Goal: Task Accomplishment & Management: Use online tool/utility

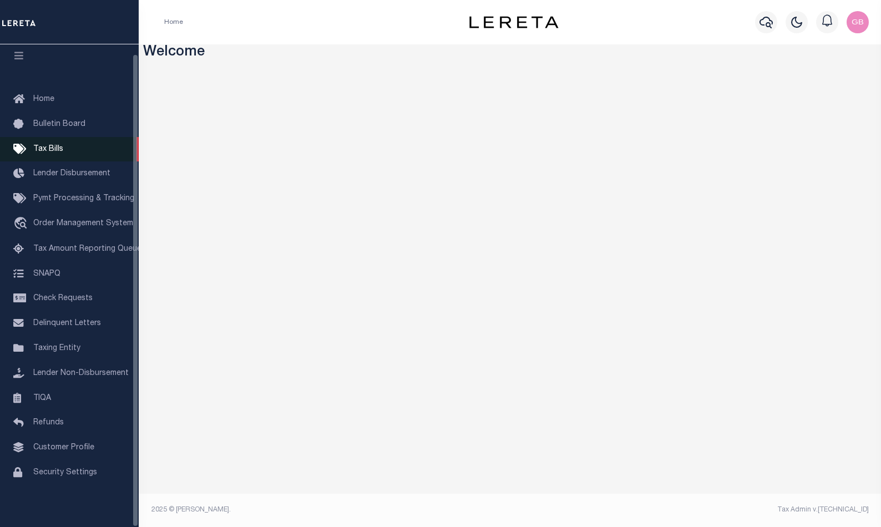
scroll to position [9, 0]
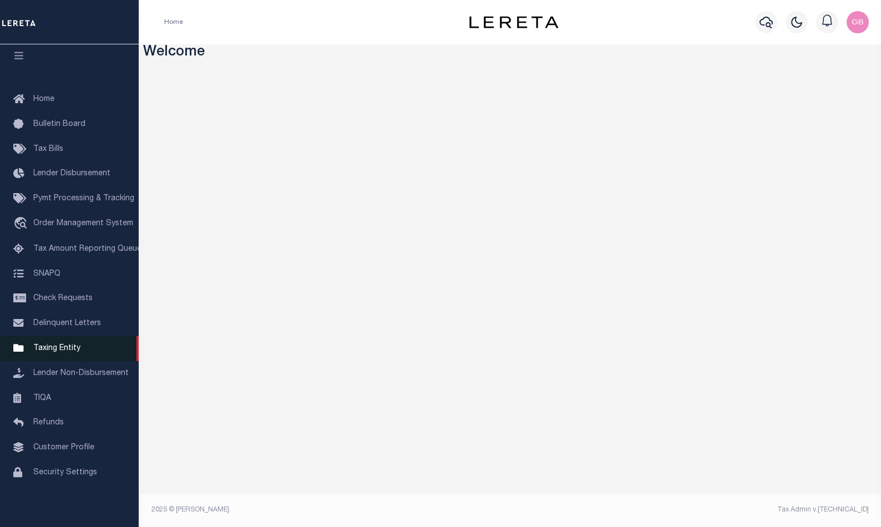
click at [49, 347] on span "Taxing Entity" at bounding box center [56, 348] width 47 height 8
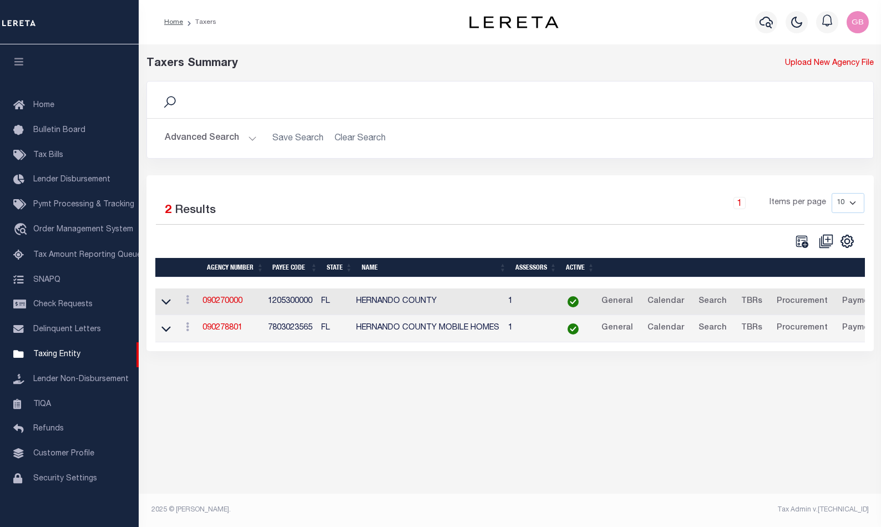
click at [241, 142] on button "Advanced Search" at bounding box center [211, 139] width 92 height 22
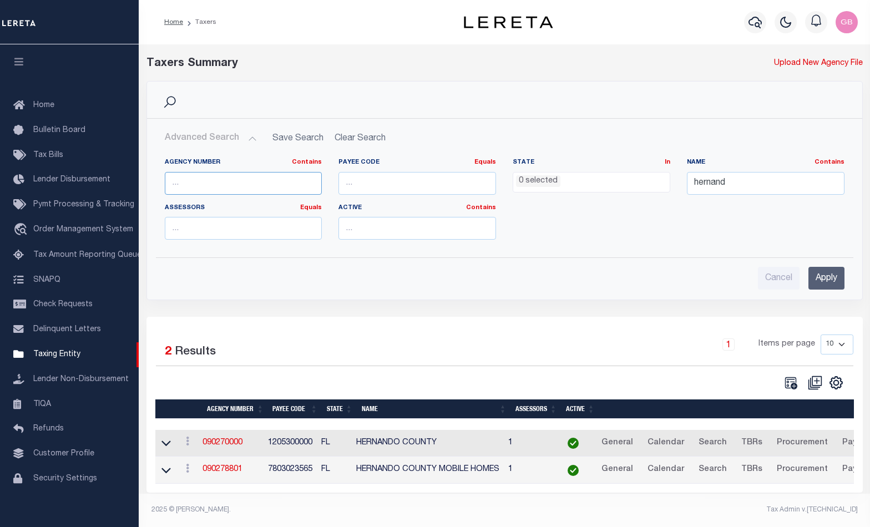
click at [270, 180] on input "text" at bounding box center [244, 183] width 158 height 23
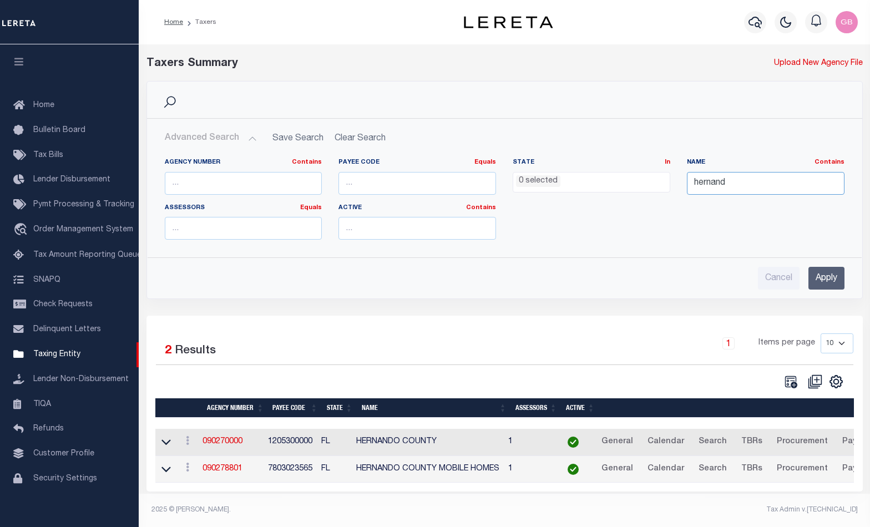
drag, startPoint x: 646, startPoint y: 176, endPoint x: 626, endPoint y: 171, distance: 20.5
click at [626, 176] on div "Agency Number Contains Contains Is Payee Code Equals Equals Is Not Equal To Is …" at bounding box center [504, 203] width 696 height 90
drag, startPoint x: 217, startPoint y: 182, endPoint x: 227, endPoint y: 186, distance: 10.9
click at [217, 182] on input "text" at bounding box center [244, 183] width 158 height 23
type input "060090109"
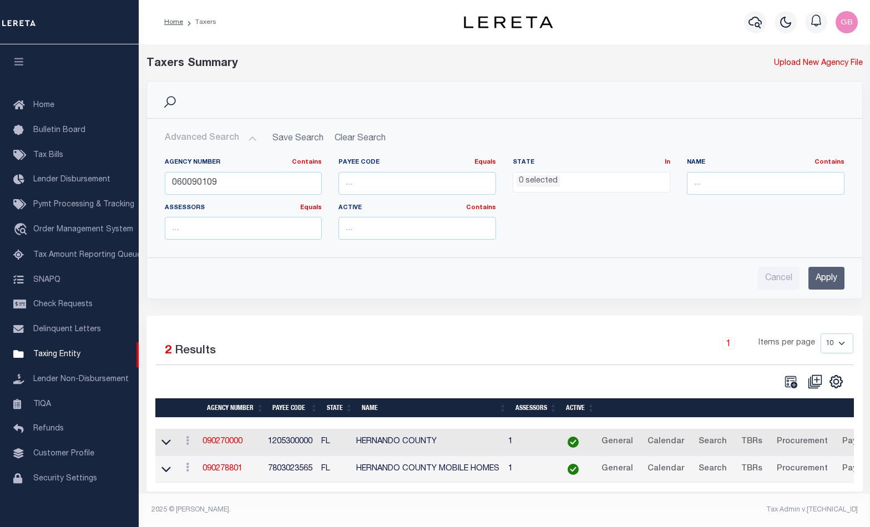
click at [833, 280] on input "Apply" at bounding box center [826, 278] width 36 height 23
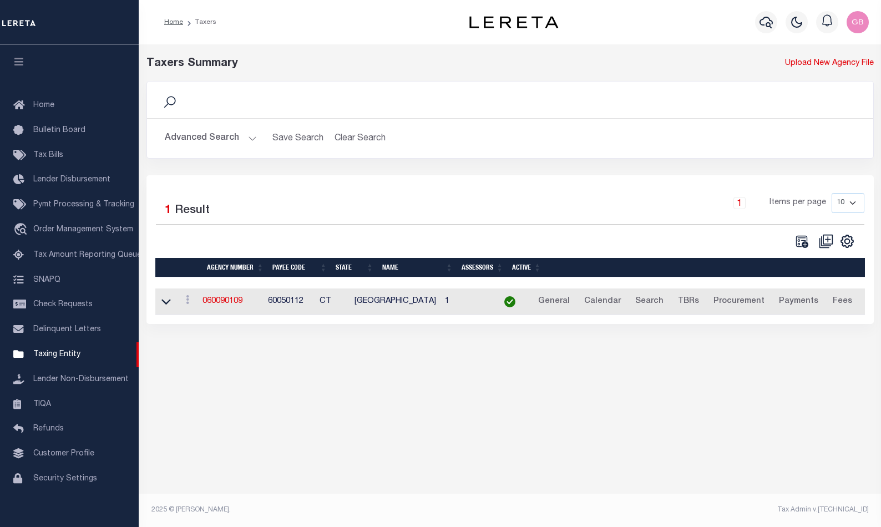
click at [214, 305] on link "060090109" at bounding box center [222, 301] width 40 height 8
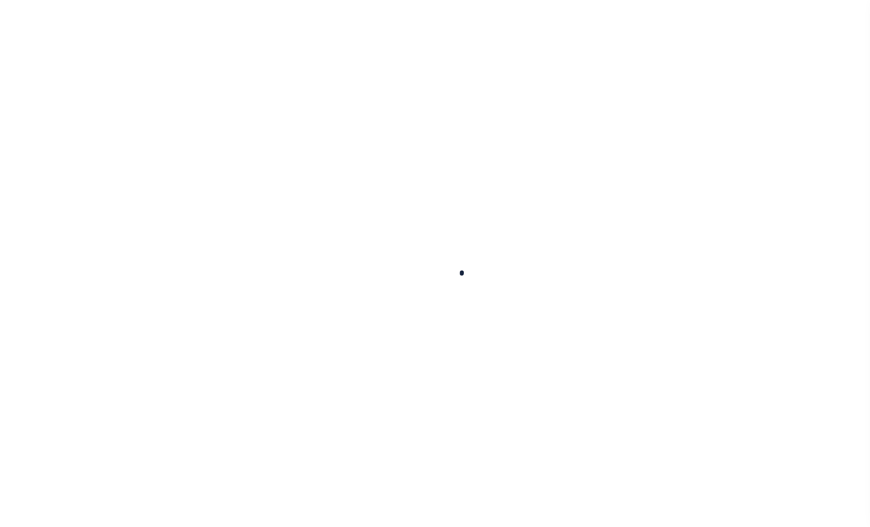
select select
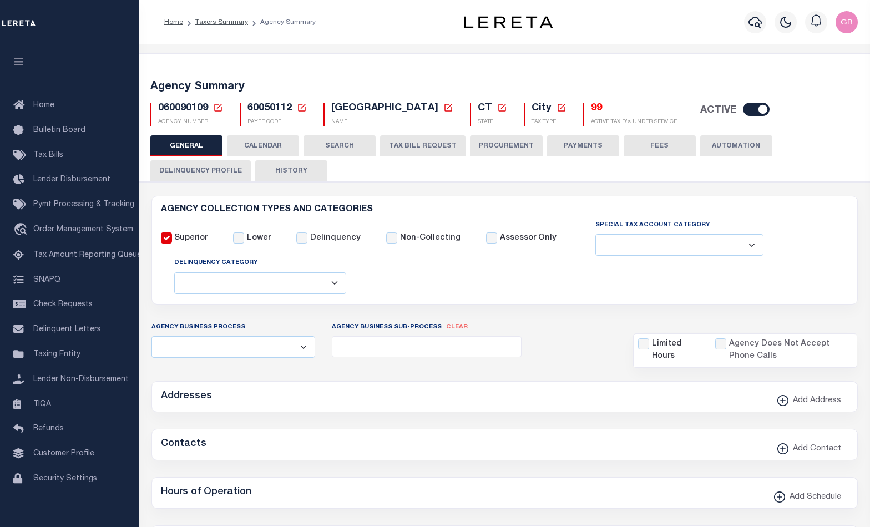
checkbox input "false"
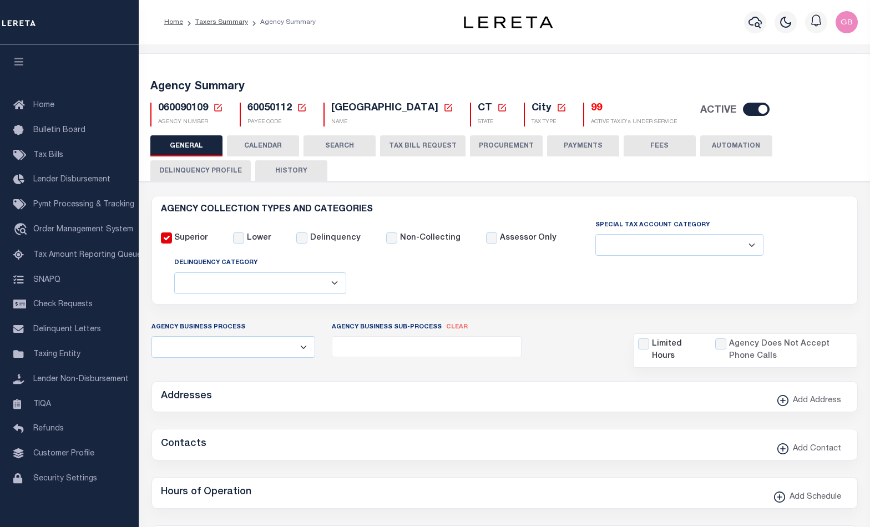
type input "900904003"
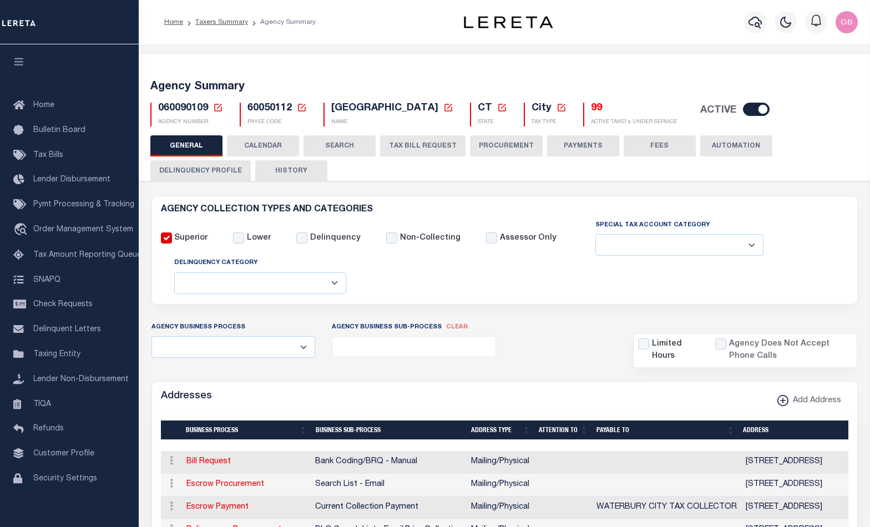
click at [576, 74] on p "Escrow: 87" at bounding box center [613, 64] width 75 height 19
click at [591, 107] on h5 "99" at bounding box center [634, 109] width 86 height 12
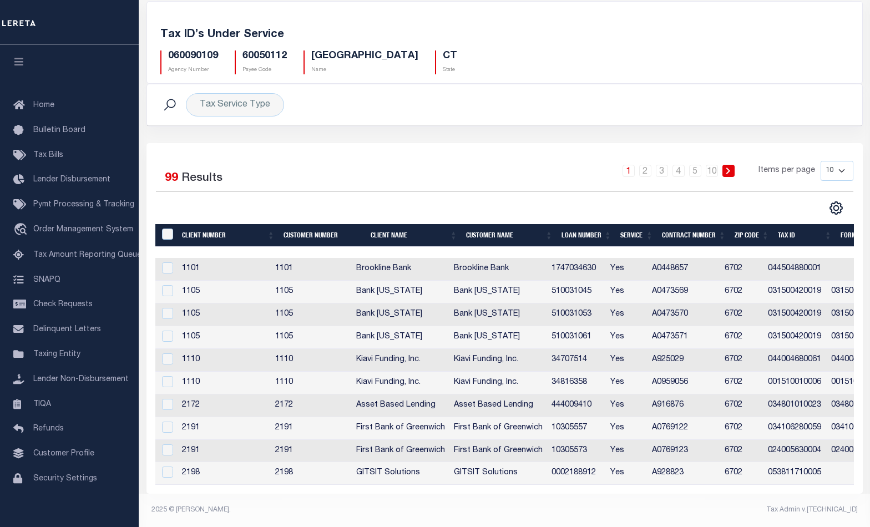
scroll to position [67, 0]
click at [693, 229] on th "Contract Number" at bounding box center [693, 235] width 73 height 23
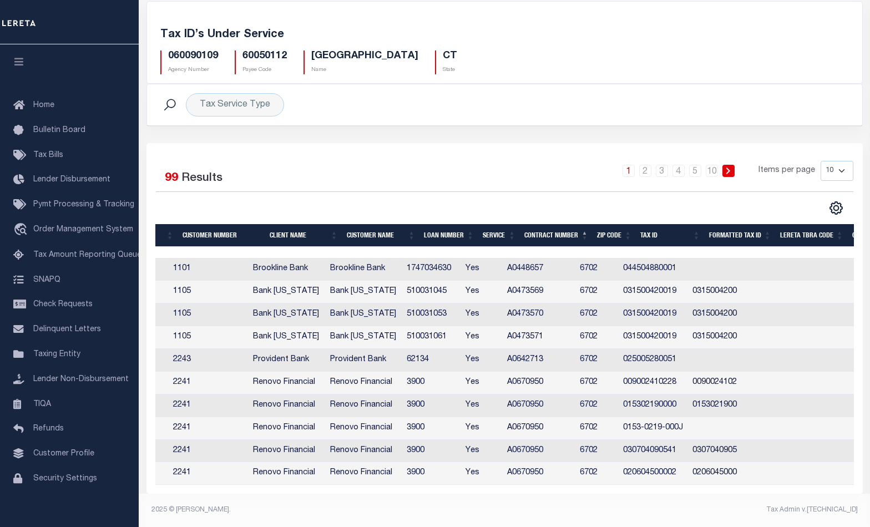
scroll to position [0, 0]
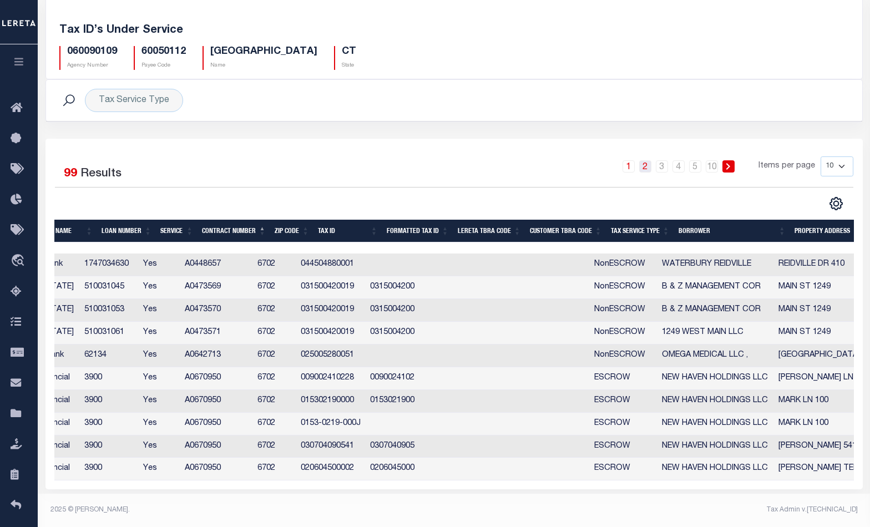
click at [651, 160] on link "2" at bounding box center [645, 166] width 12 height 12
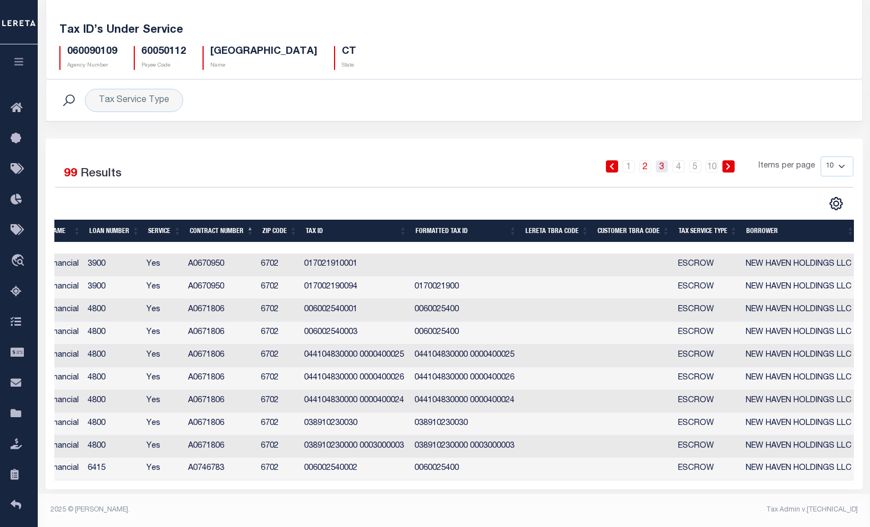
click at [661, 161] on link "3" at bounding box center [662, 166] width 12 height 12
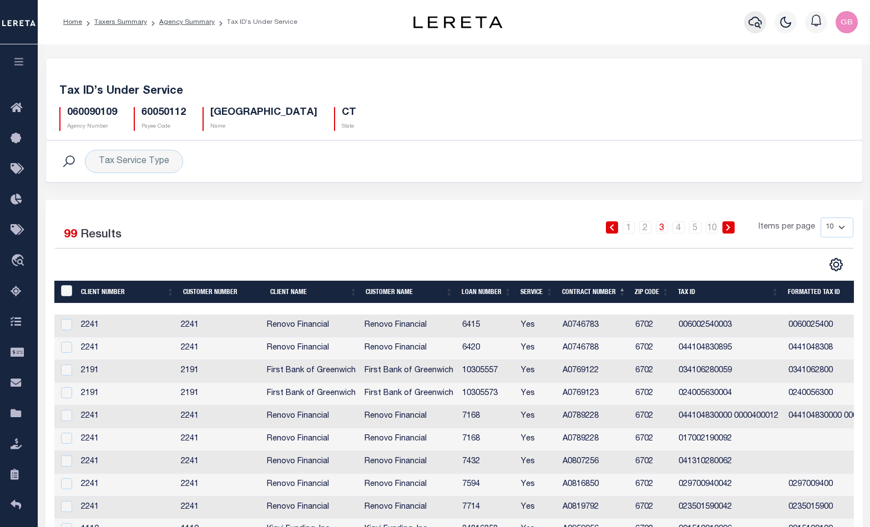
click at [753, 24] on icon "button" at bounding box center [754, 22] width 13 height 13
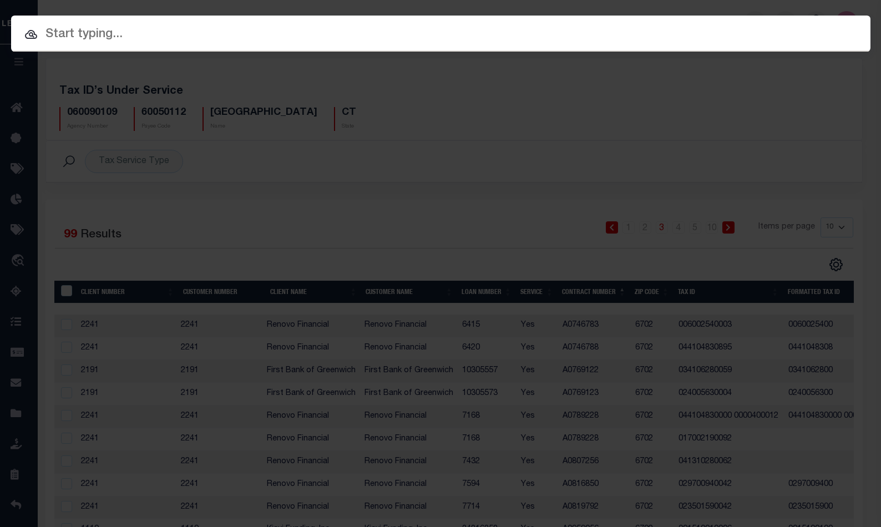
drag, startPoint x: 416, startPoint y: 33, endPoint x: 404, endPoint y: 23, distance: 15.3
click at [414, 32] on input "text" at bounding box center [440, 34] width 859 height 19
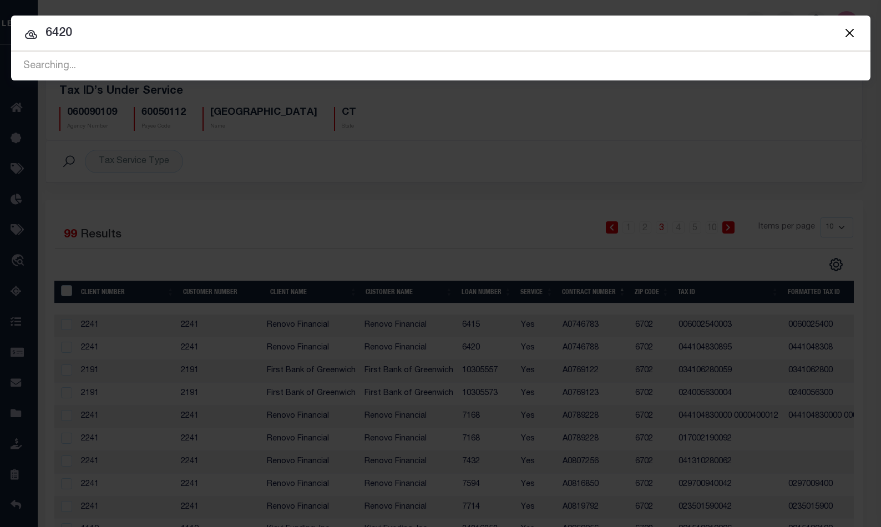
type input "6420"
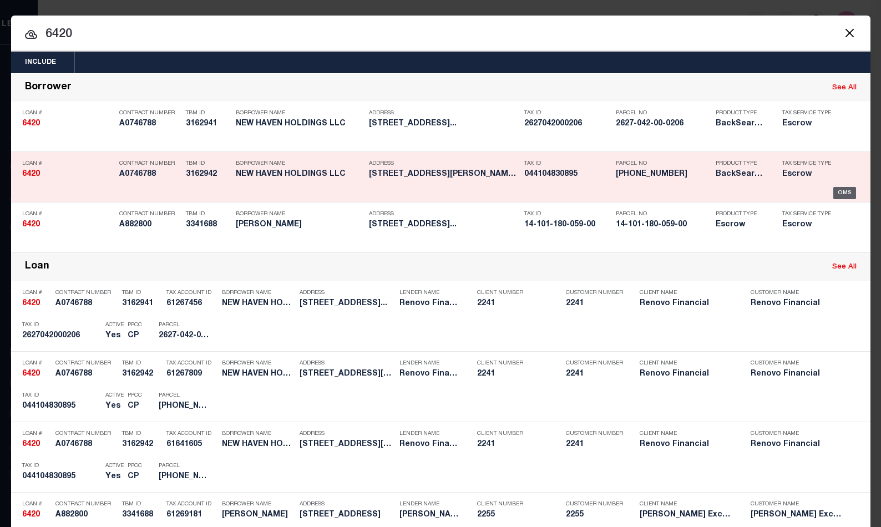
click at [839, 191] on div "OMS" at bounding box center [844, 193] width 23 height 12
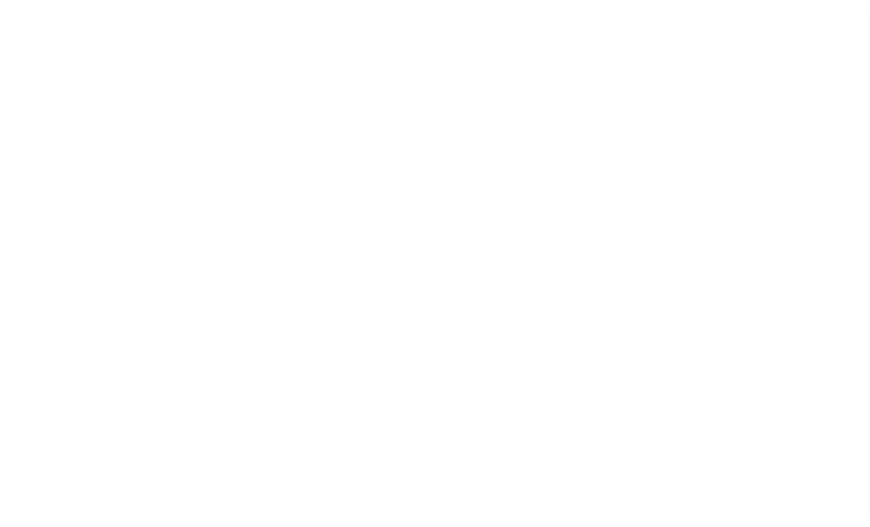
select select "Escrow"
select select "25066"
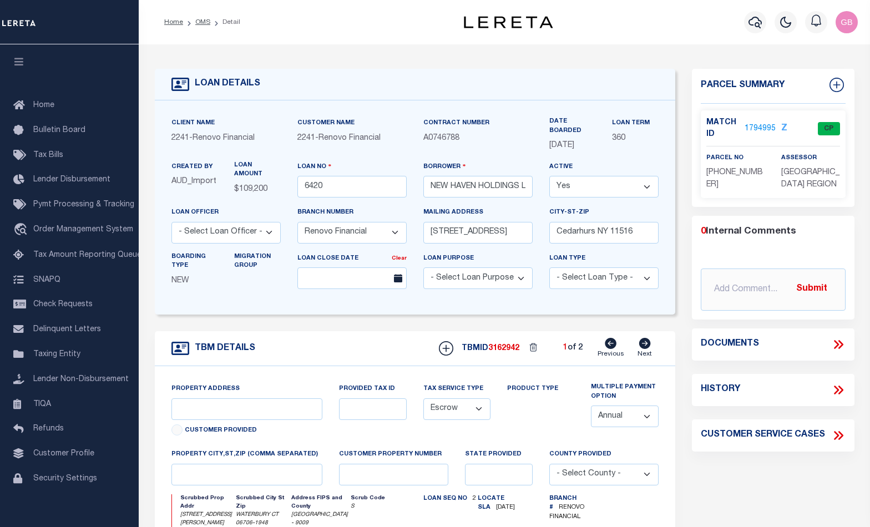
type input "[STREET_ADDRESS][PERSON_NAME]"
select select
type input "[GEOGRAPHIC_DATA], CT 06706"
type input "a0k8Y00000bMaRL"
type input "CT"
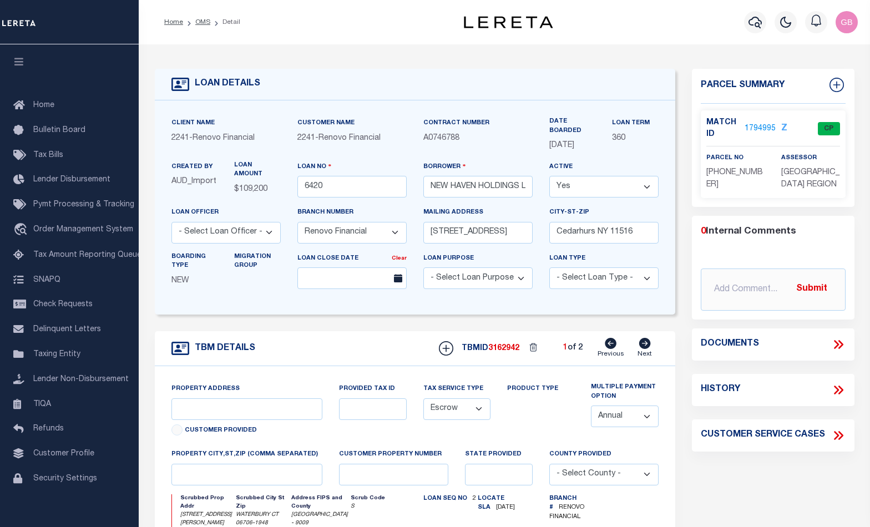
type textarea "Situs change per client audit"
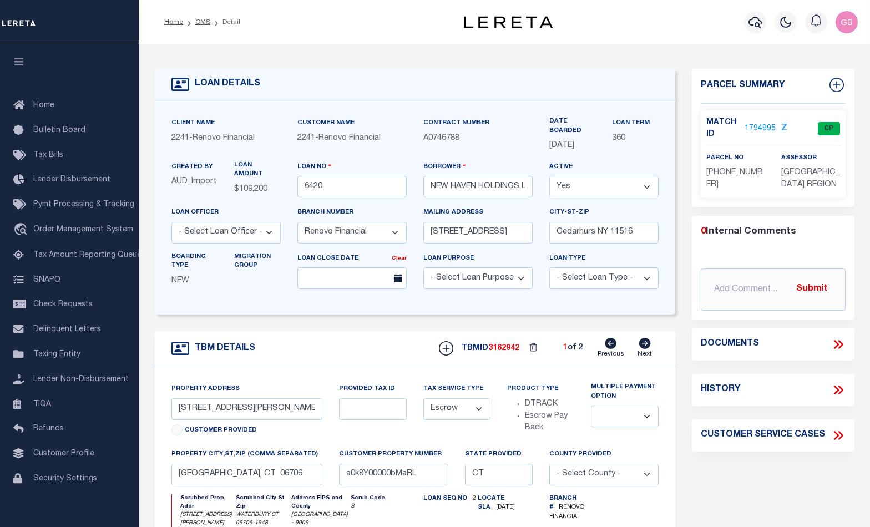
click at [753, 127] on link "1794995" at bounding box center [759, 129] width 31 height 12
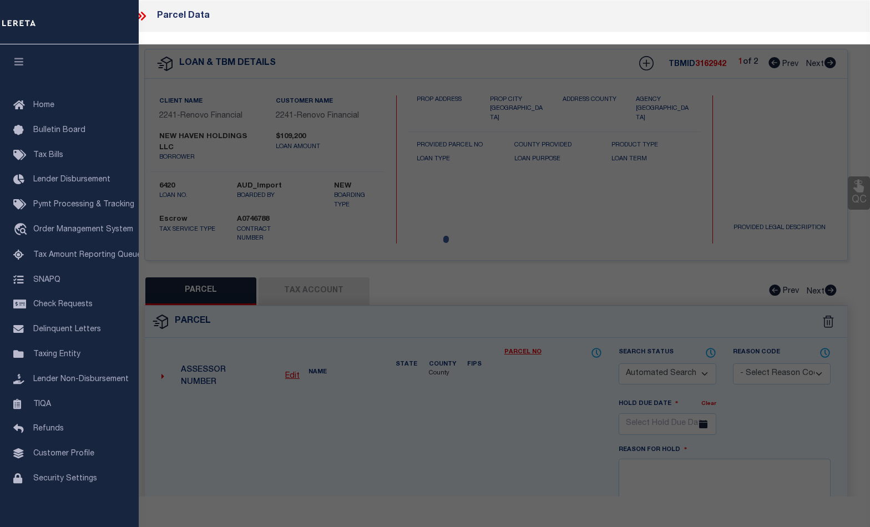
checkbox input "false"
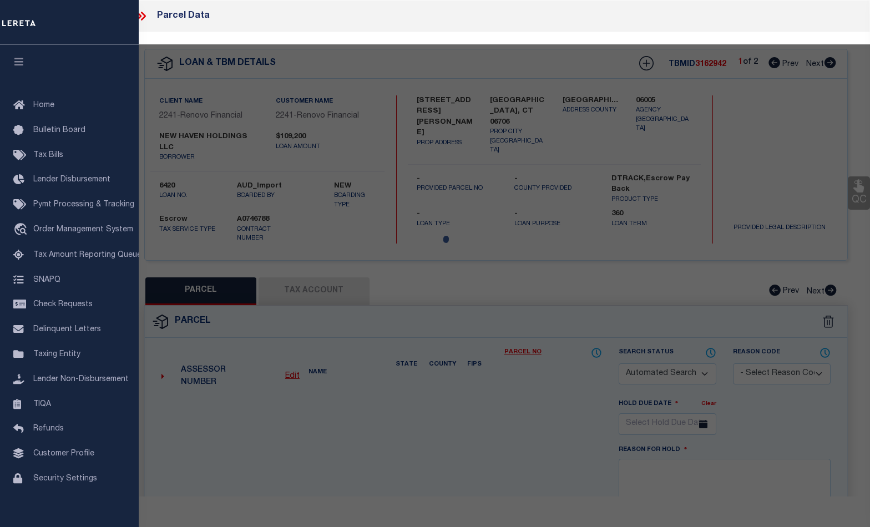
scroll to position [348, 0]
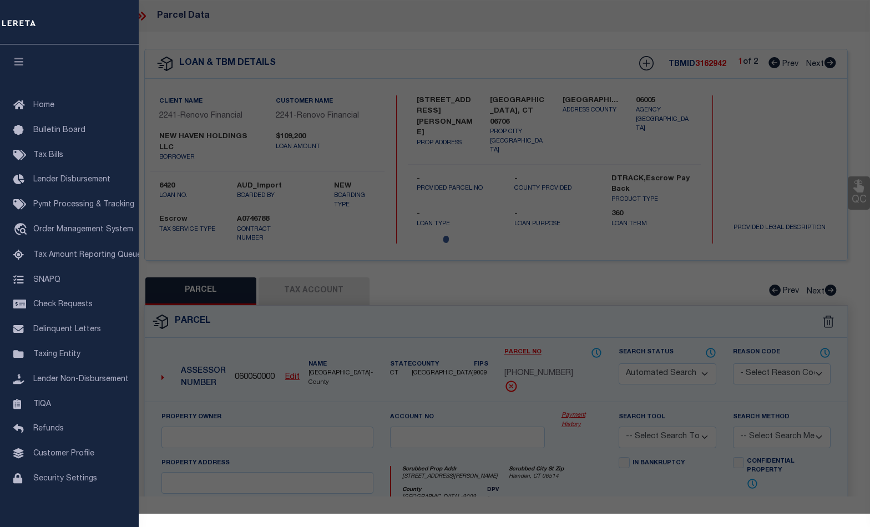
select select "CP"
type input "NEW HAVEN HOLDINGS LLC"
select select
type input "895 HAMILTON AVE 16"
checkbox input "false"
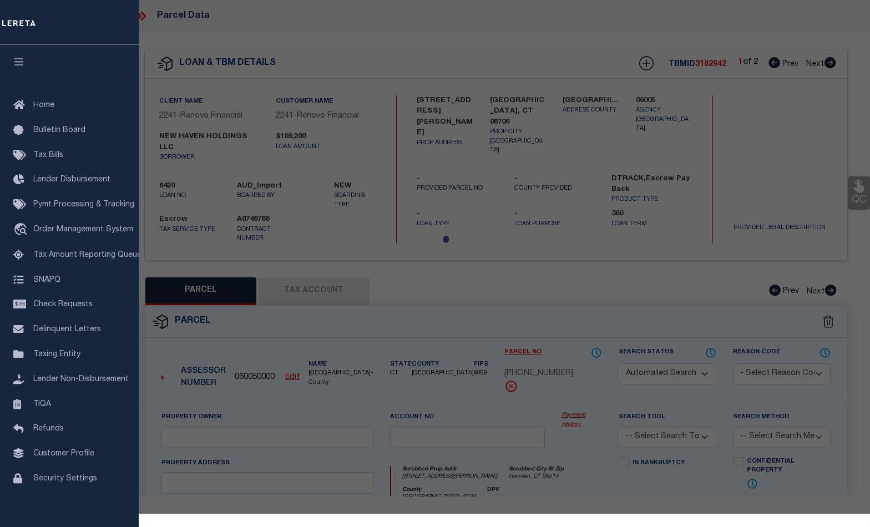
type input "Hamden, CT 06514"
type textarea "Unique ID: 044104830000 0089500016"
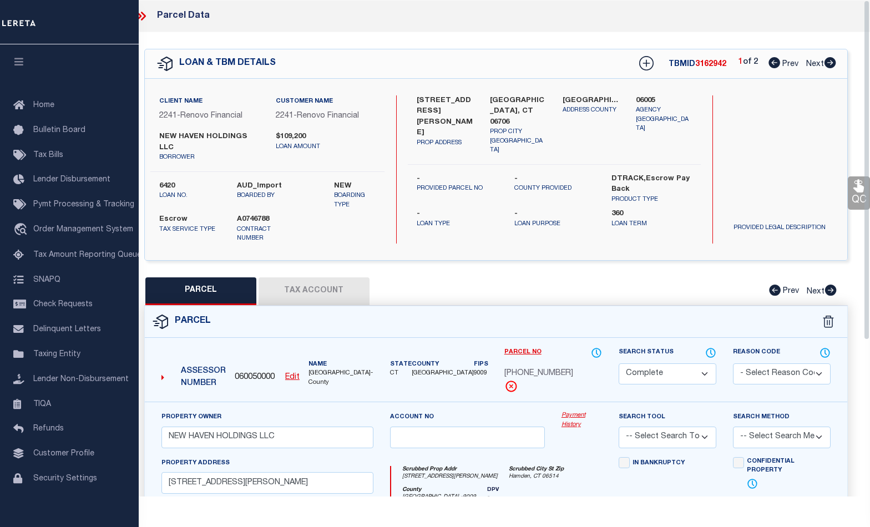
drag, startPoint x: 323, startPoint y: 278, endPoint x: 374, endPoint y: 270, distance: 51.7
click at [325, 277] on button "Tax Account" at bounding box center [314, 291] width 111 height 28
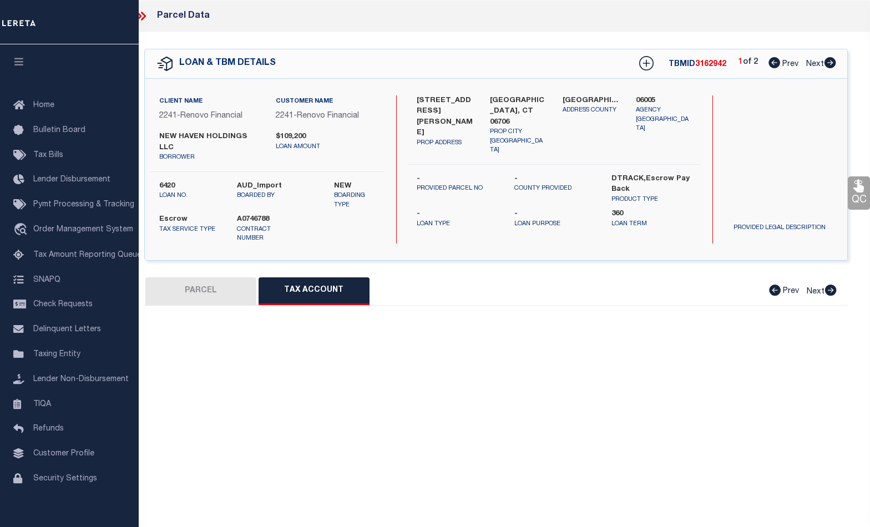
select select "100"
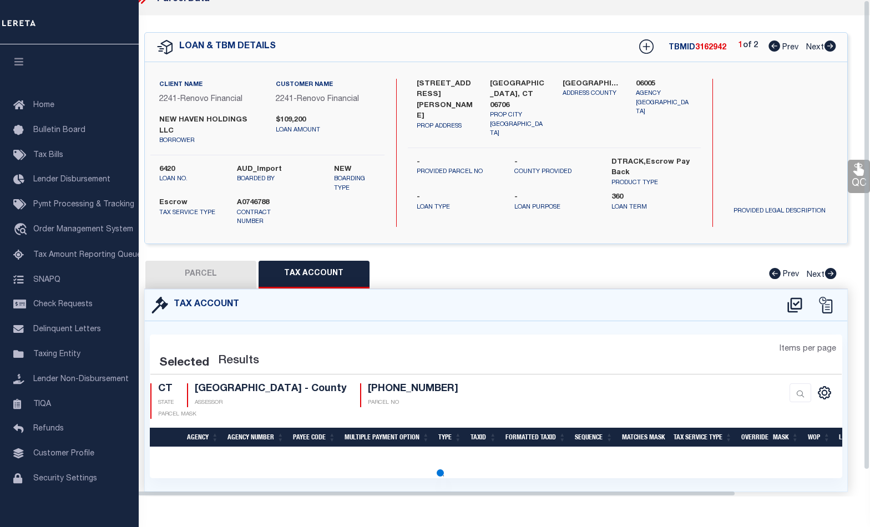
select select "100"
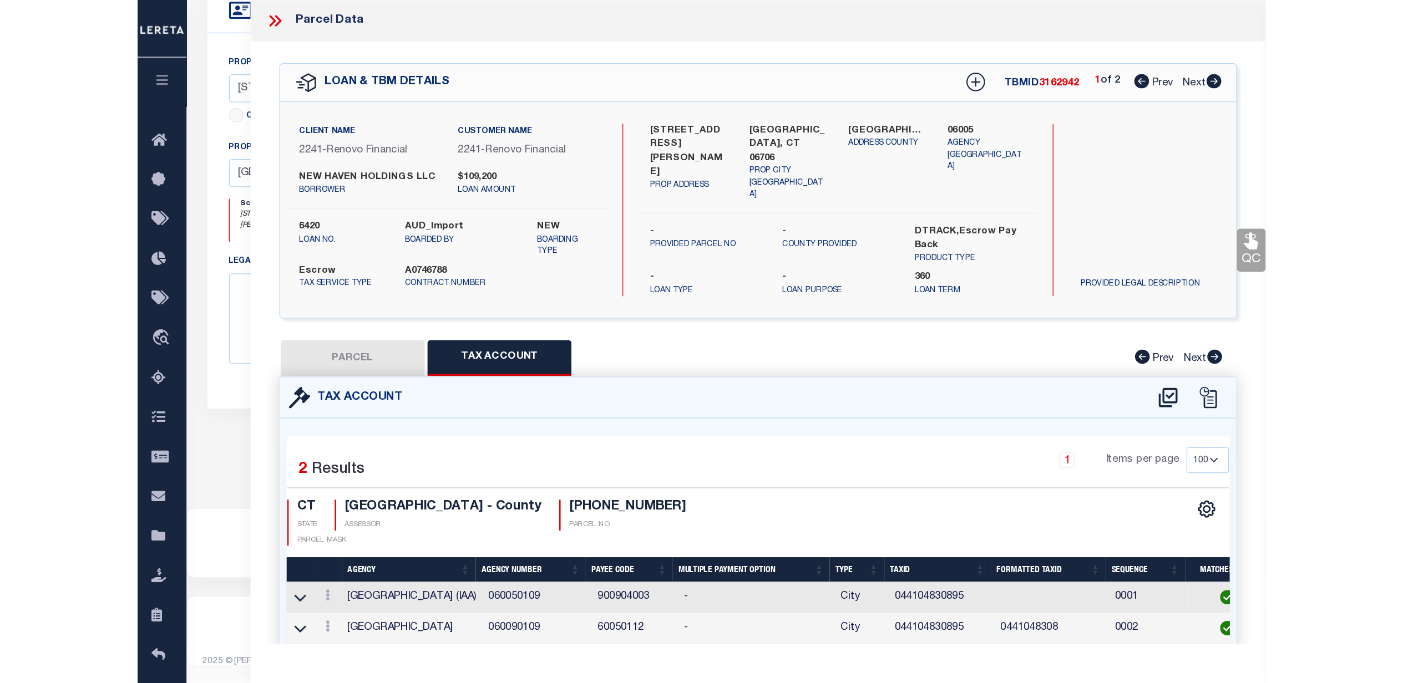
scroll to position [169, 0]
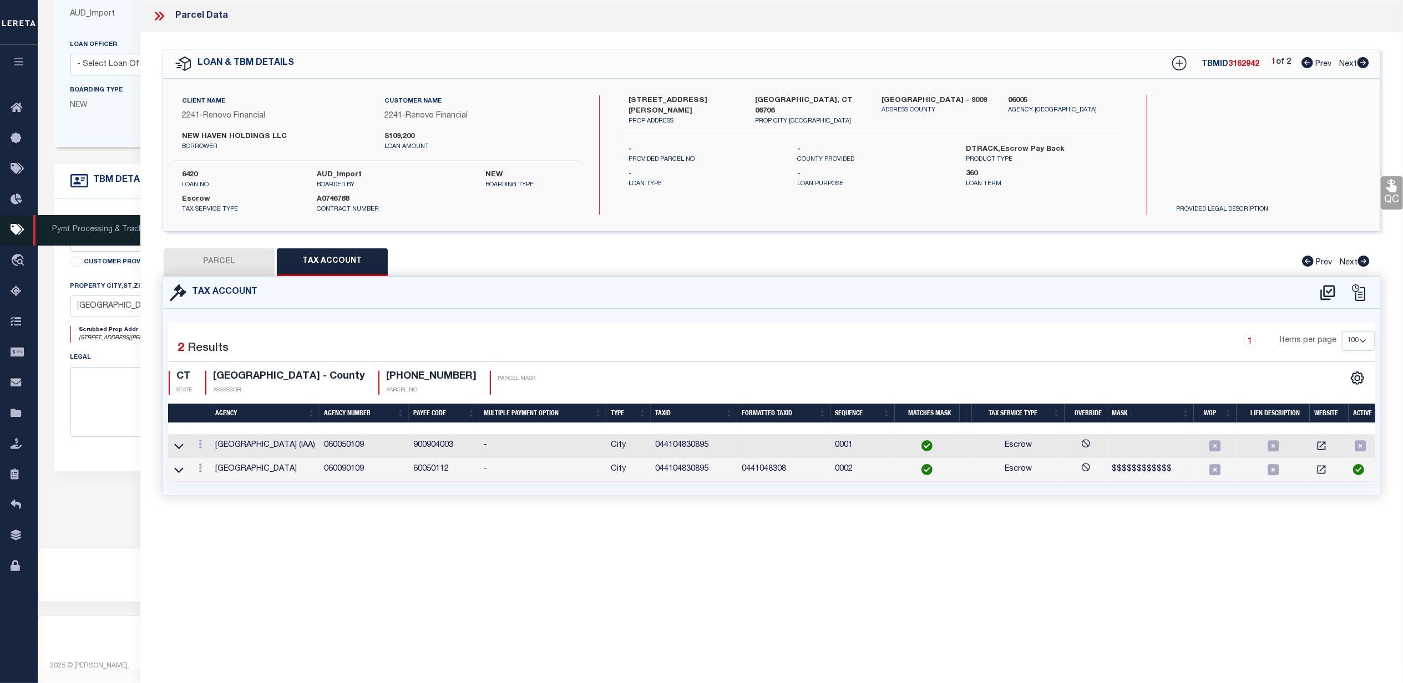
click at [14, 231] on icon at bounding box center [20, 231] width 18 height 14
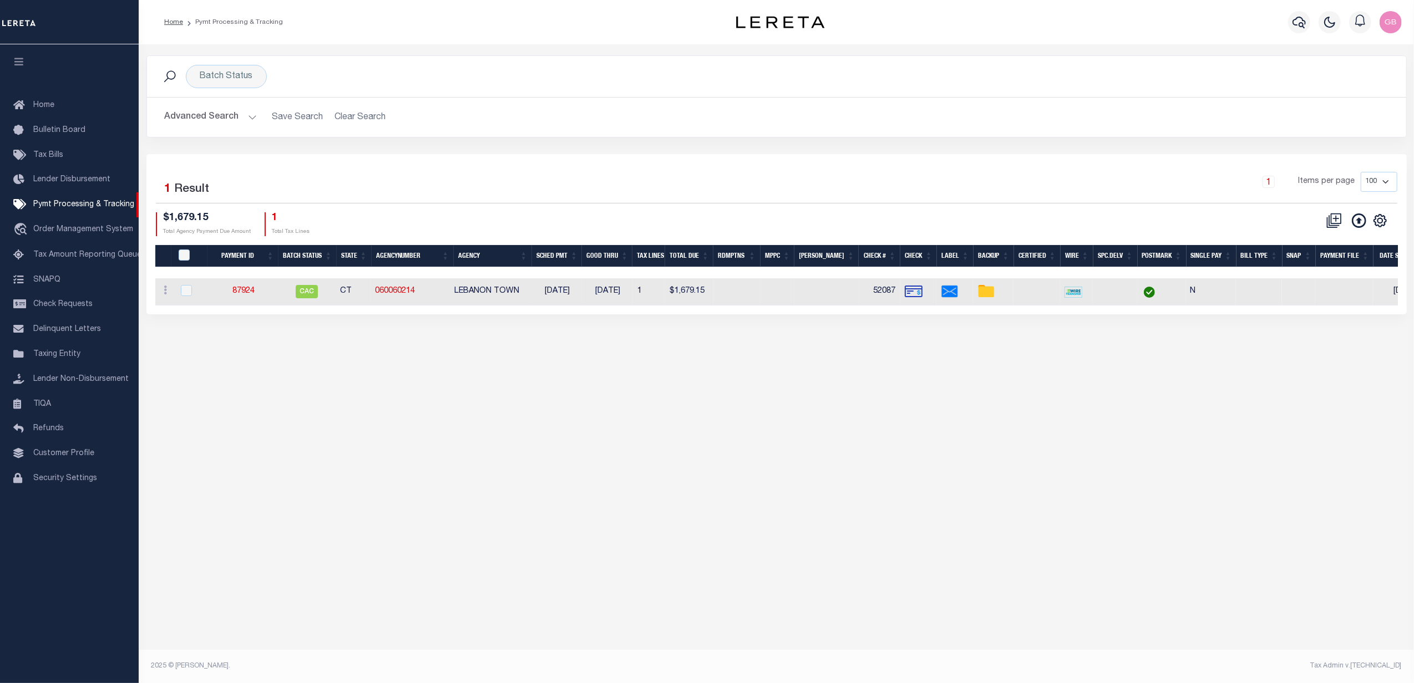
drag, startPoint x: 69, startPoint y: 358, endPoint x: 150, endPoint y: 359, distance: 81.0
click at [69, 358] on span "Taxing Entity" at bounding box center [56, 355] width 47 height 8
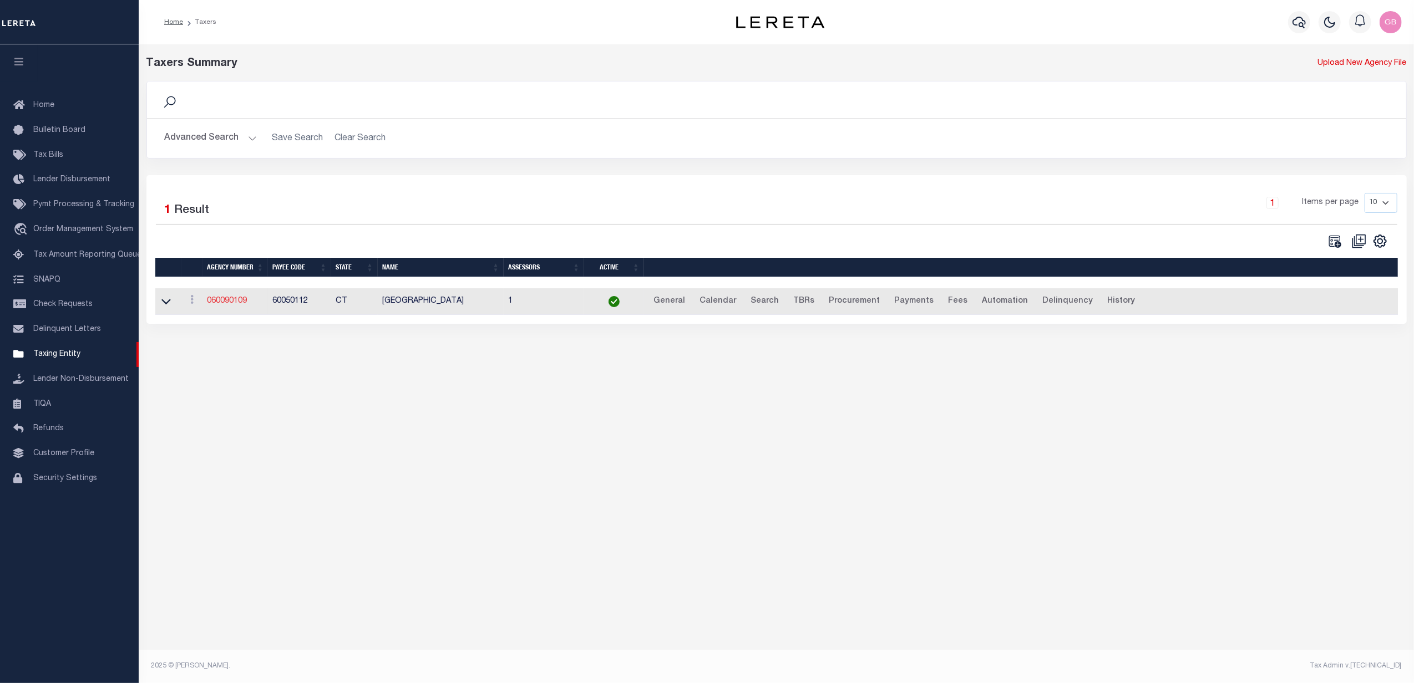
click at [221, 300] on link "060090109" at bounding box center [227, 301] width 40 height 8
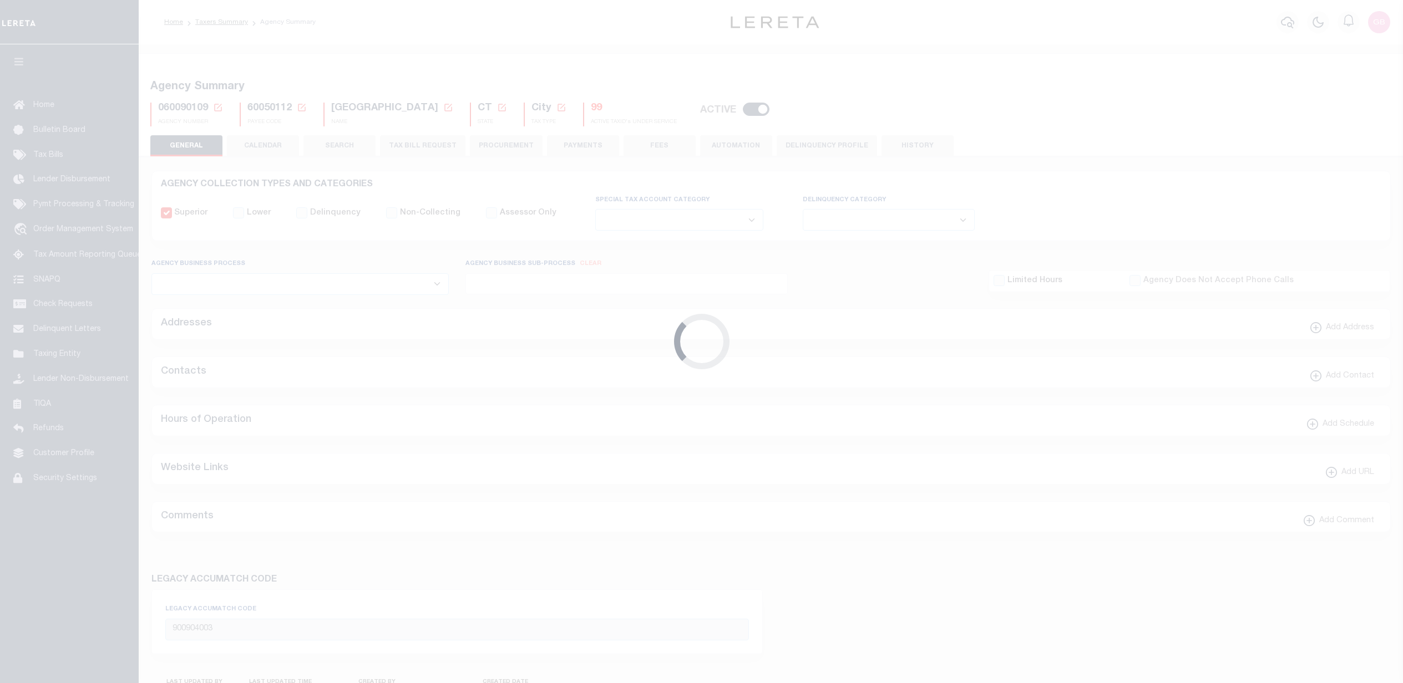
select select
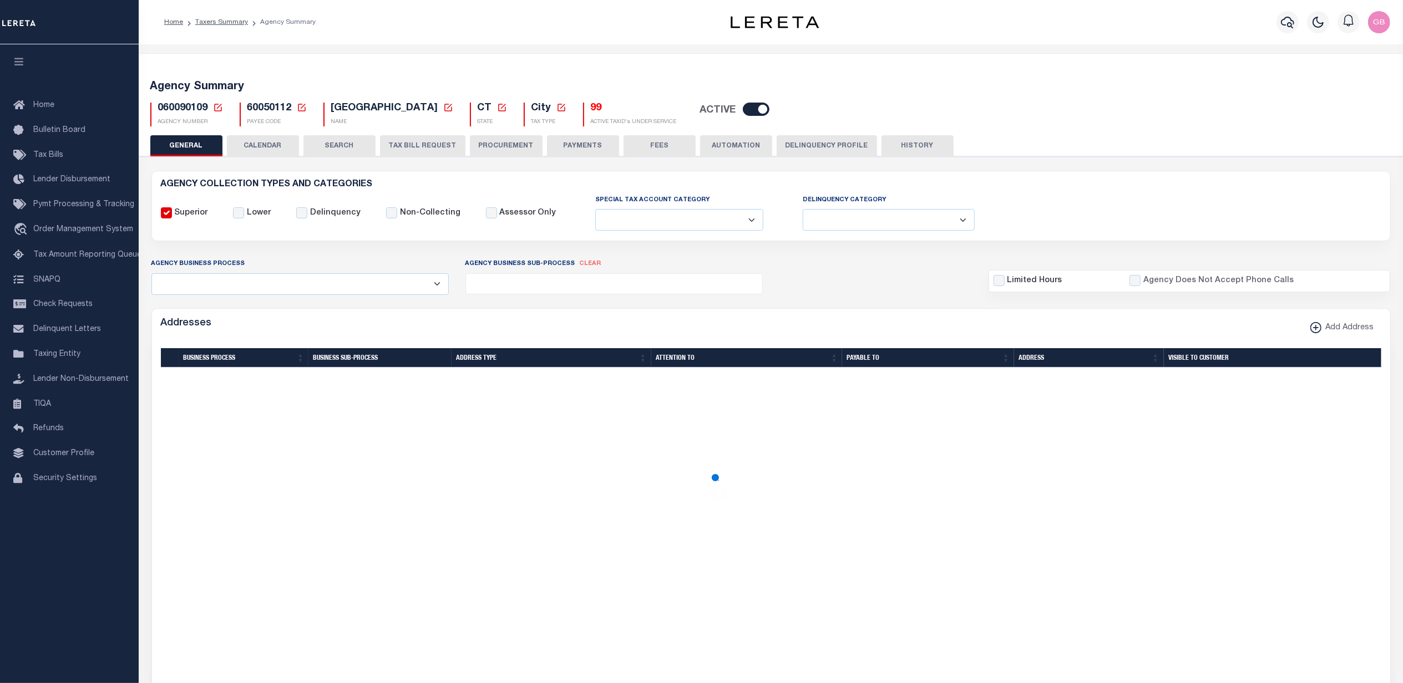
click at [417, 144] on button "TAX BILL REQUEST" at bounding box center [422, 145] width 85 height 21
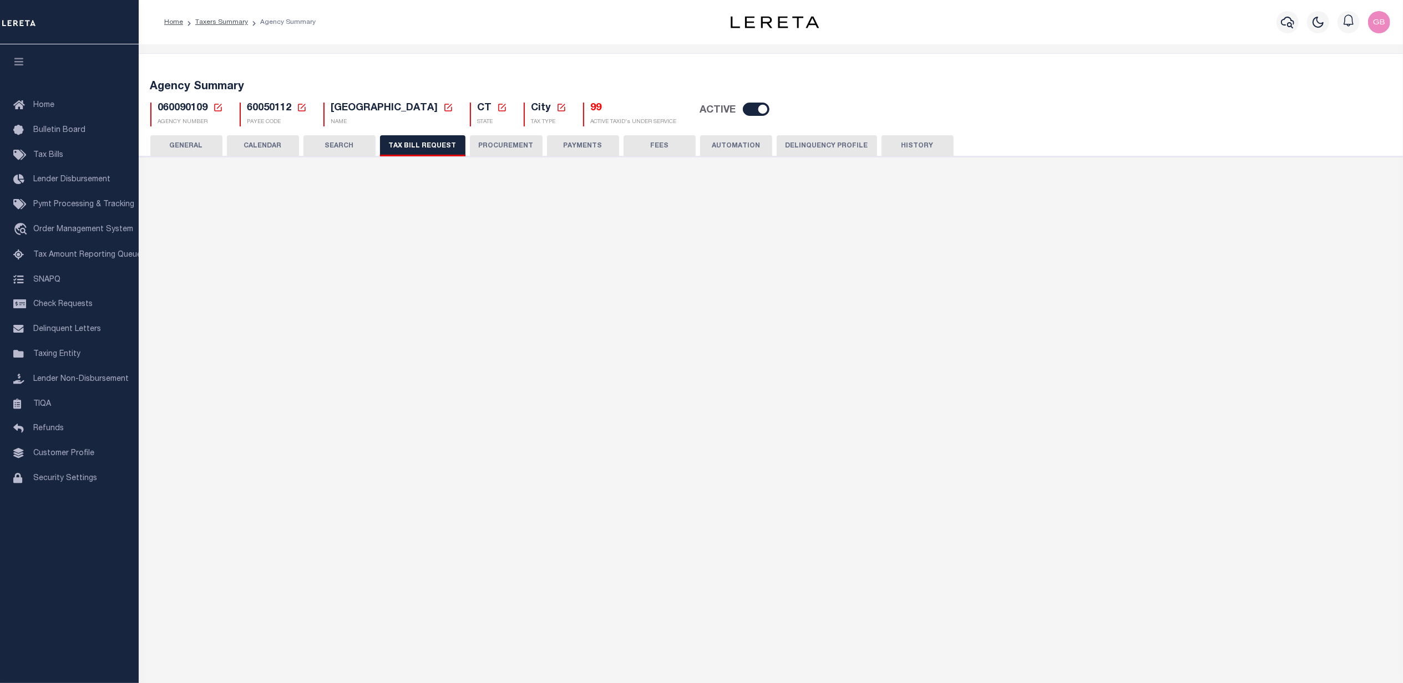
select select "27"
select select "22"
select select "false"
select select "1"
select select
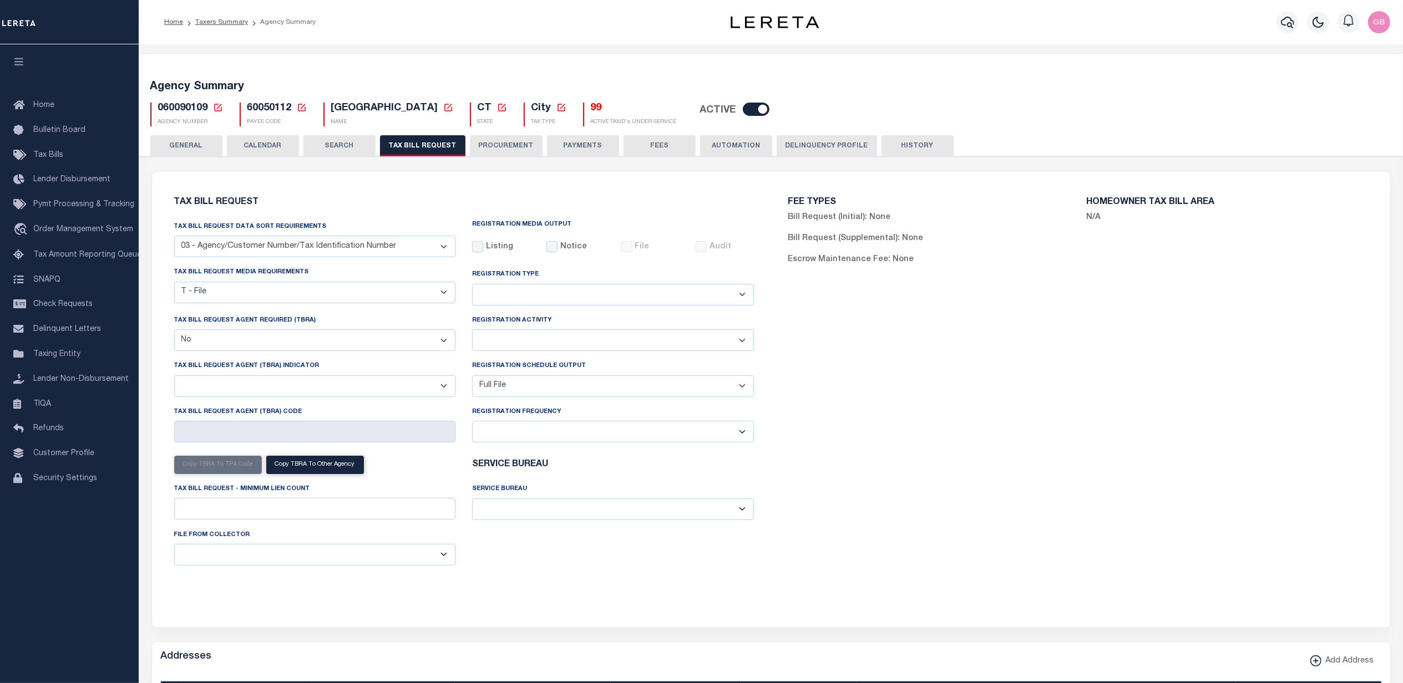
click at [276, 337] on select "Yes No" at bounding box center [315, 341] width 282 height 22
click at [152, 310] on div "Tax Bill Request Tax Bill Request Data Sort Requirements 01 - Agency/Tax Identi…" at bounding box center [771, 399] width 1238 height 457
click at [352, 391] on select "A - Agency requires both customer TBRA code and LERETA TBRA code. B - Agency re…" at bounding box center [315, 387] width 282 height 22
click at [997, 396] on div "FEE TYPES Bill Request (Initial): None Bill Request (Supplemental): None Escrow…" at bounding box center [1078, 393] width 614 height 417
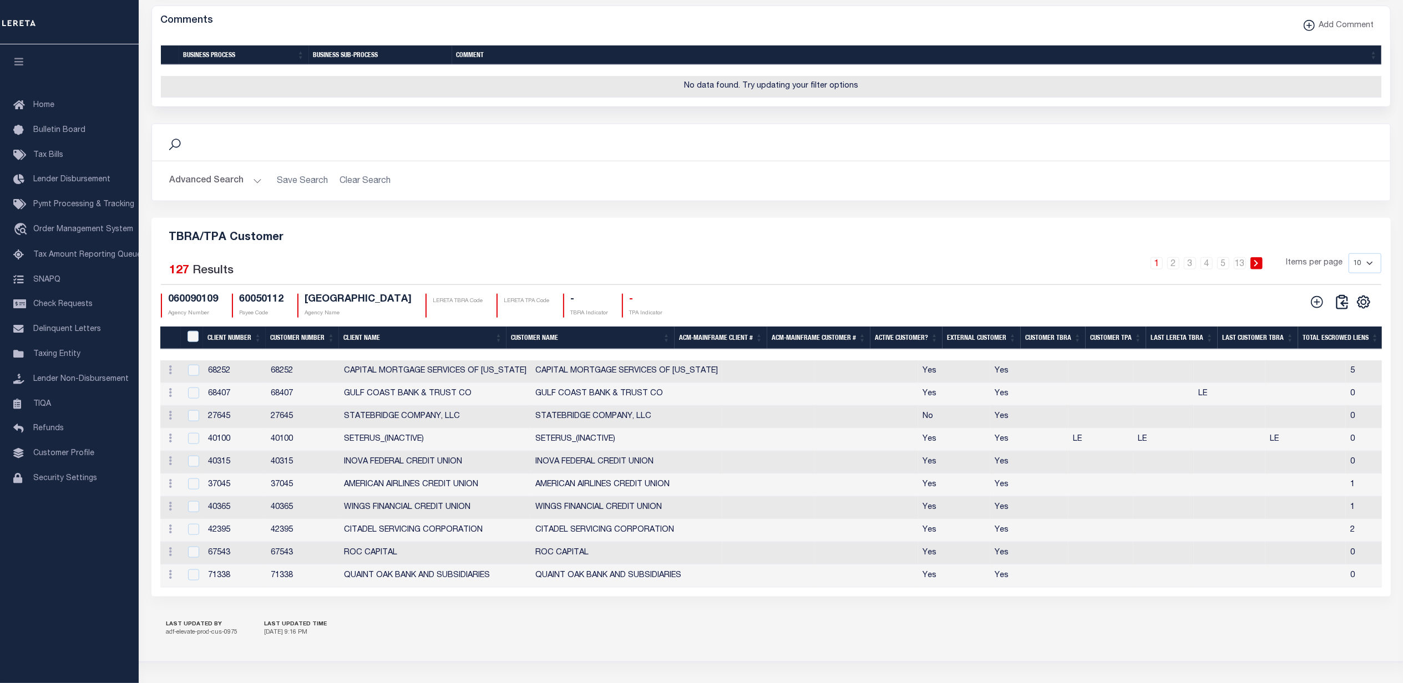
scroll to position [1210, 0]
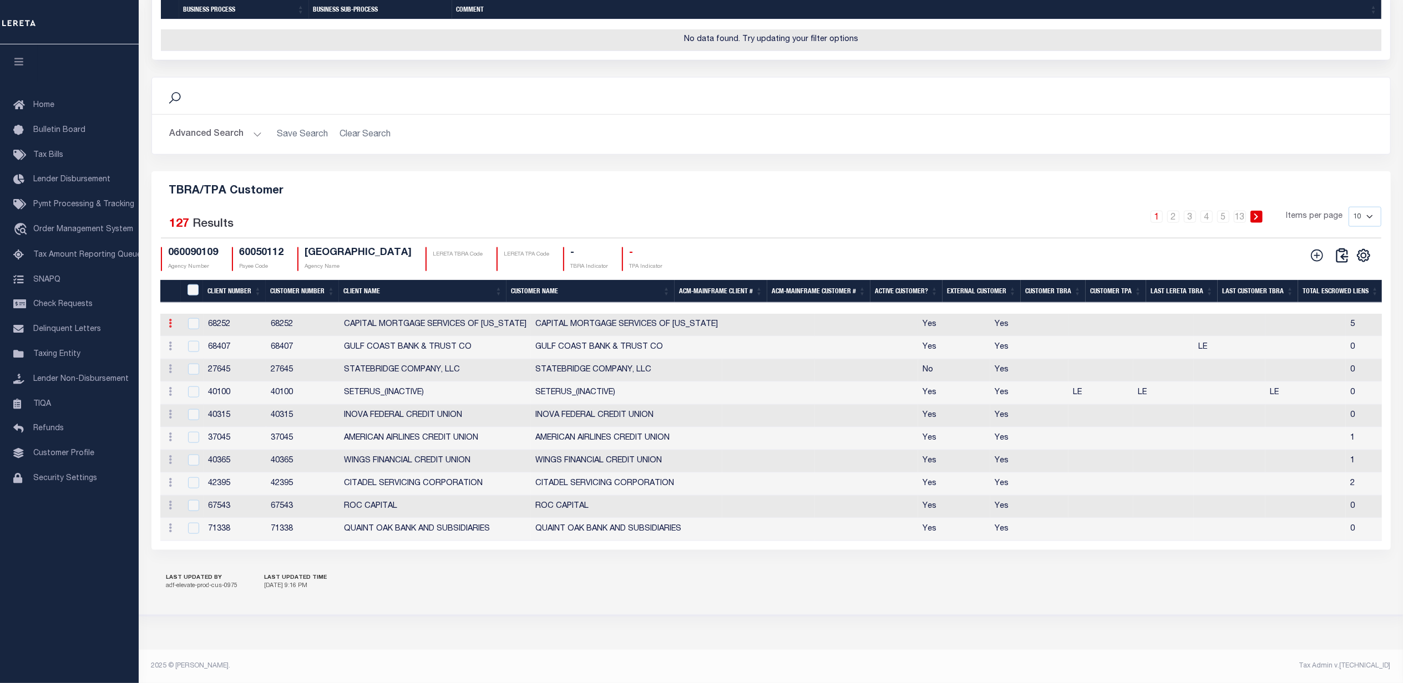
click at [169, 320] on icon at bounding box center [170, 323] width 3 height 9
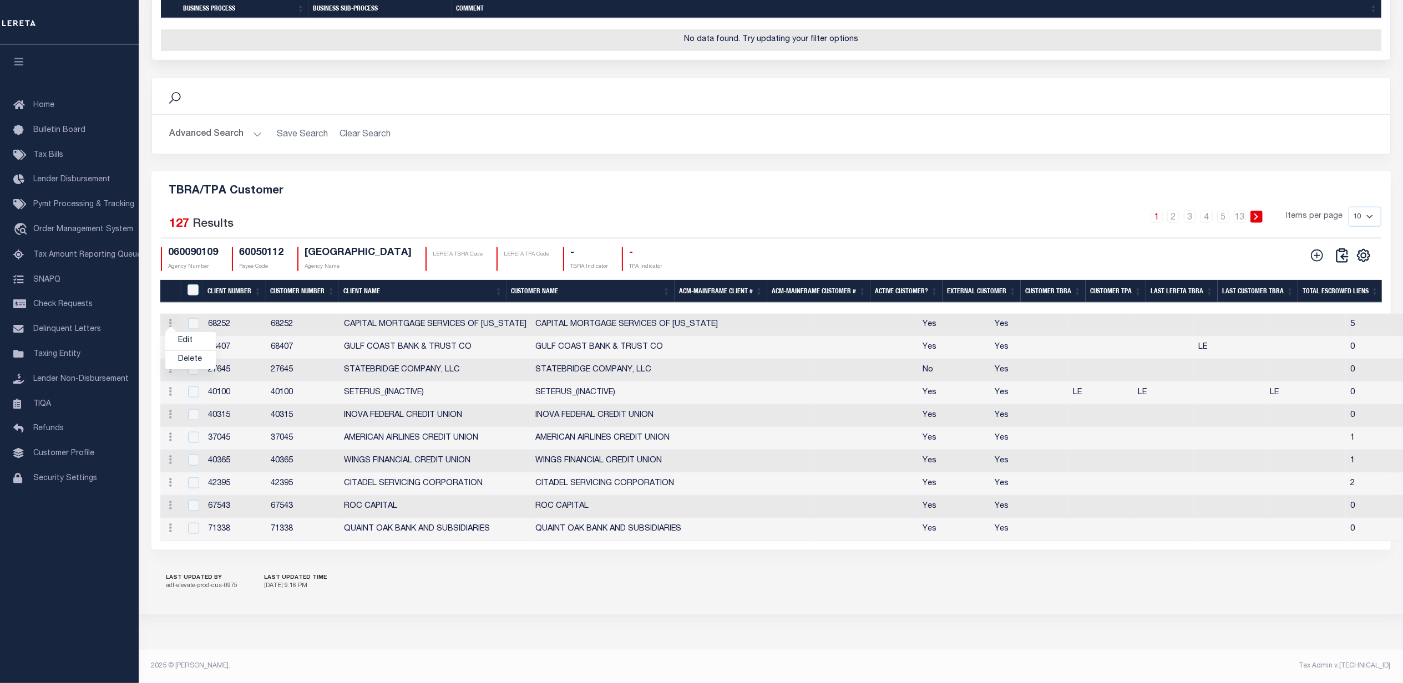
scroll to position [1193, 0]
click at [703, 154] on div "Advanced Search Save Search Clear Search Client Number Contains Contains" at bounding box center [771, 134] width 1238 height 39
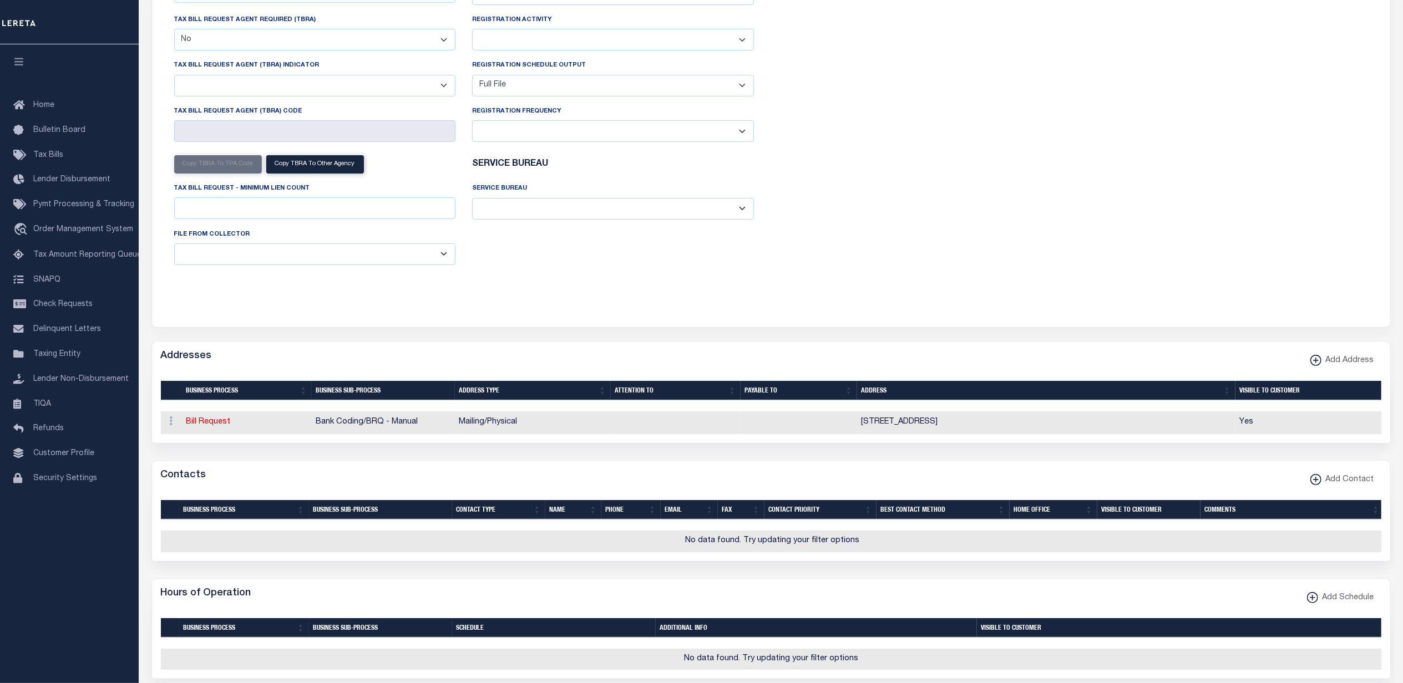
scroll to position [0, 0]
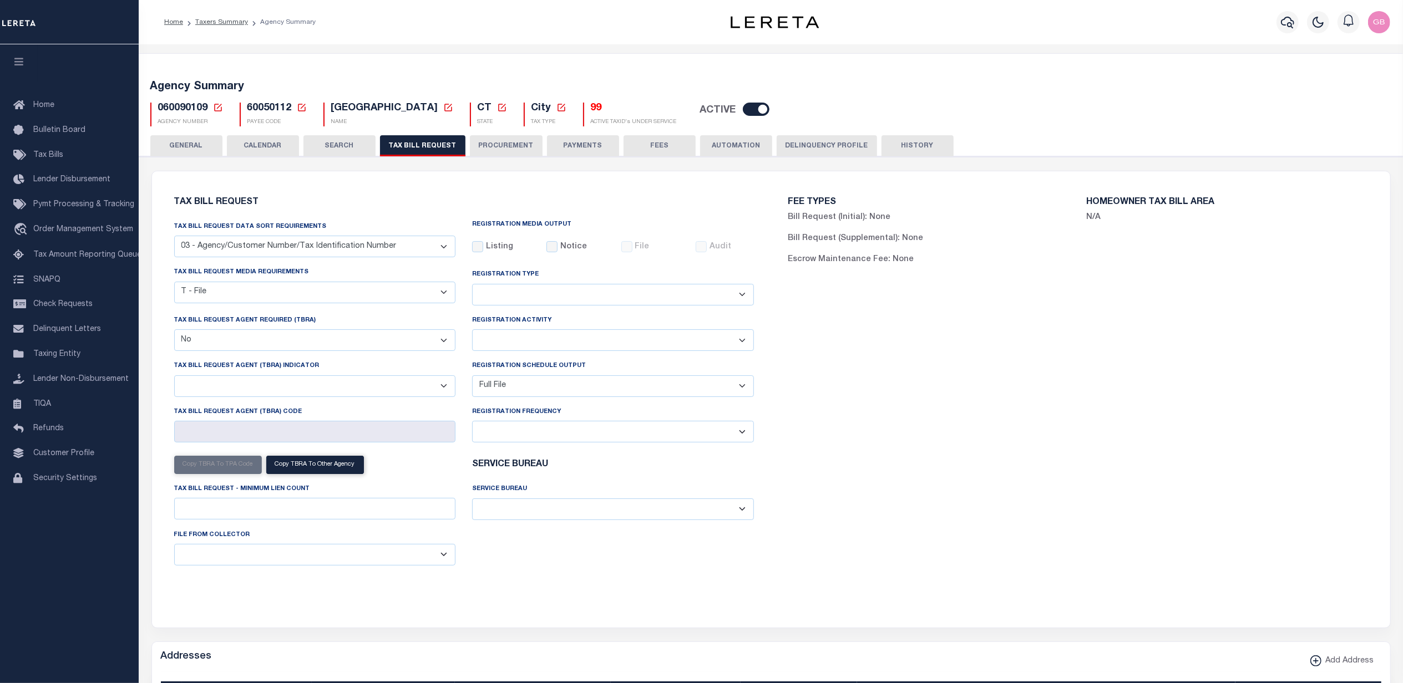
click at [220, 107] on icon at bounding box center [218, 108] width 10 height 10
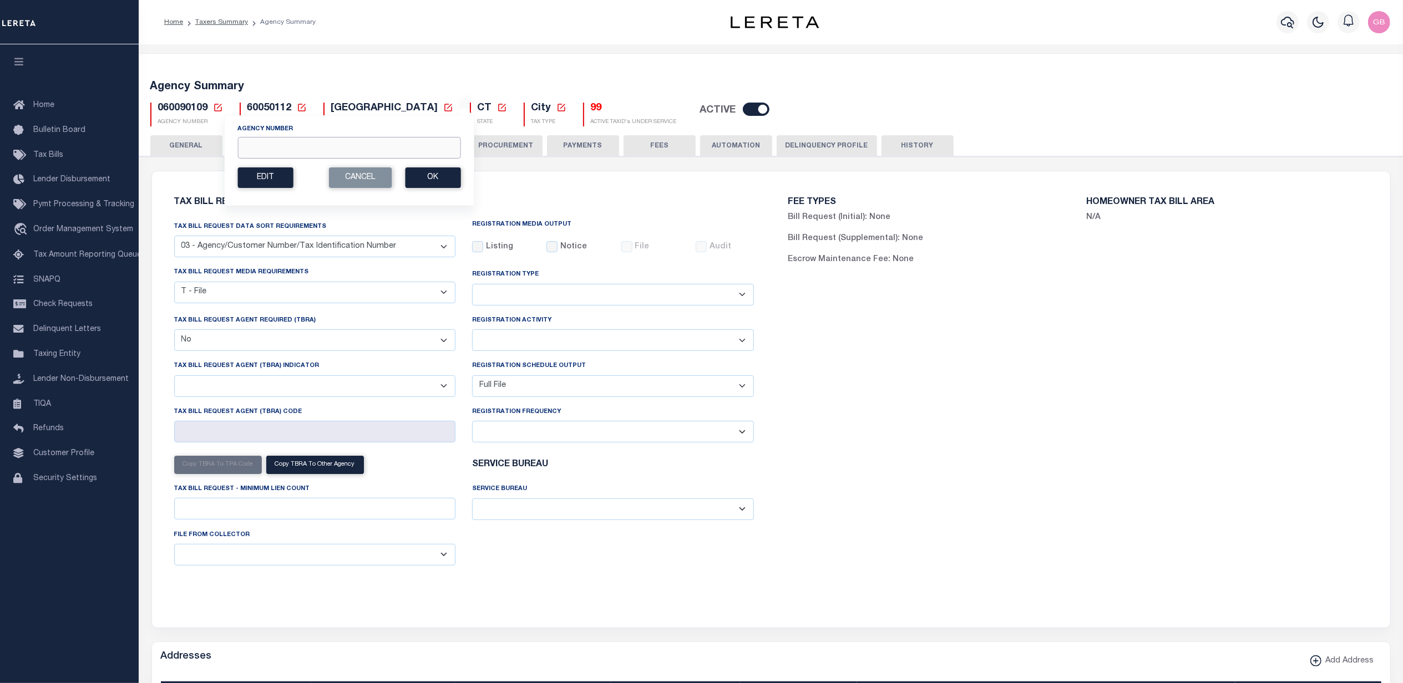
drag, startPoint x: 290, startPoint y: 150, endPoint x: 300, endPoint y: 144, distance: 11.4
click at [291, 150] on input "Agency Number" at bounding box center [348, 148] width 223 height 22
type input "020070000"
click at [424, 186] on button "Ok" at bounding box center [432, 178] width 55 height 21
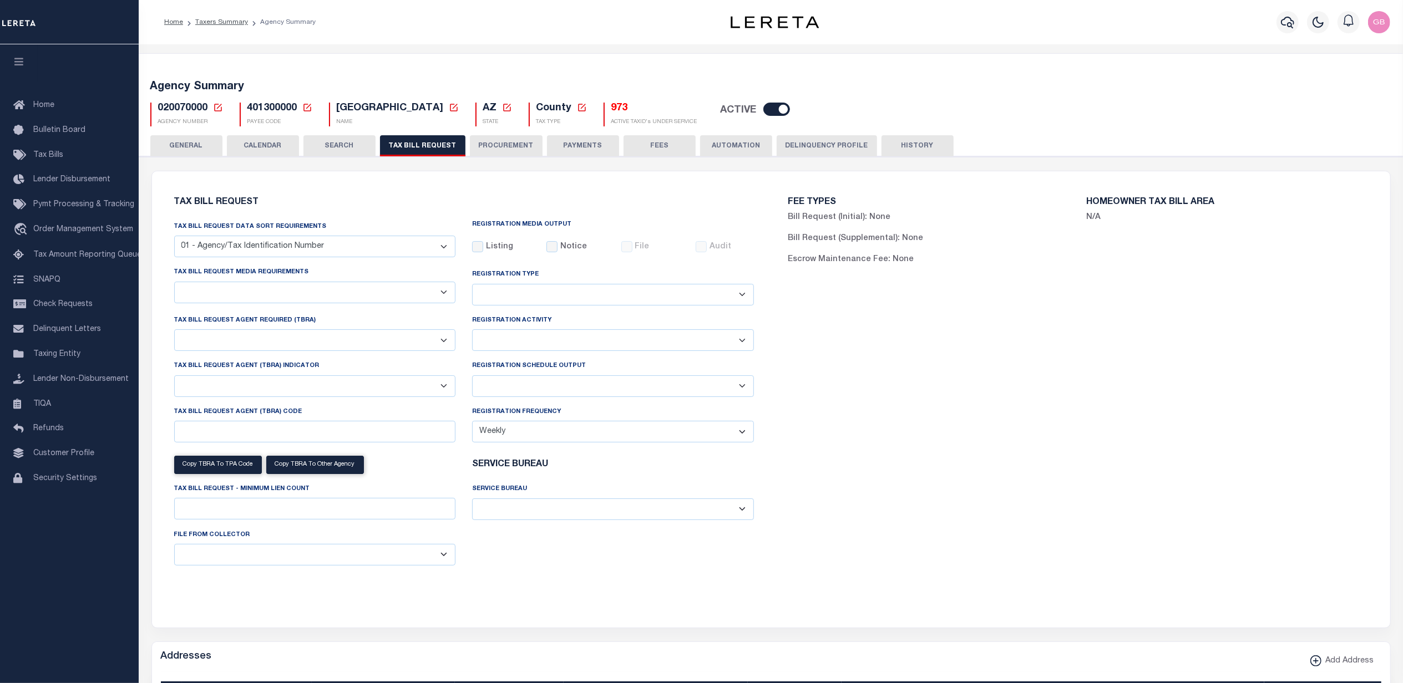
select select "28"
select select "22"
select select "true"
select select "14"
select select "1"
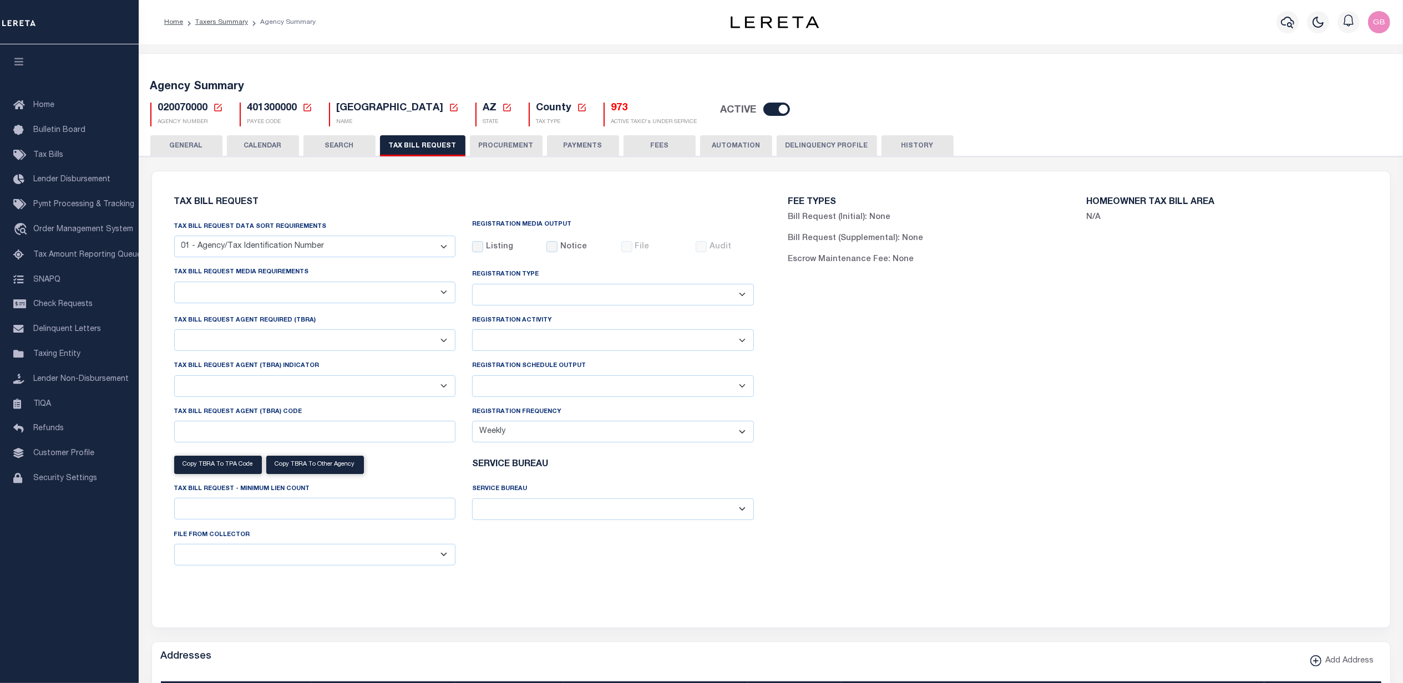
type input "000"
select select
select select "3"
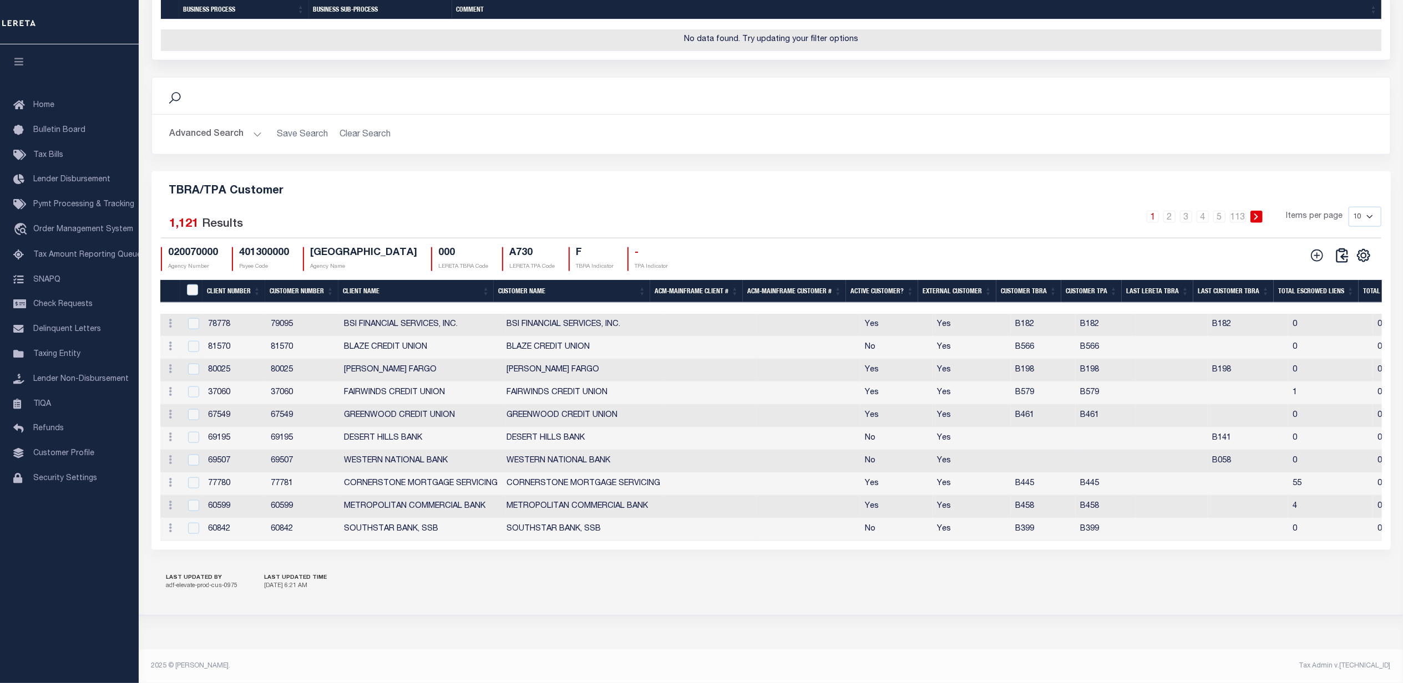
scroll to position [1210, 0]
click at [1318, 250] on icon at bounding box center [1317, 256] width 14 height 14
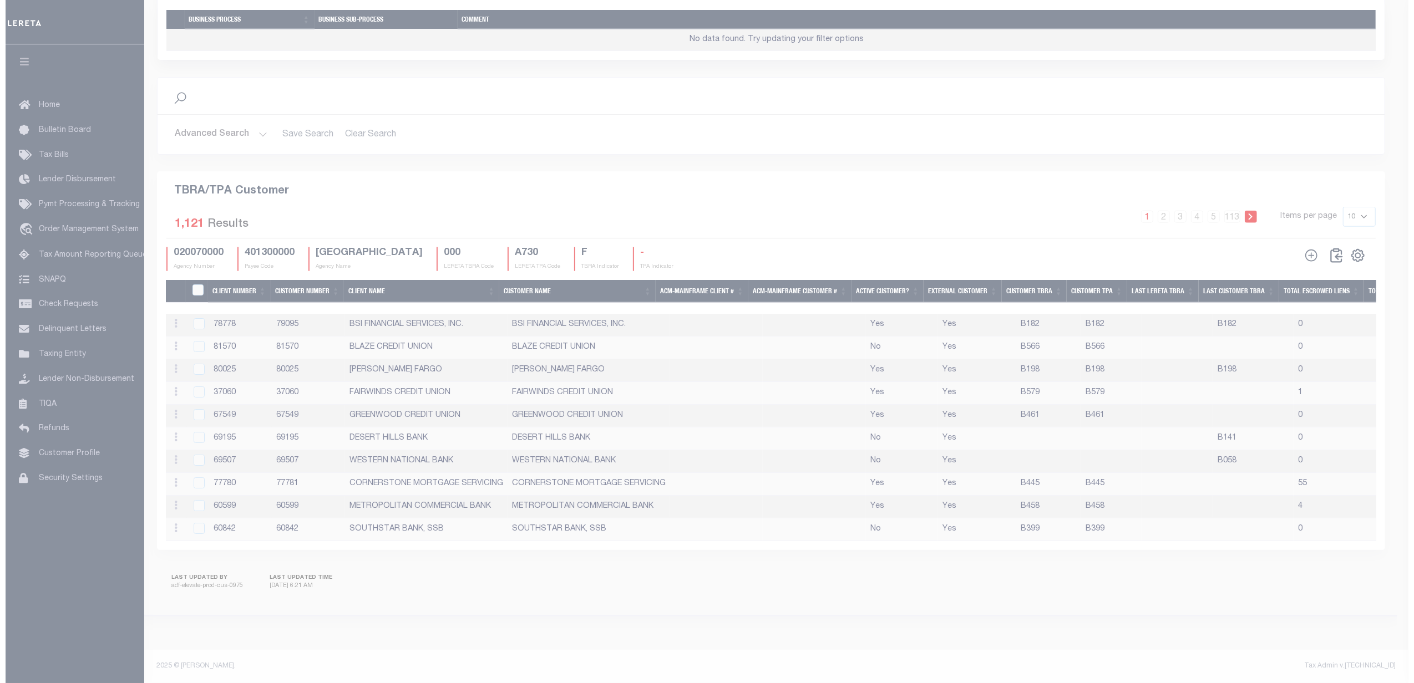
scroll to position [1177, 0]
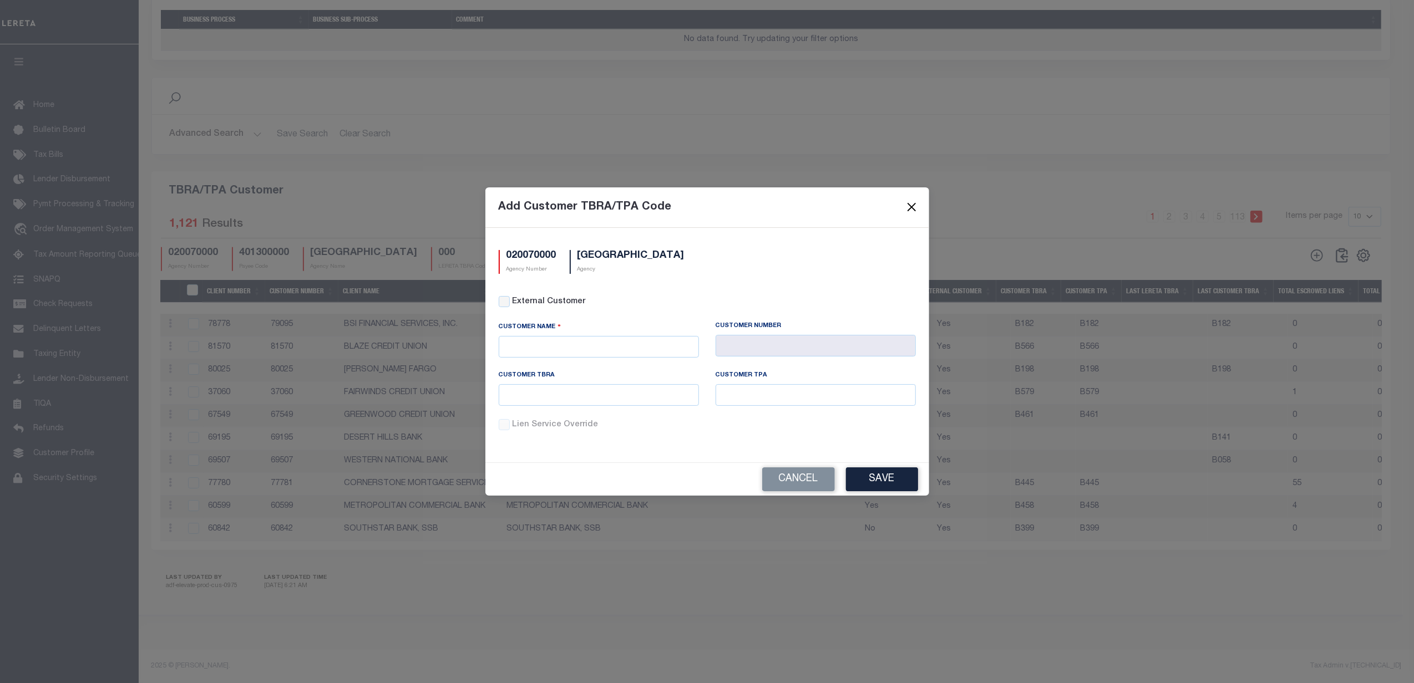
click at [911, 207] on button "Close" at bounding box center [911, 207] width 14 height 14
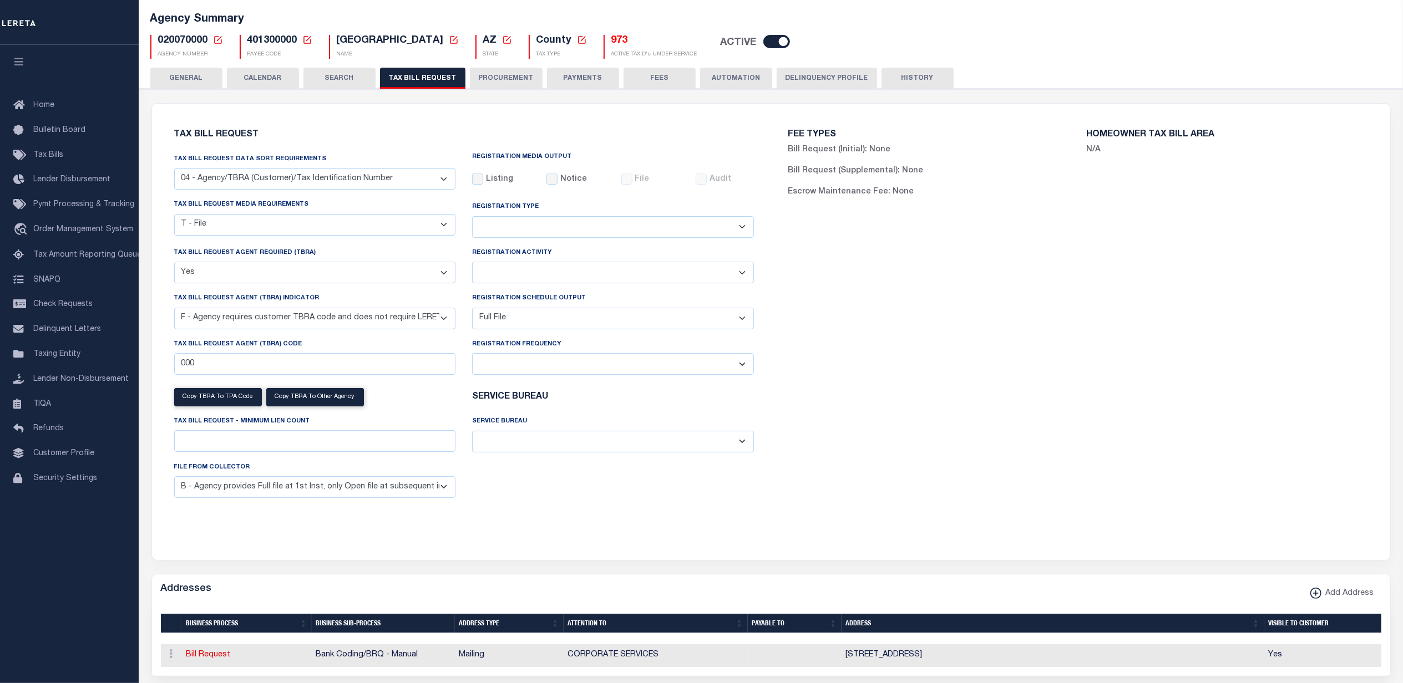
scroll to position [0, 0]
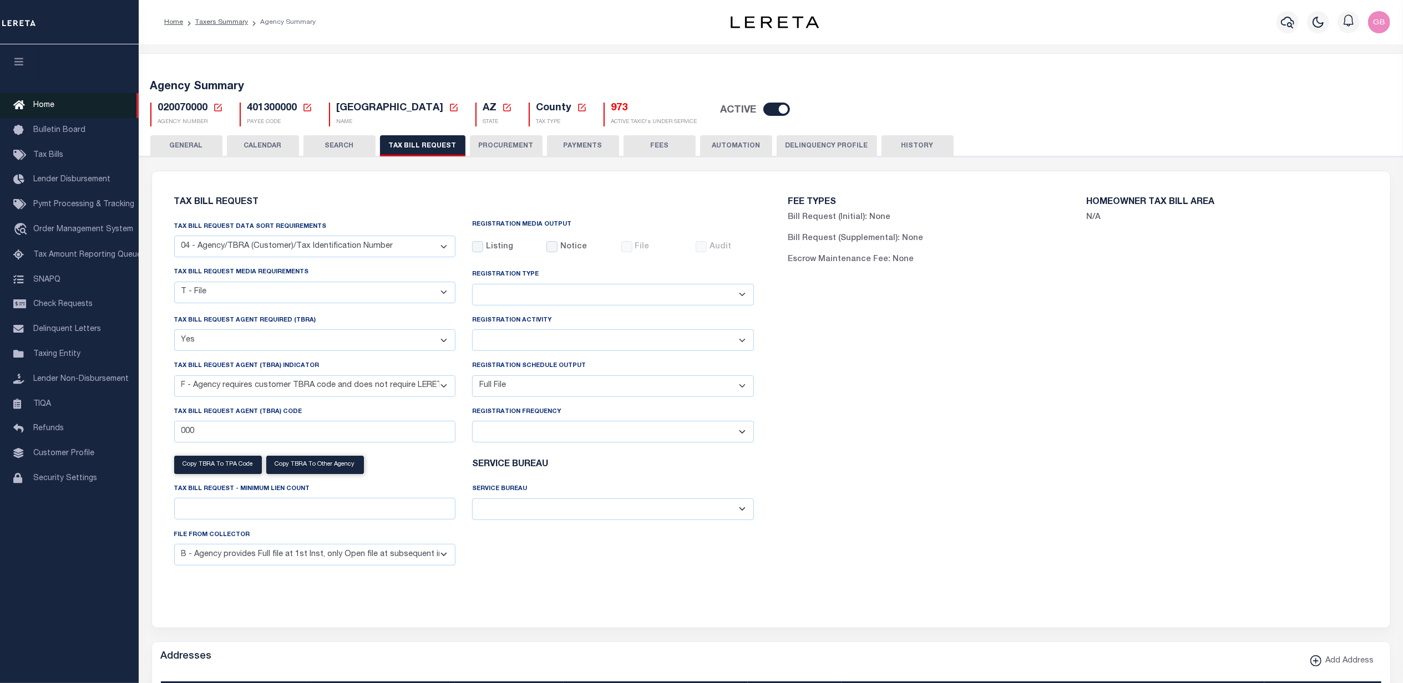
drag, startPoint x: 38, startPoint y: 107, endPoint x: 71, endPoint y: 114, distance: 33.5
click at [38, 107] on span "Home" at bounding box center [43, 106] width 21 height 8
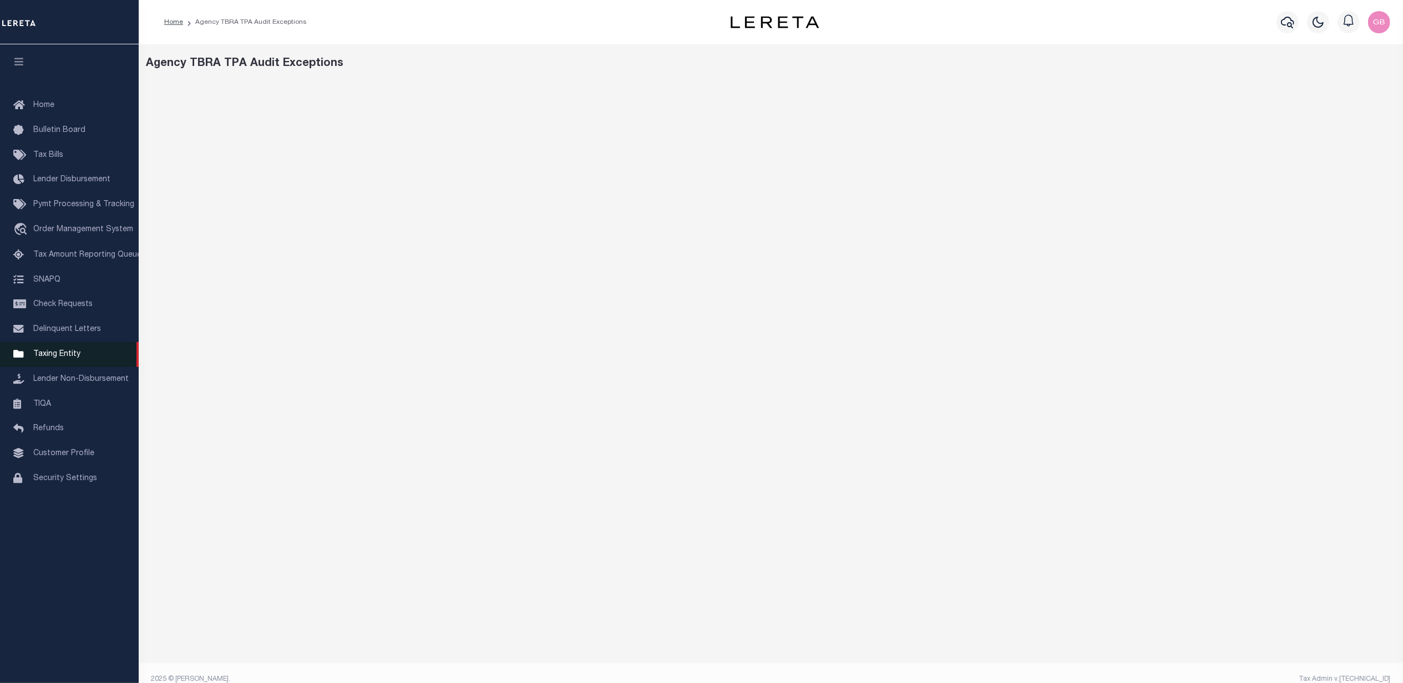
click at [69, 352] on span "Taxing Entity" at bounding box center [56, 355] width 47 height 8
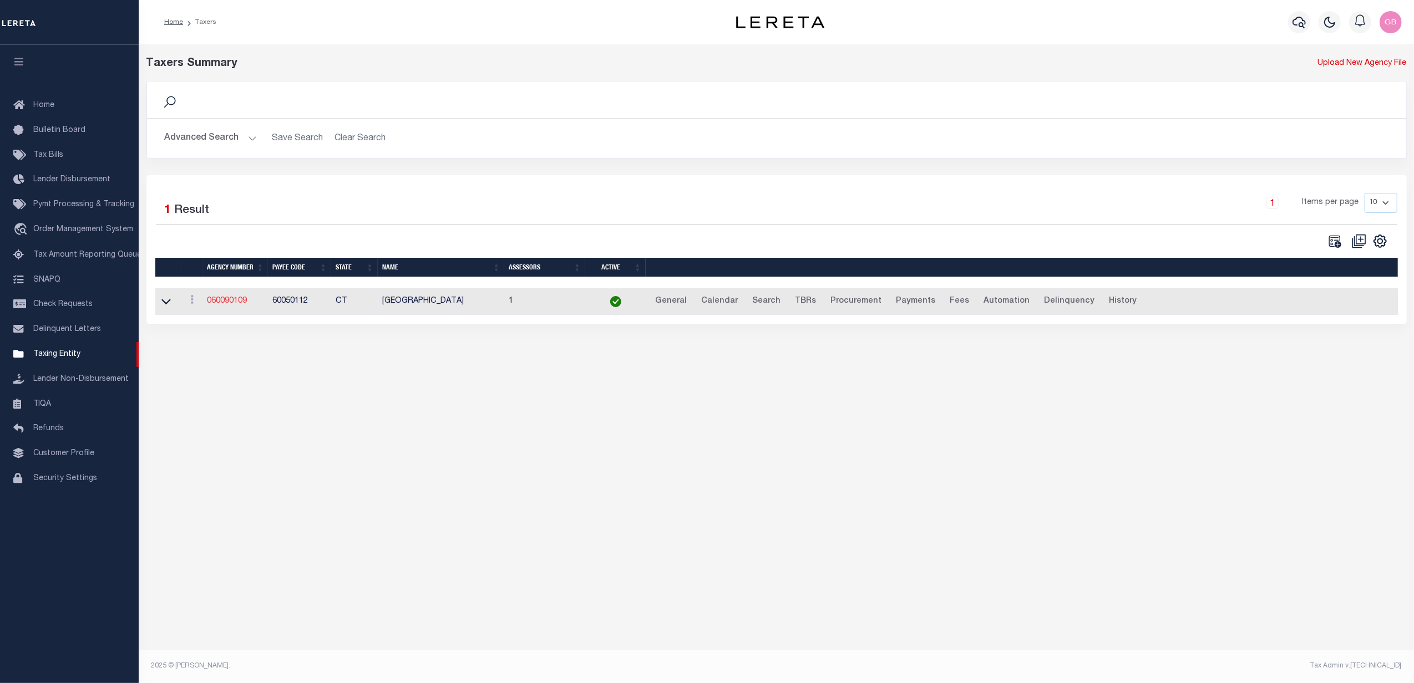
click at [227, 305] on link "060090109" at bounding box center [227, 301] width 40 height 8
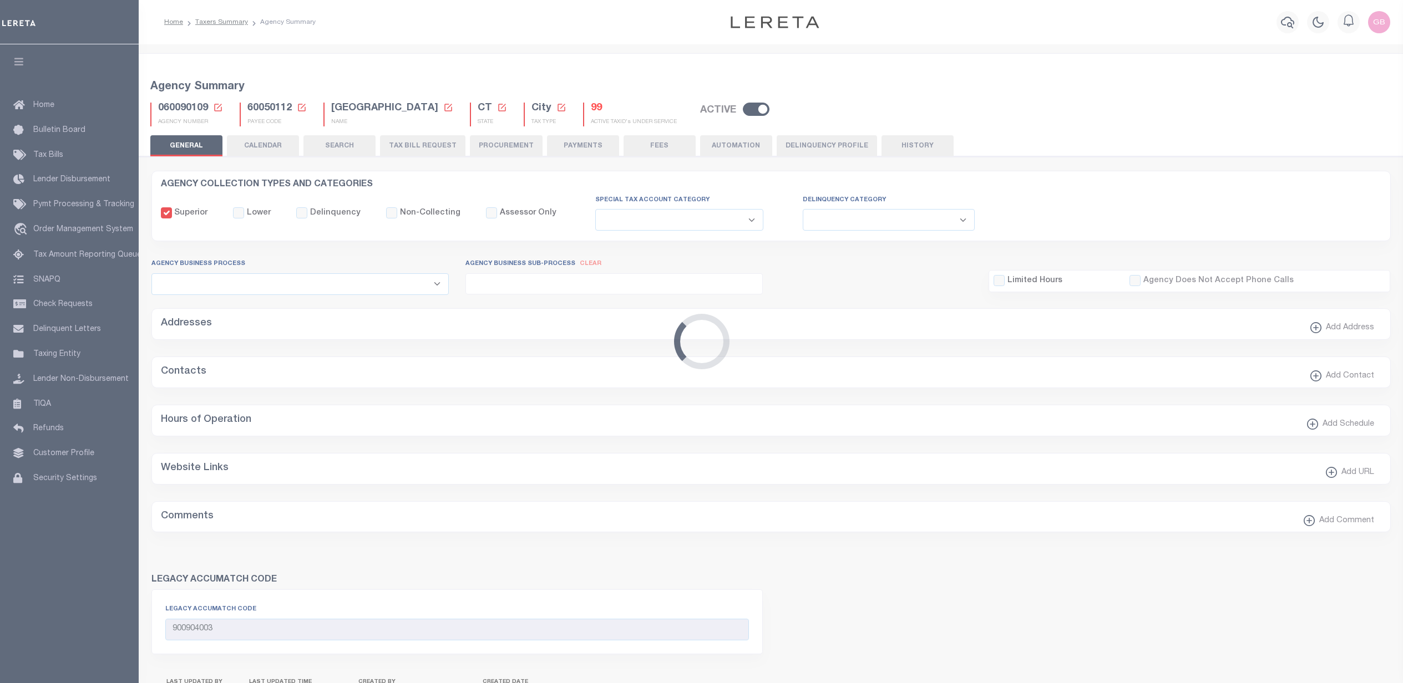
select select
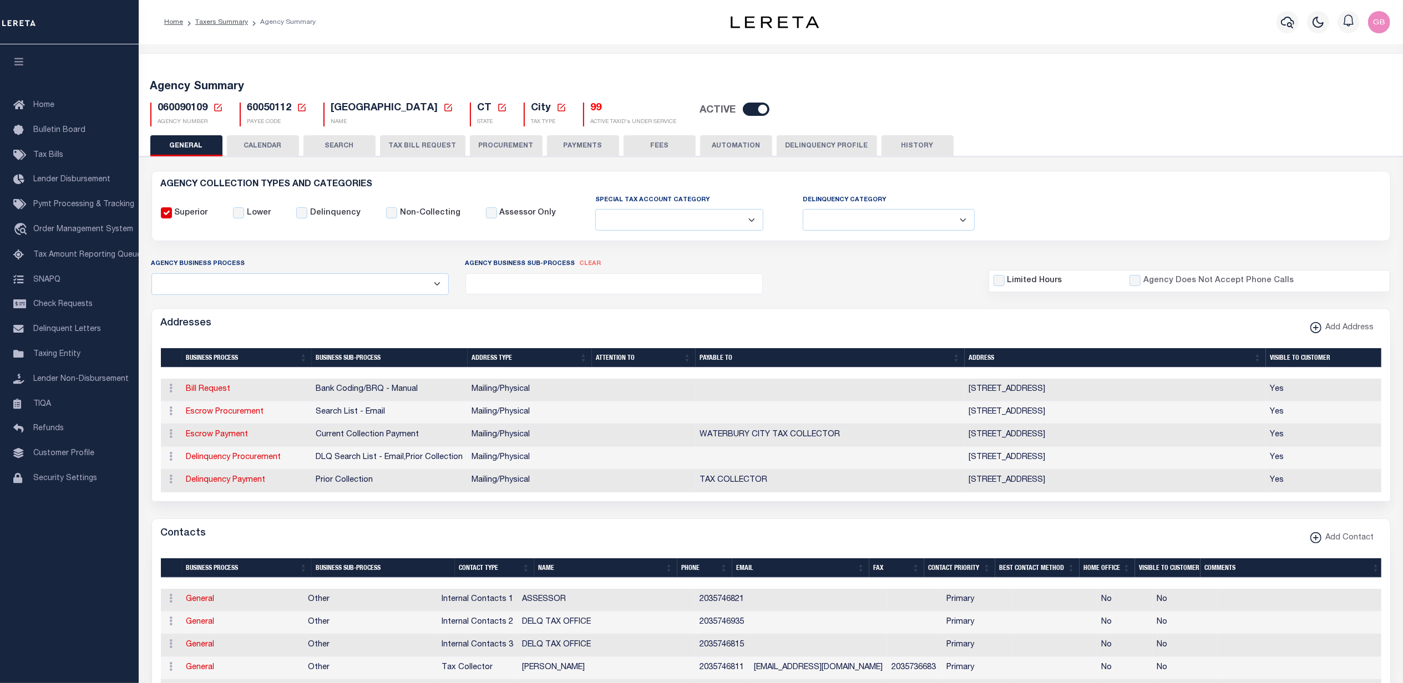
click at [493, 145] on button "PROCUREMENT" at bounding box center [506, 145] width 73 height 21
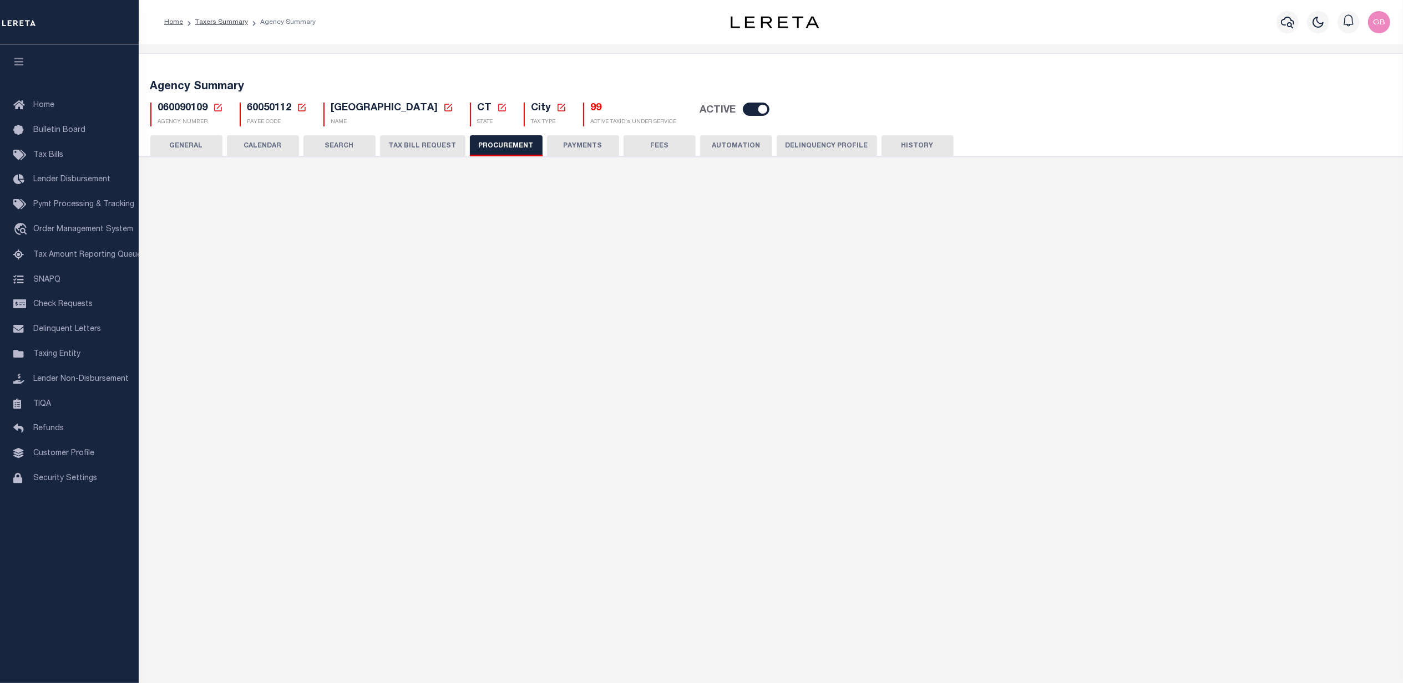
type input "$13,000"
select select "10"
select select "1"
select select "4"
checkbox input "true"
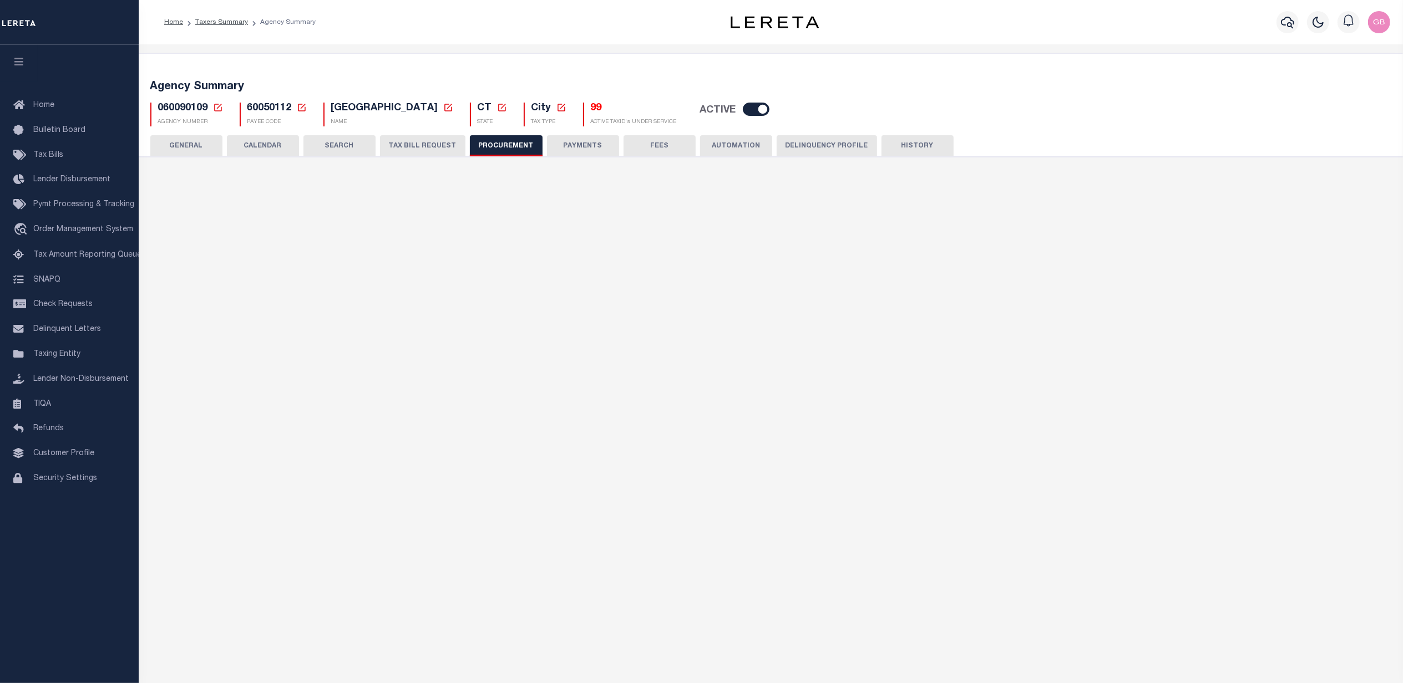
checkbox input "true"
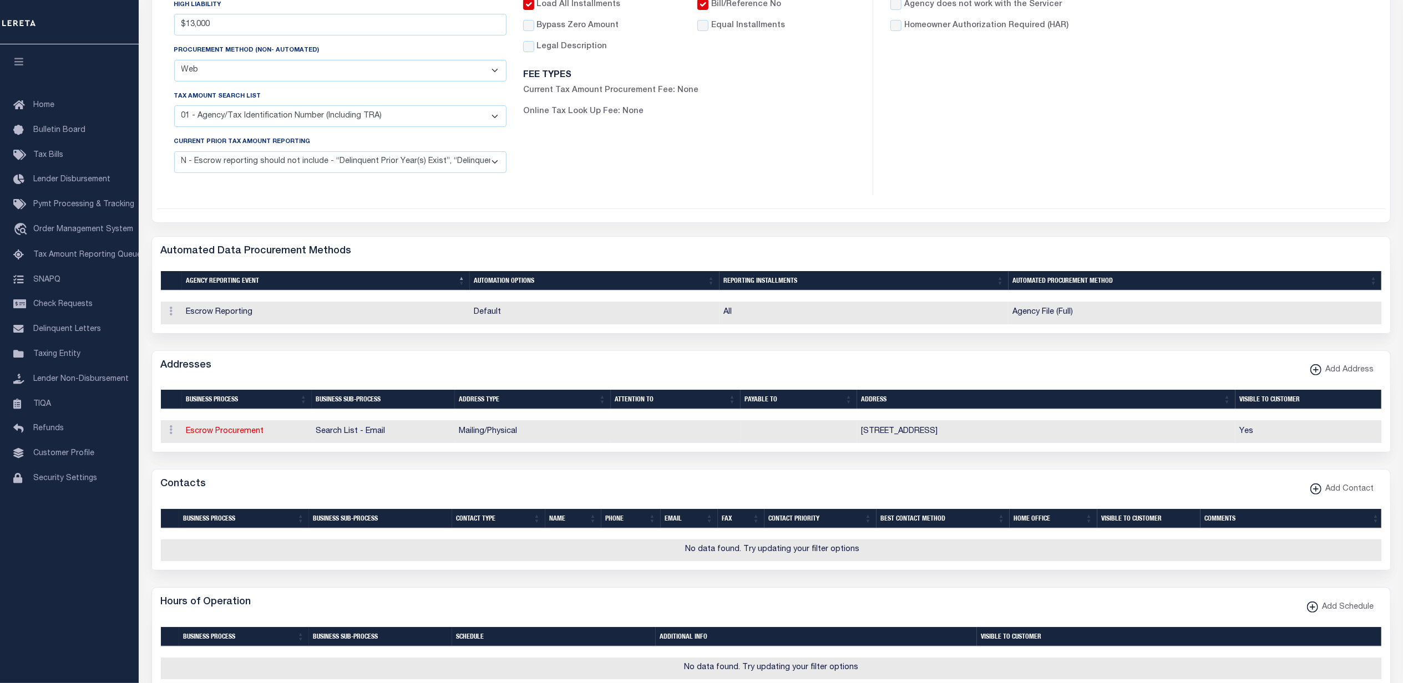
scroll to position [74, 0]
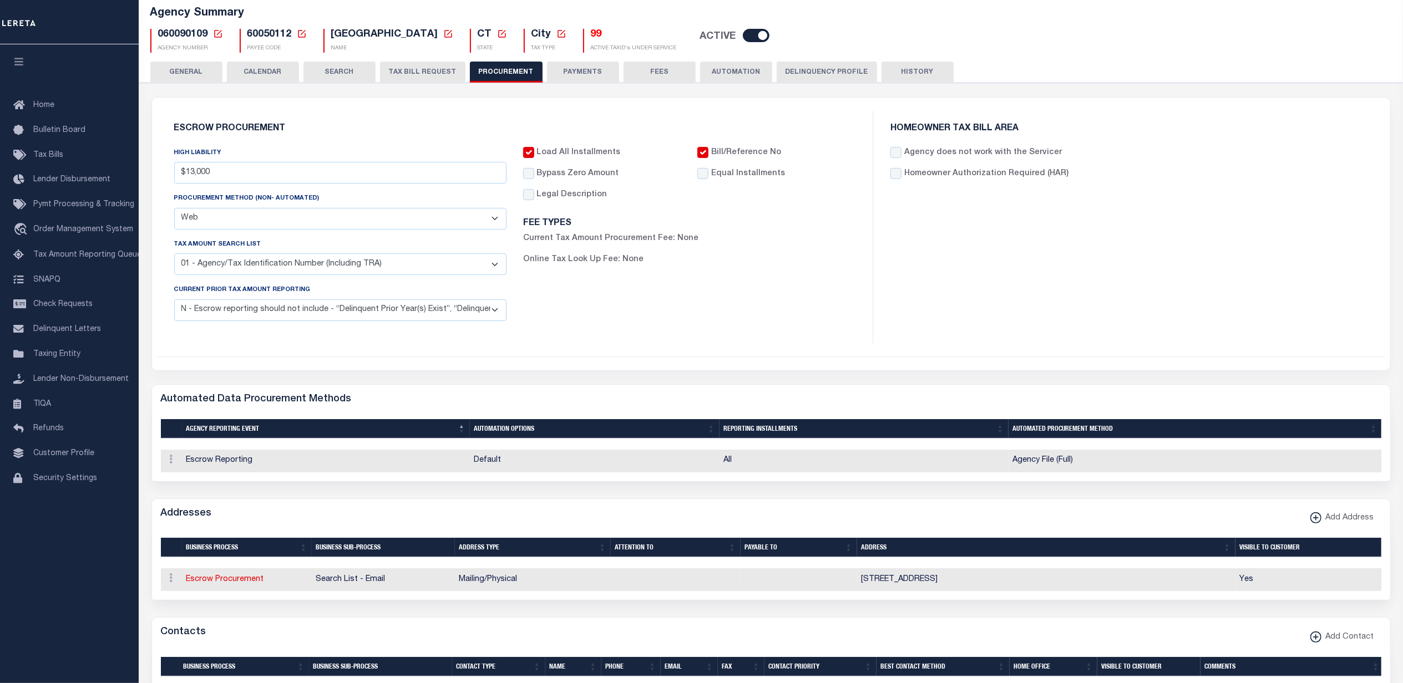
click at [442, 73] on button "TAX BILL REQUEST" at bounding box center [422, 72] width 85 height 21
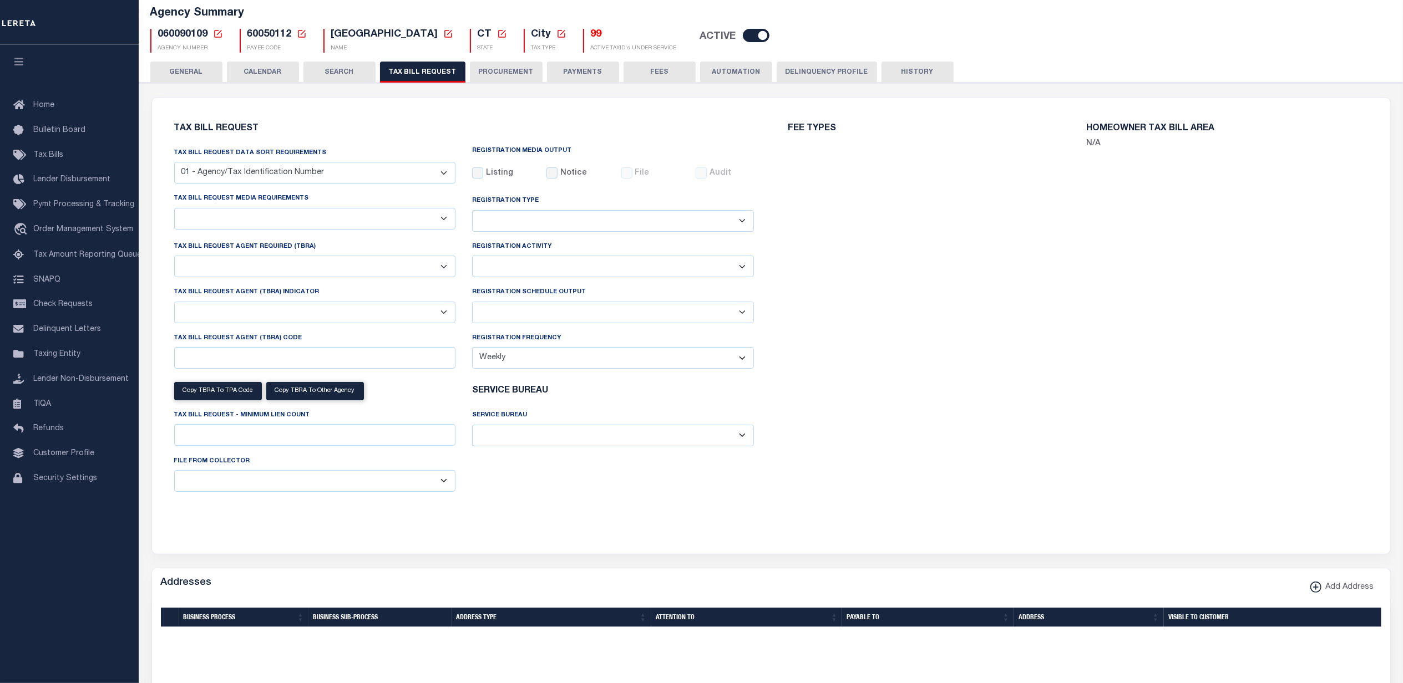
select select "27"
select select "22"
select select "false"
select select "1"
select select
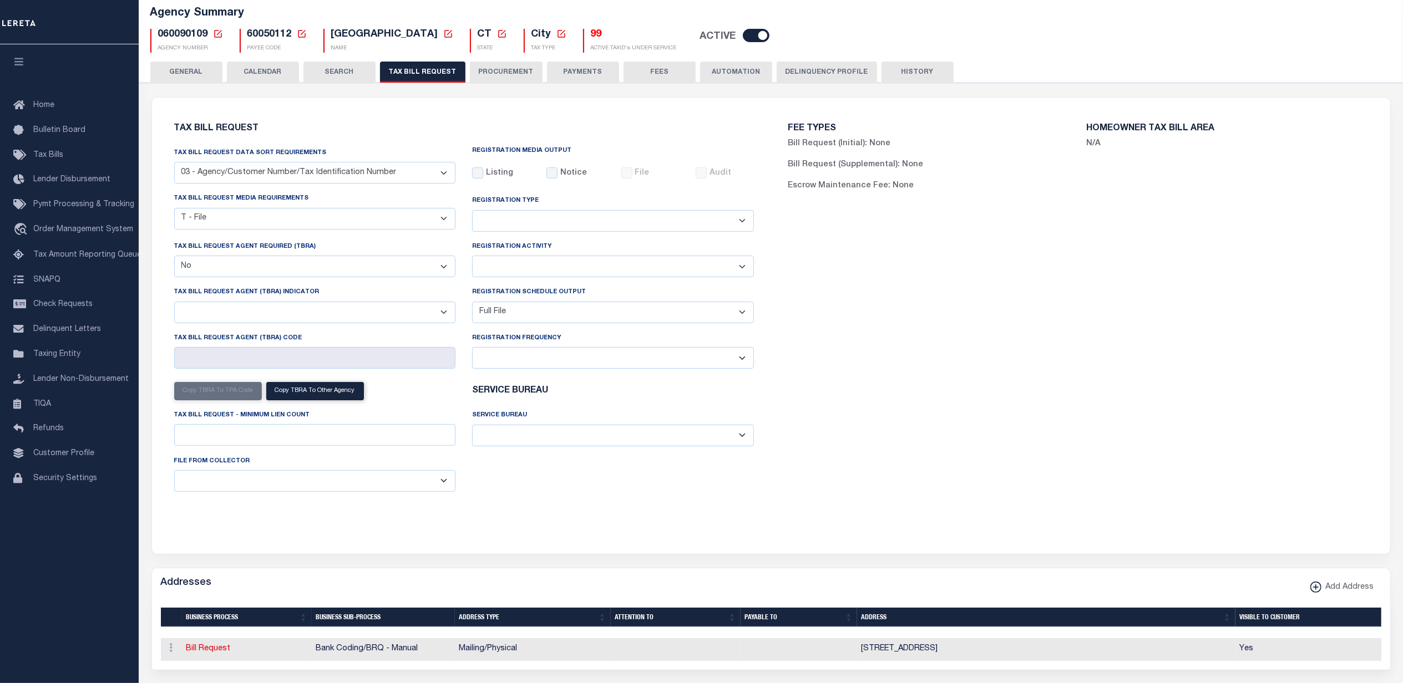
click at [739, 318] on select "Delta File Full File" at bounding box center [613, 313] width 282 height 22
click at [911, 378] on div "FEE TYPES Bill Request (Initial): None Bill Request (Supplemental): None Escrow…" at bounding box center [1078, 319] width 614 height 417
click at [533, 320] on select "Delta File Full File" at bounding box center [613, 313] width 282 height 22
click at [867, 336] on div "FEE TYPES Bill Request (Initial): None Bill Request (Supplemental): None Escrow…" at bounding box center [1078, 319] width 614 height 417
click at [216, 34] on icon at bounding box center [218, 34] width 8 height 8
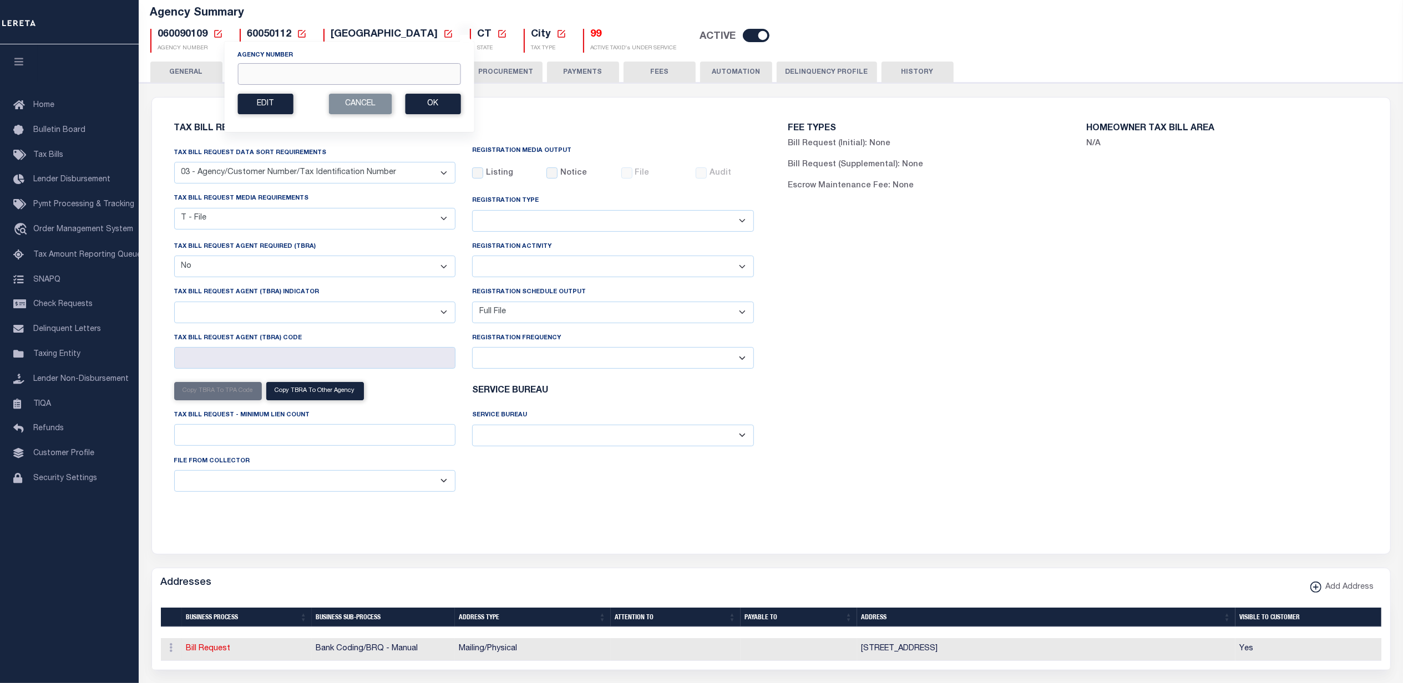
click at [291, 75] on input "Agency Number" at bounding box center [348, 74] width 223 height 22
type input "290110102"
click at [433, 103] on button "Ok" at bounding box center [432, 104] width 55 height 21
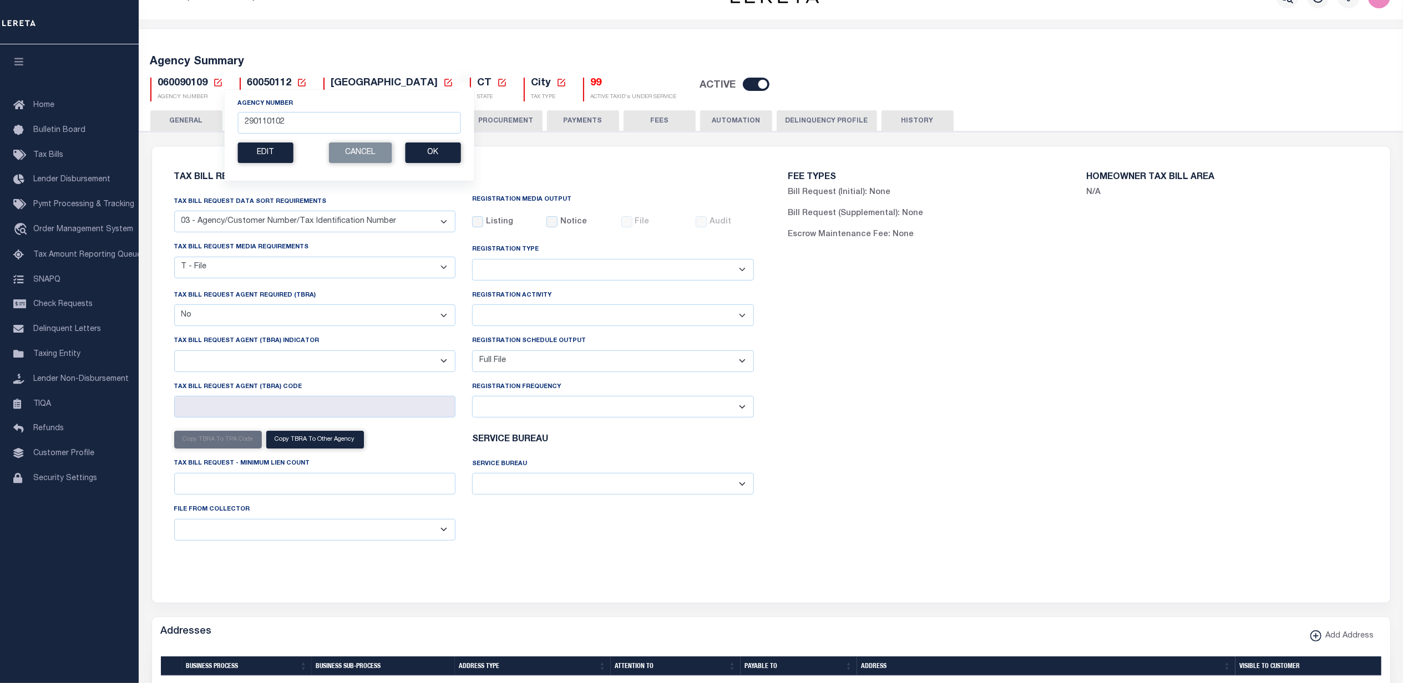
scroll to position [123, 0]
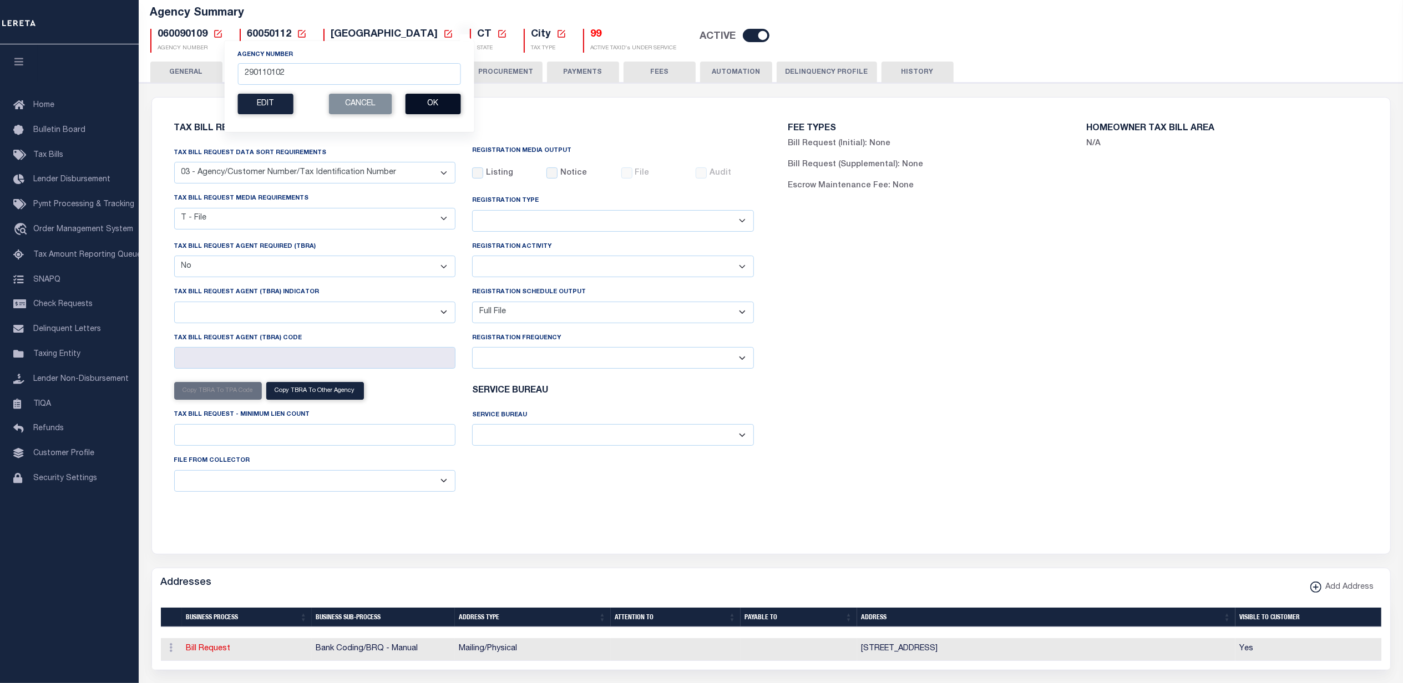
click at [437, 108] on button "Ok" at bounding box center [432, 104] width 55 height 21
click at [433, 104] on button "Ok" at bounding box center [432, 104] width 55 height 21
click at [405, 94] on button "Ok" at bounding box center [432, 104] width 55 height 21
click at [368, 74] on input "290110102" at bounding box center [348, 74] width 223 height 22
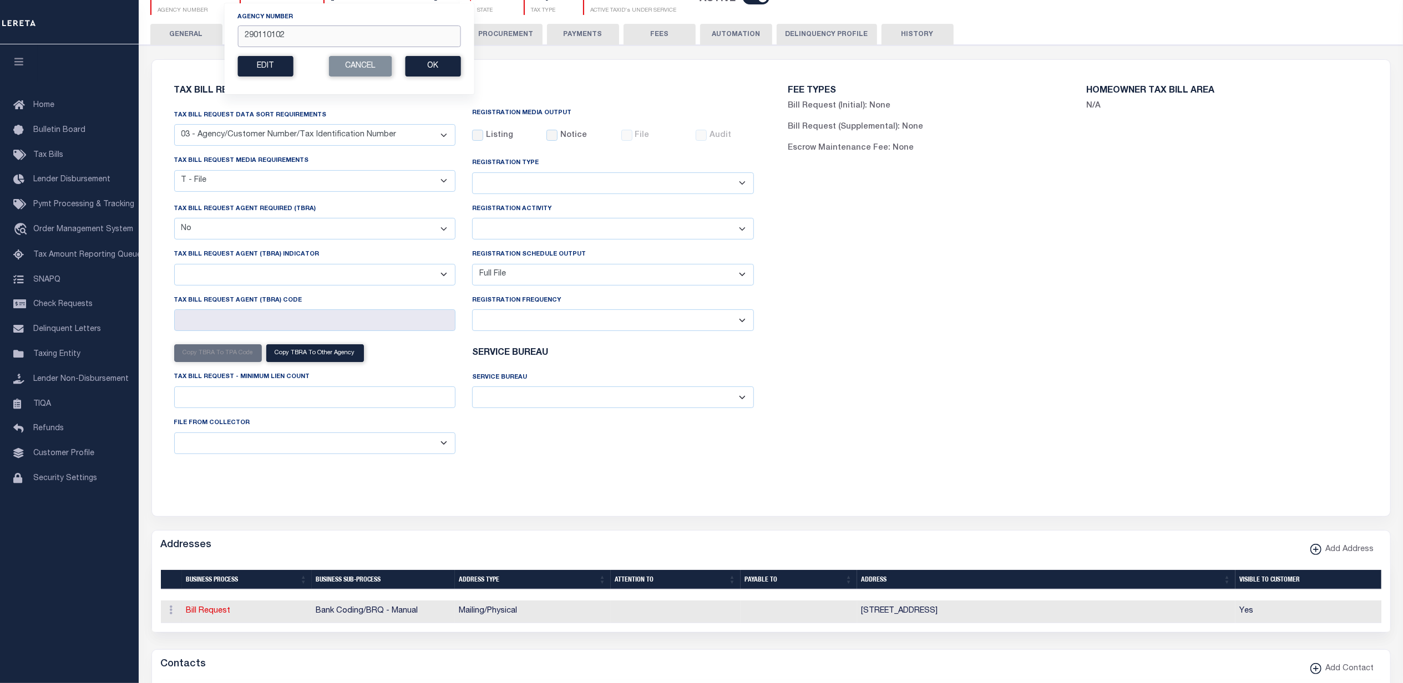
scroll to position [0, 0]
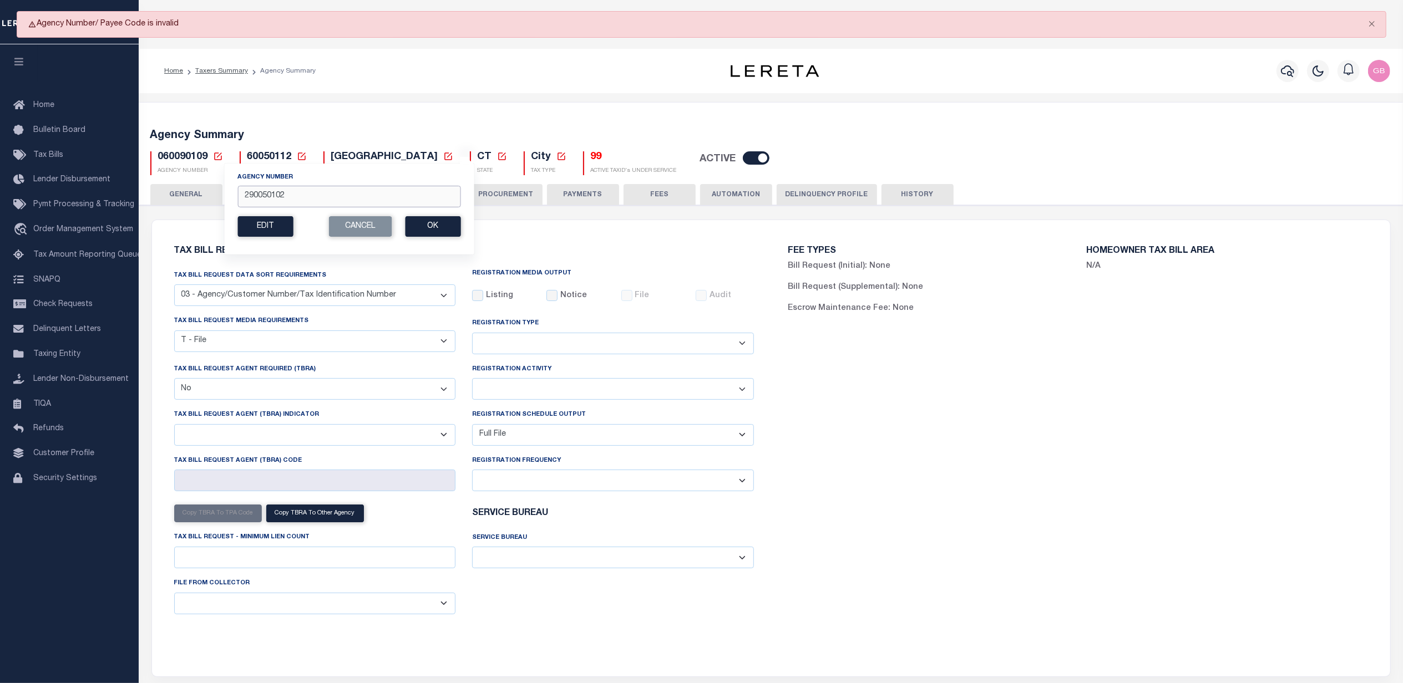
type input "290050102"
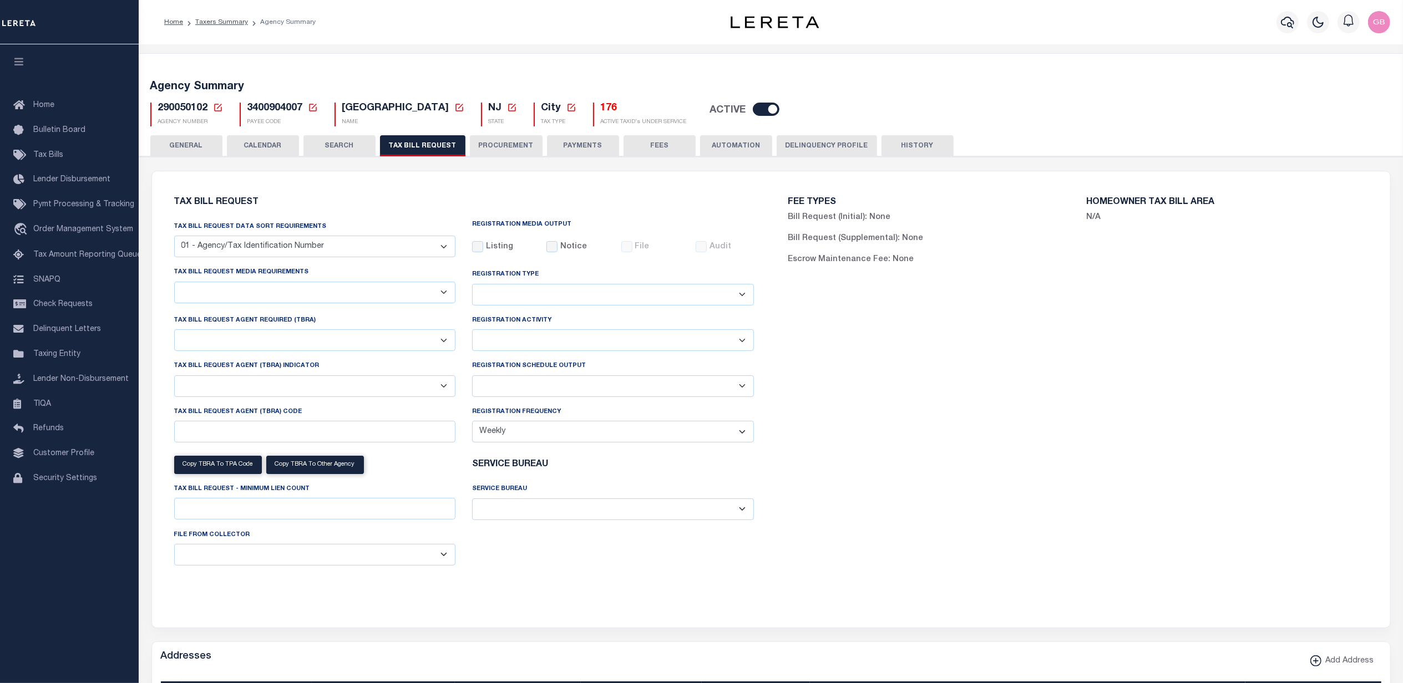
select select "27"
checkbox input "false"
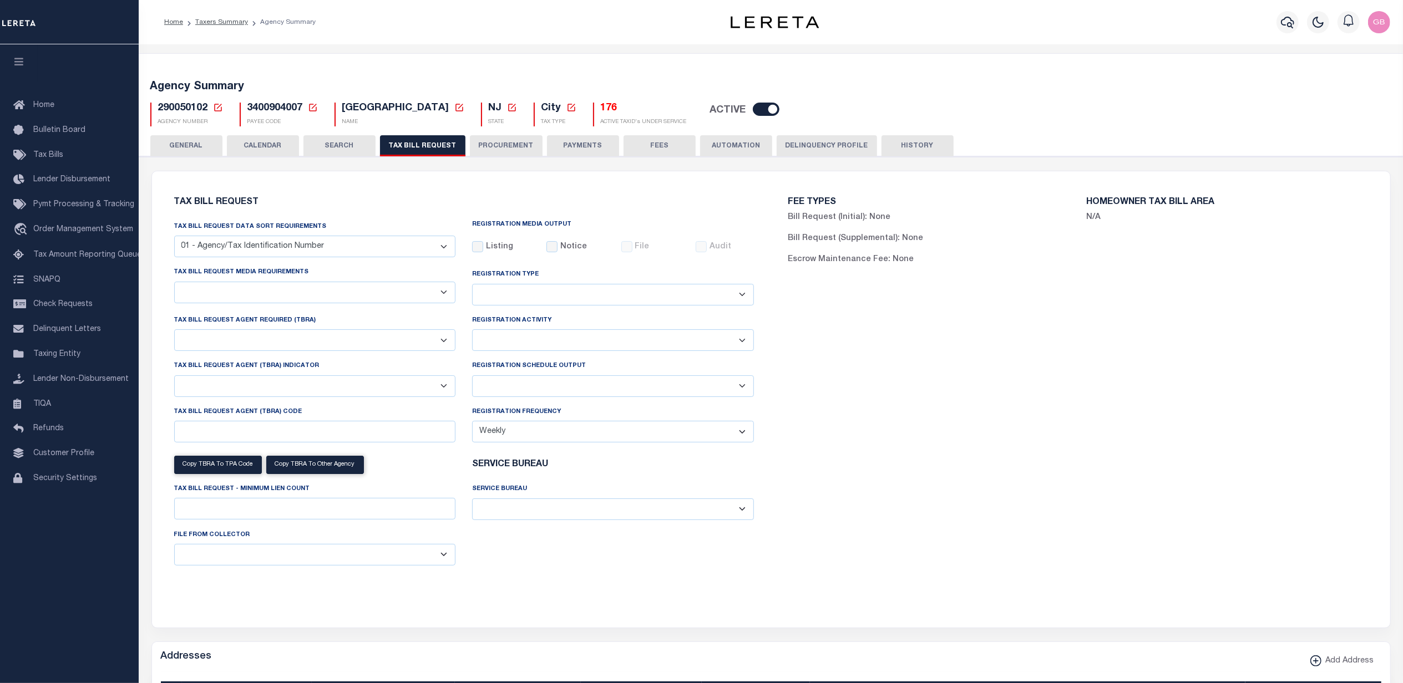
select select "22"
select select "true"
select select "13"
type input "00597"
select select
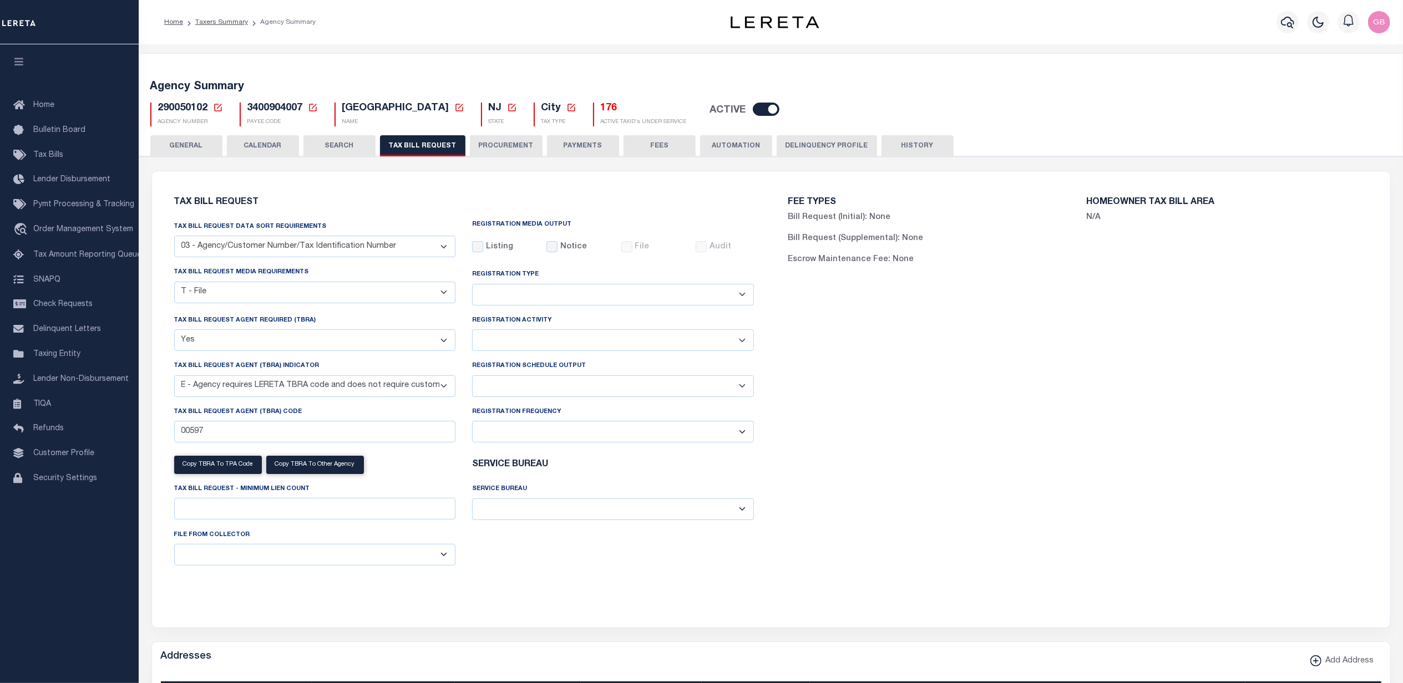
click at [742, 391] on select "Delta File Full File" at bounding box center [613, 387] width 282 height 22
click at [739, 392] on select "Delta File Full File" at bounding box center [613, 387] width 282 height 22
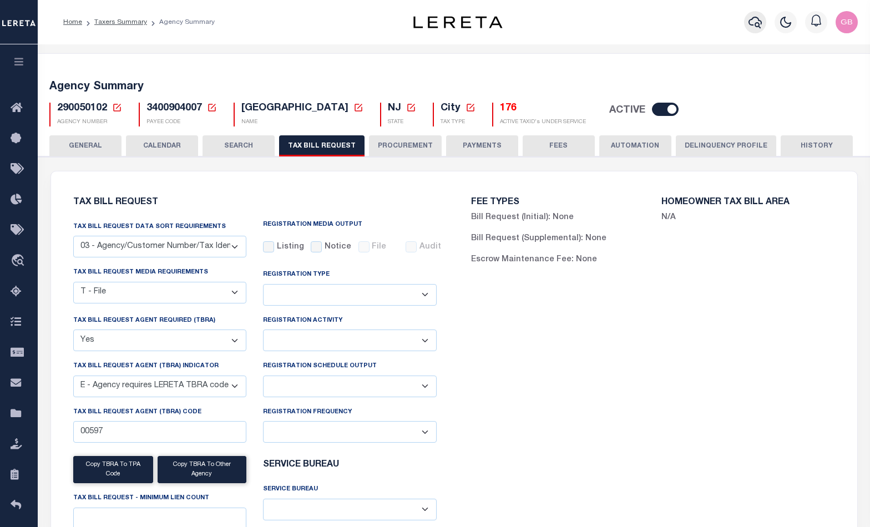
click at [756, 22] on icon "button" at bounding box center [754, 22] width 13 height 13
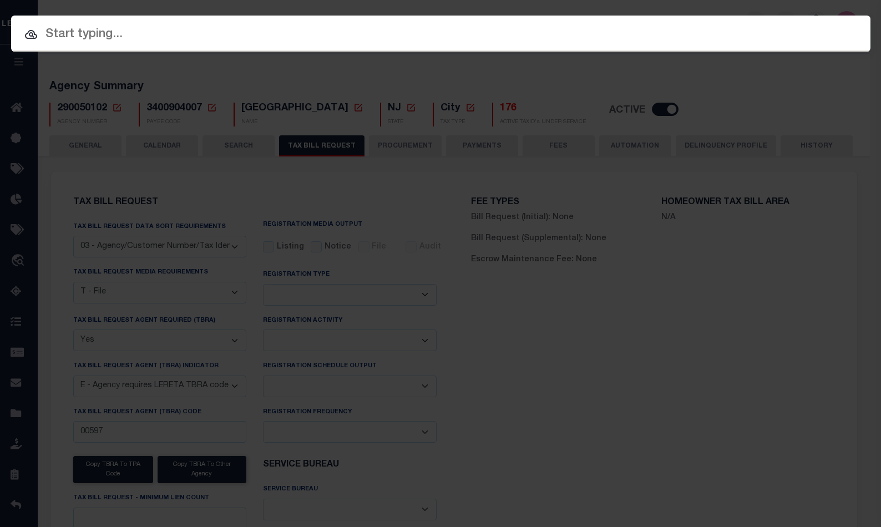
paste input "3507003"
type input "3507003"
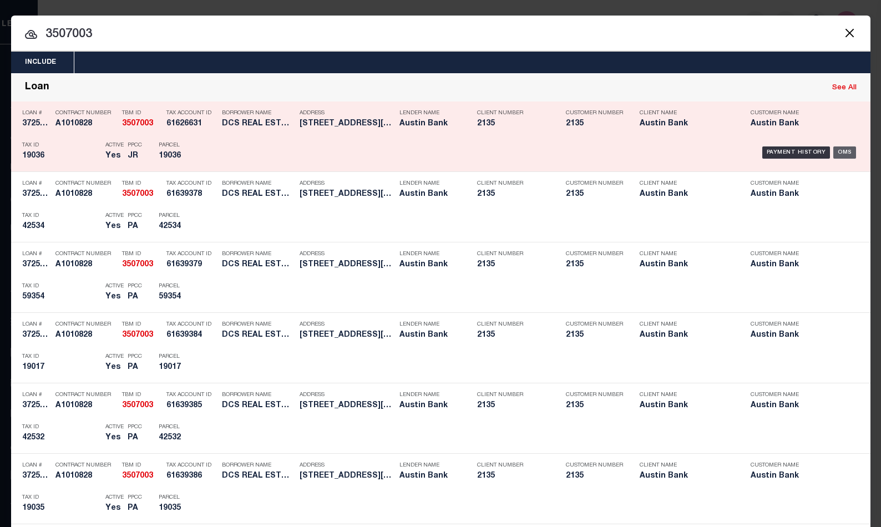
click at [835, 149] on div "OMS" at bounding box center [844, 152] width 23 height 12
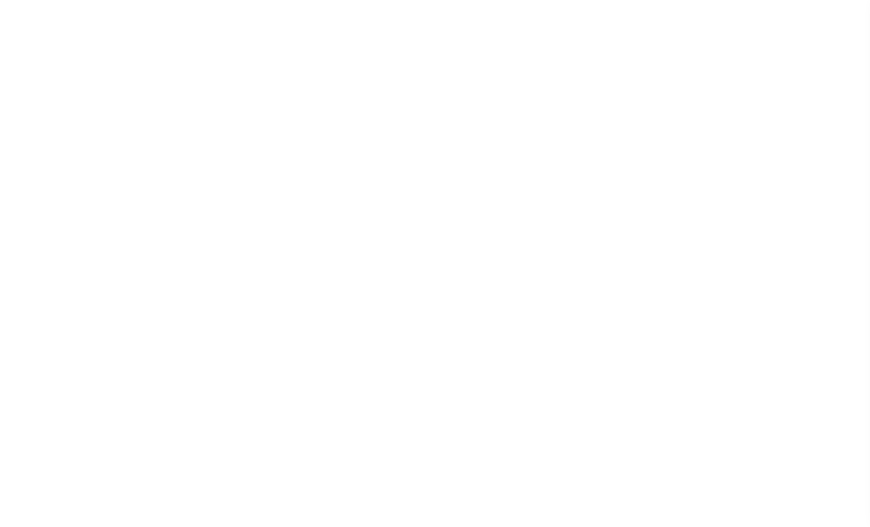
select select "400"
select select "NonEscrow"
type input "[STREET_ADDRESS][PERSON_NAME]"
select select
type input "GLADEWATER [GEOGRAPHIC_DATA] 75647"
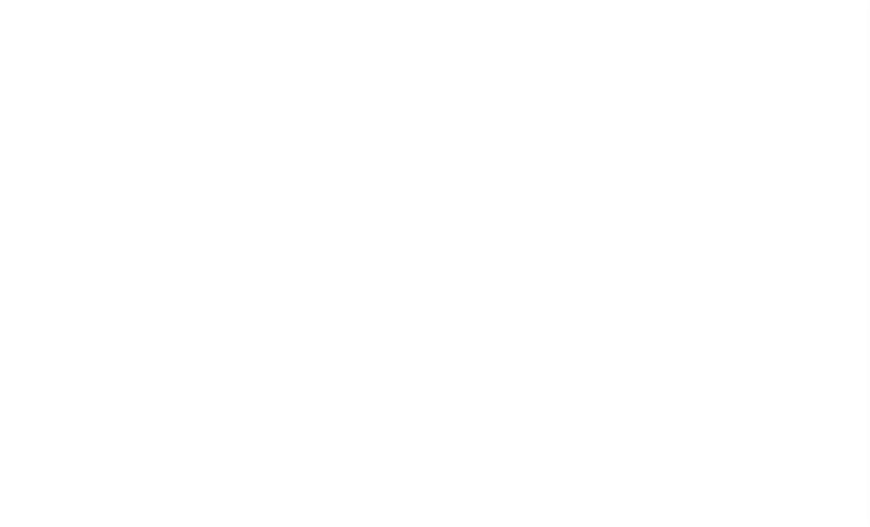
type input "[GEOGRAPHIC_DATA]"
select select
type textarea "DT [PERSON_NAME] SVY A-95 (TRACT TWO)"
select select "44009"
select select "2581"
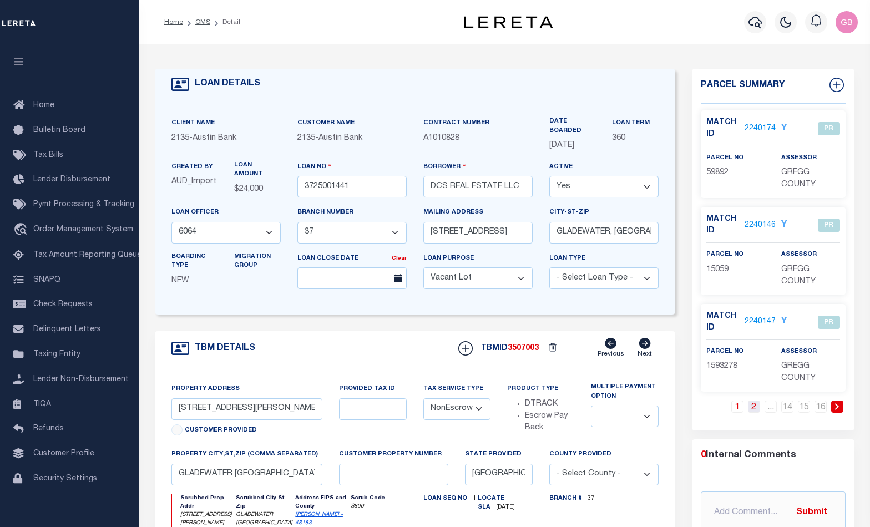
click at [757, 412] on link "2" at bounding box center [754, 407] width 12 height 12
click at [753, 409] on link "3" at bounding box center [754, 407] width 12 height 12
click at [757, 409] on link "4" at bounding box center [754, 407] width 12 height 12
click at [788, 408] on link "14" at bounding box center [787, 407] width 12 height 12
click at [798, 411] on link "15" at bounding box center [804, 407] width 12 height 12
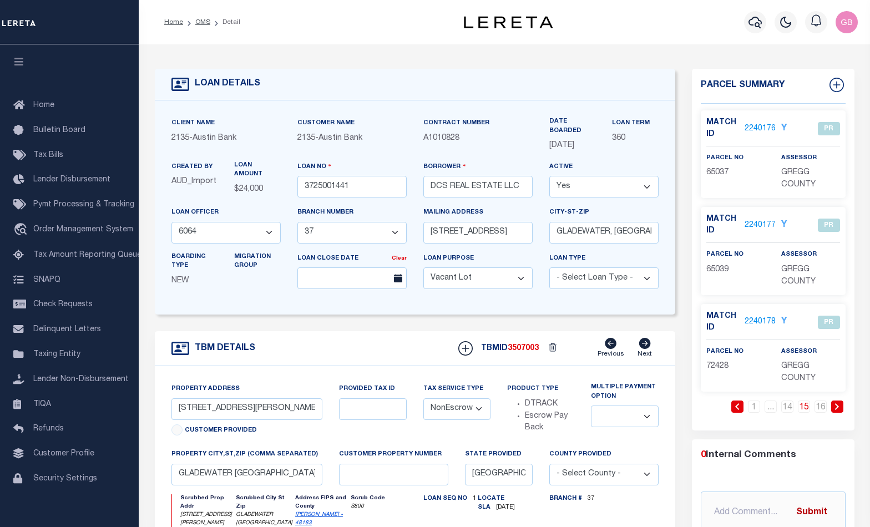
click at [813, 408] on li "16" at bounding box center [820, 407] width 17 height 12
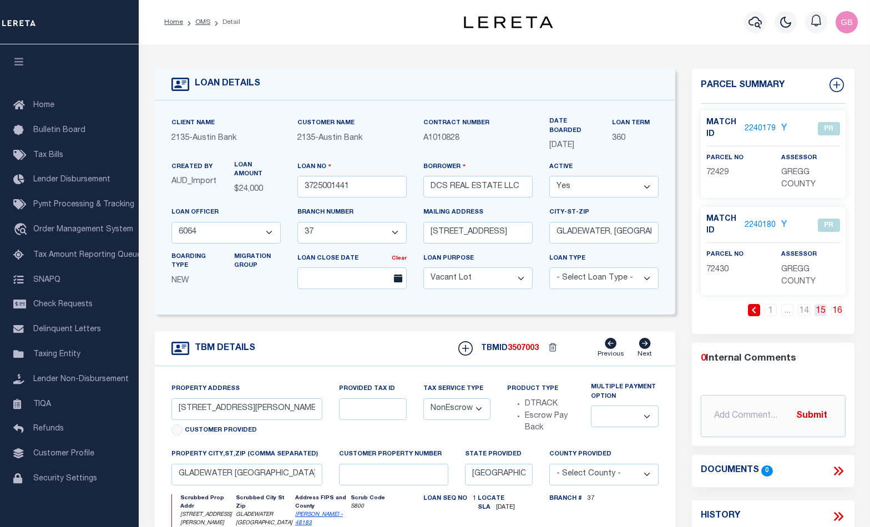
click at [823, 312] on link "15" at bounding box center [820, 310] width 12 height 12
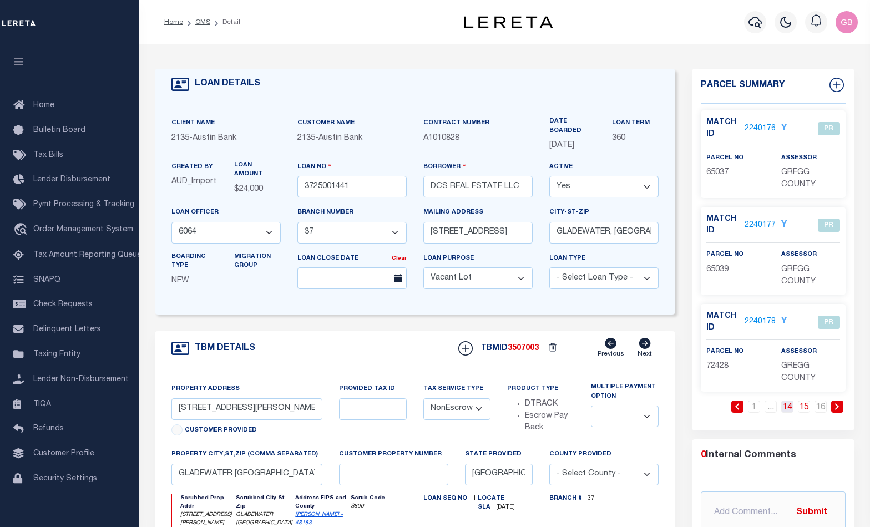
click at [792, 409] on link "14" at bounding box center [787, 407] width 12 height 12
click at [776, 407] on link "13" at bounding box center [770, 407] width 12 height 12
click at [761, 407] on li "12" at bounding box center [754, 407] width 17 height 12
click at [742, 411] on link "11" at bounding box center [737, 407] width 12 height 12
click at [44, 209] on span "Pymt Processing & Tracking" at bounding box center [83, 205] width 101 height 8
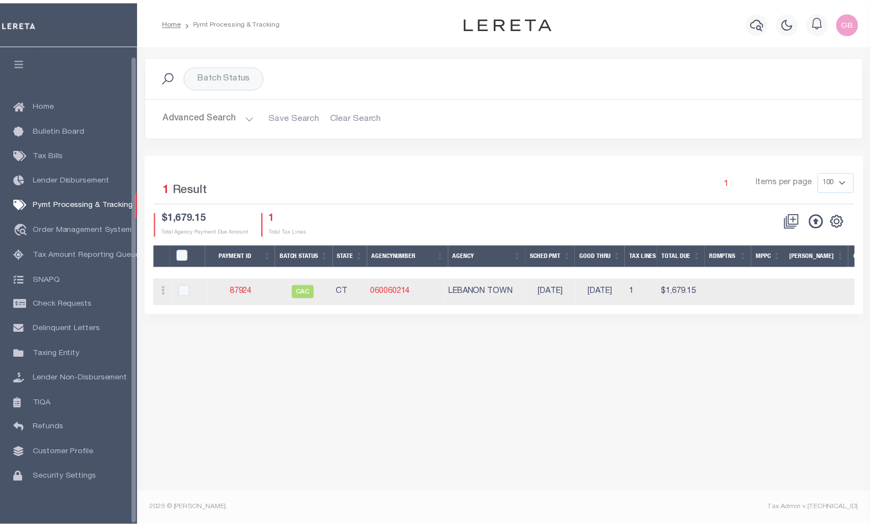
scroll to position [9, 0]
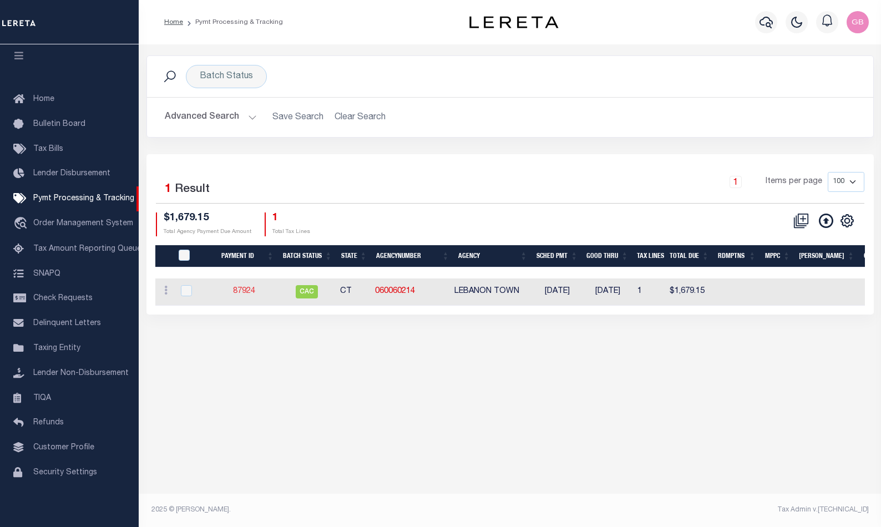
click at [246, 289] on link "87924" at bounding box center [244, 291] width 22 height 8
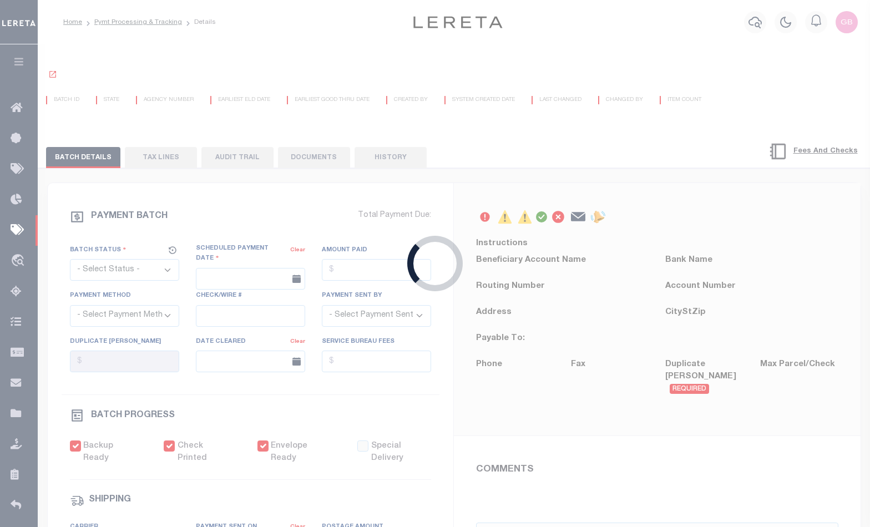
select select "CAC"
type input "[DATE]"
type input "$1,679.15"
select select "CHK"
type input "52087"
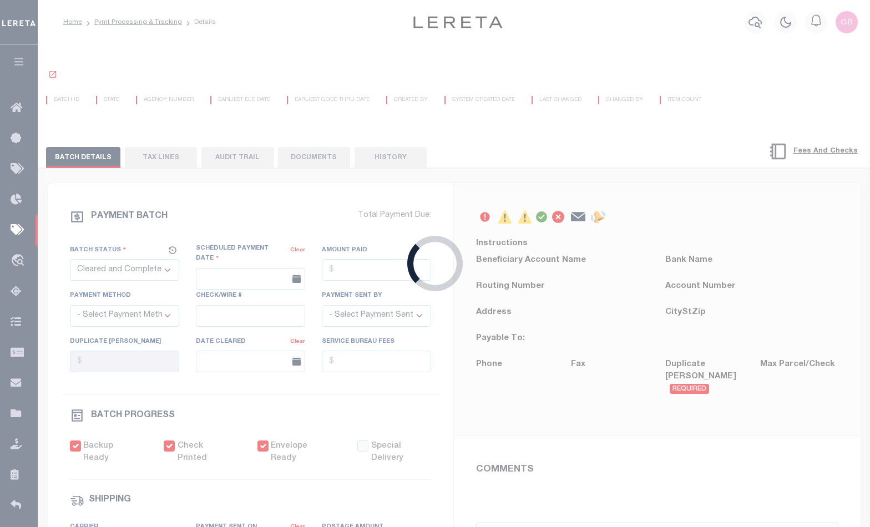
select select "[PERSON_NAME]"
type input "[DATE]"
checkbox input "true"
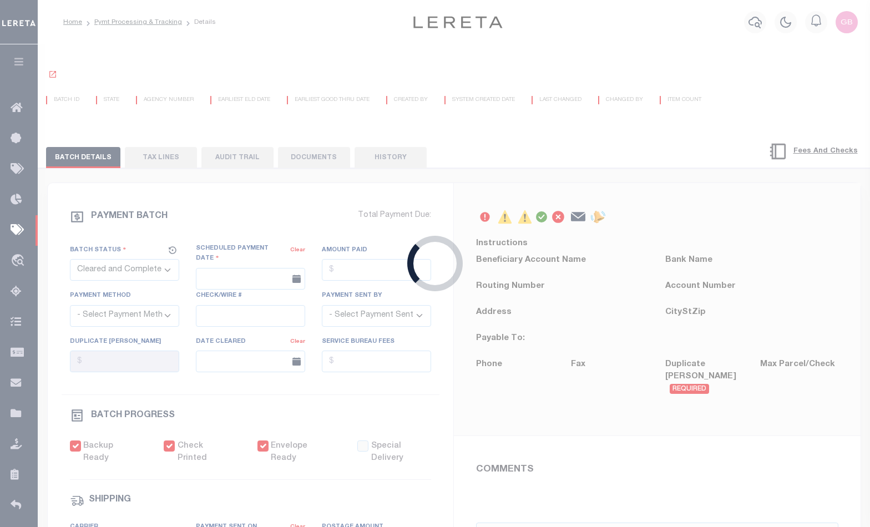
select select "FDX"
type input "[DATE]"
type input "$8.7"
type input "883121517925"
type input "[PERSON_NAME]"
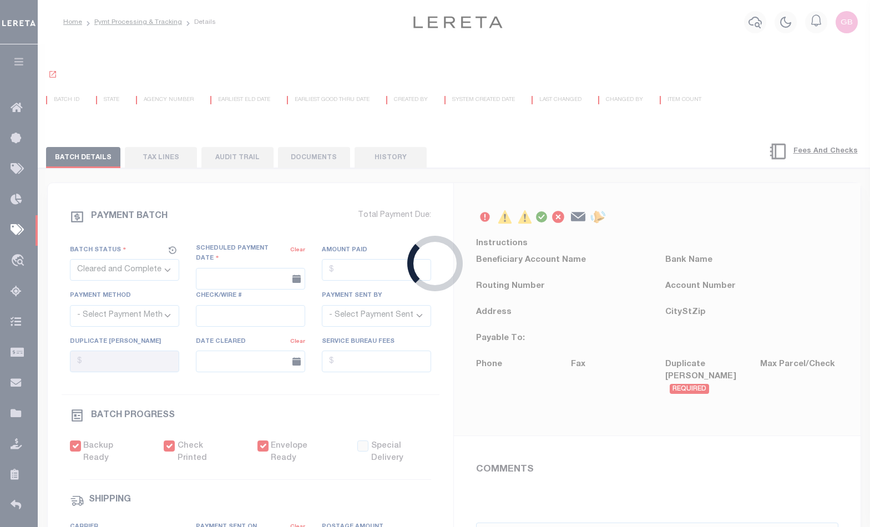
type input "[DATE]"
type input "N"
radio input "true"
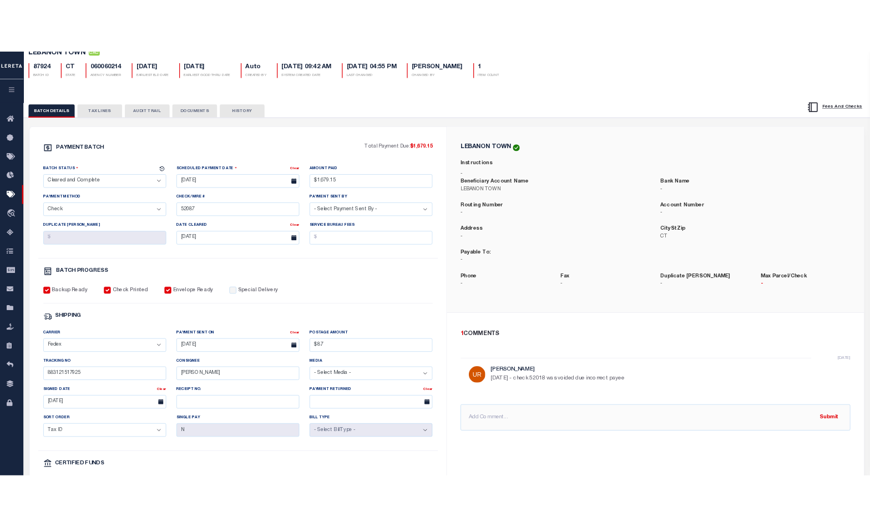
scroll to position [74, 0]
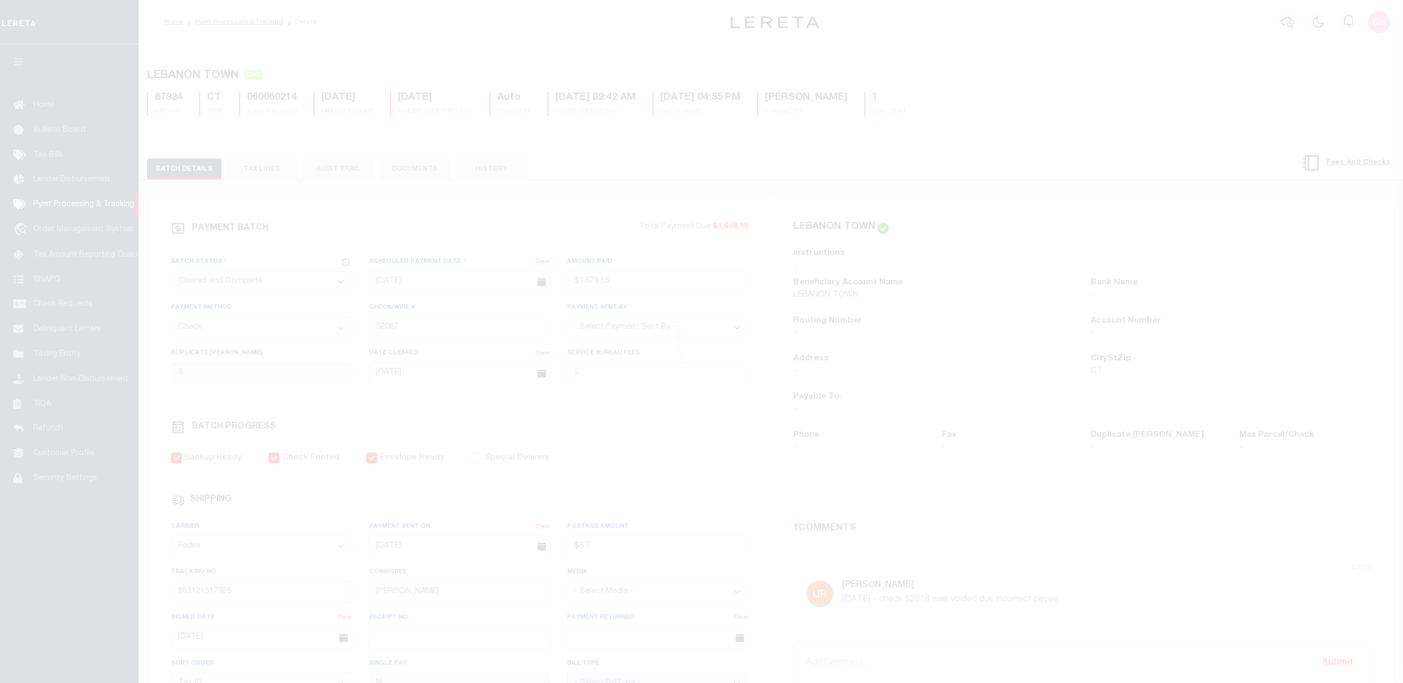
select select "CAC"
select select "CHK"
select select "[PERSON_NAME]"
select select "FDX"
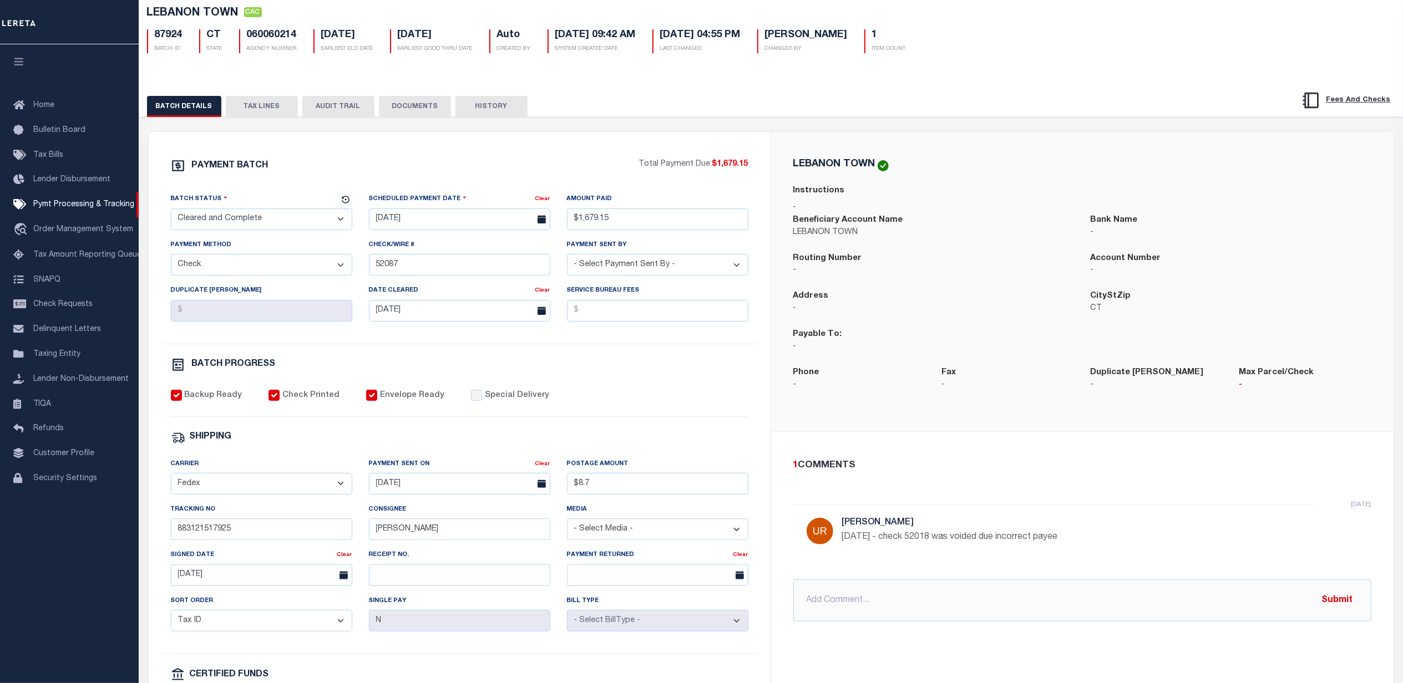
scroll to position [148, 0]
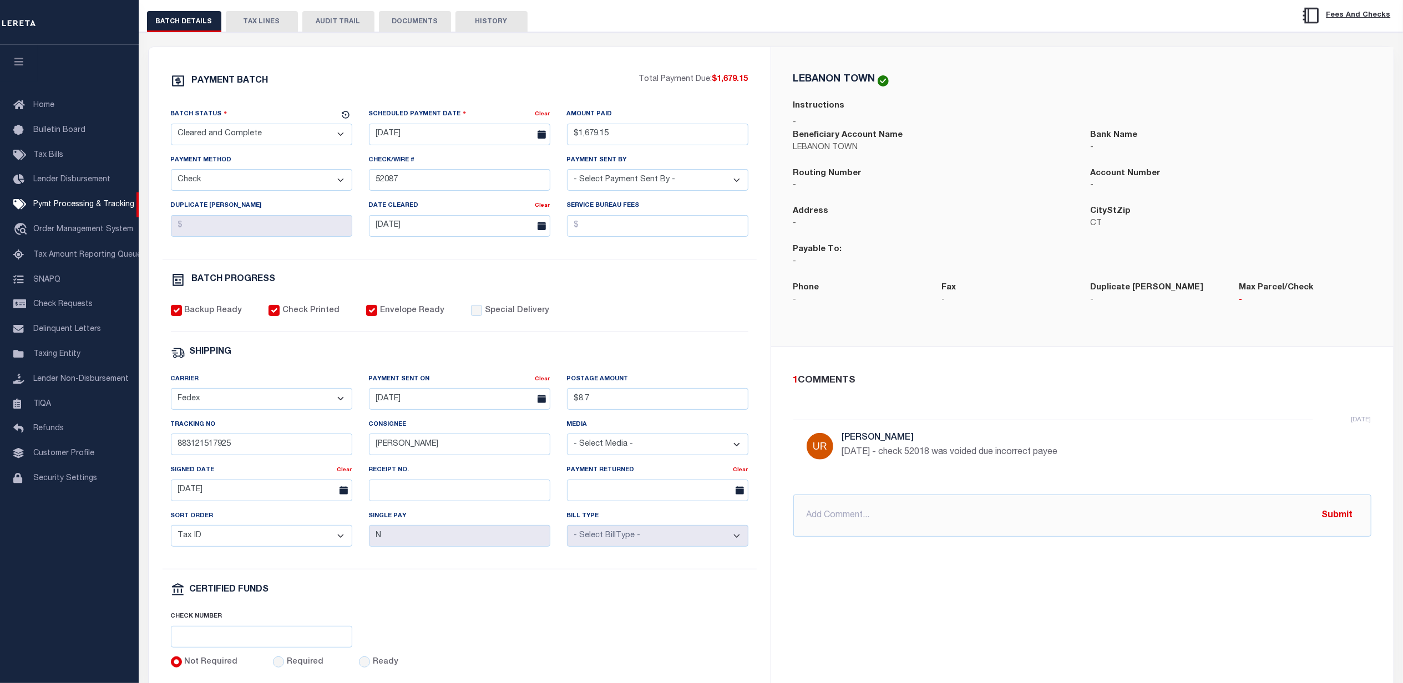
drag, startPoint x: 59, startPoint y: 356, endPoint x: 196, endPoint y: 387, distance: 141.0
click at [59, 356] on span "Taxing Entity" at bounding box center [56, 355] width 47 height 8
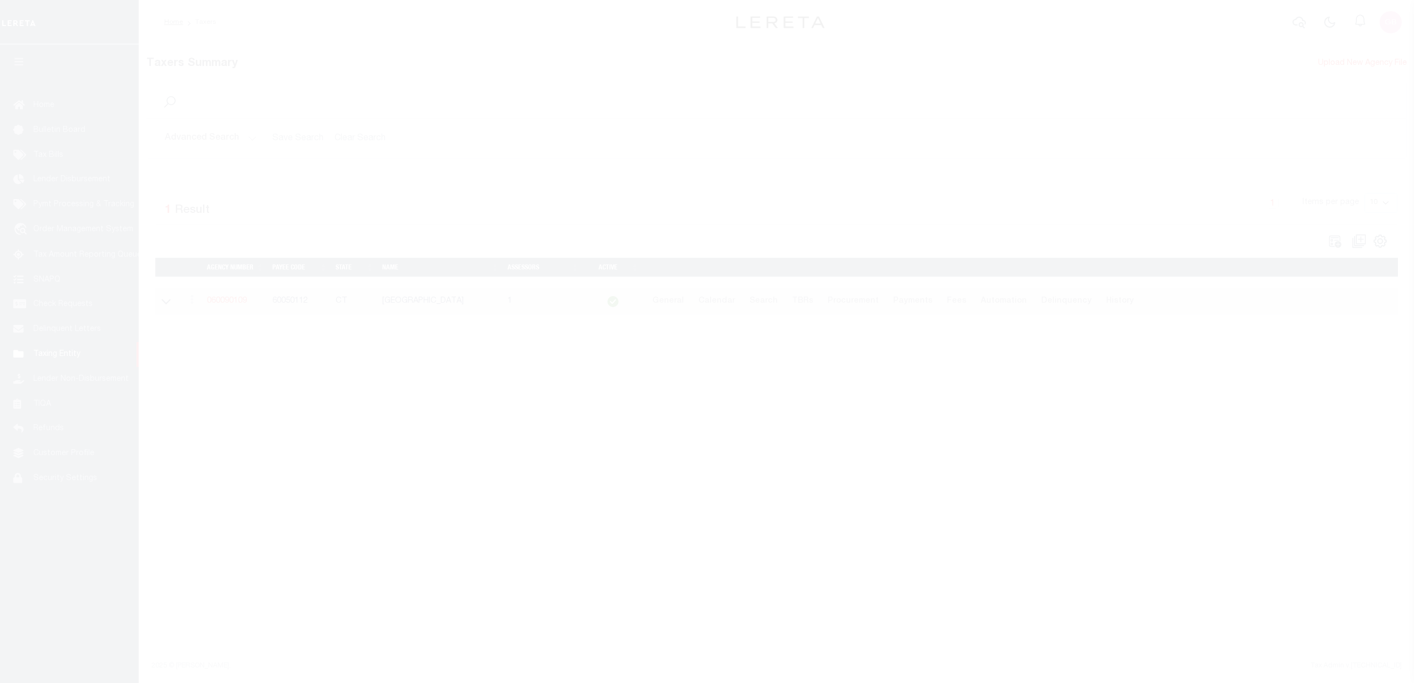
select select
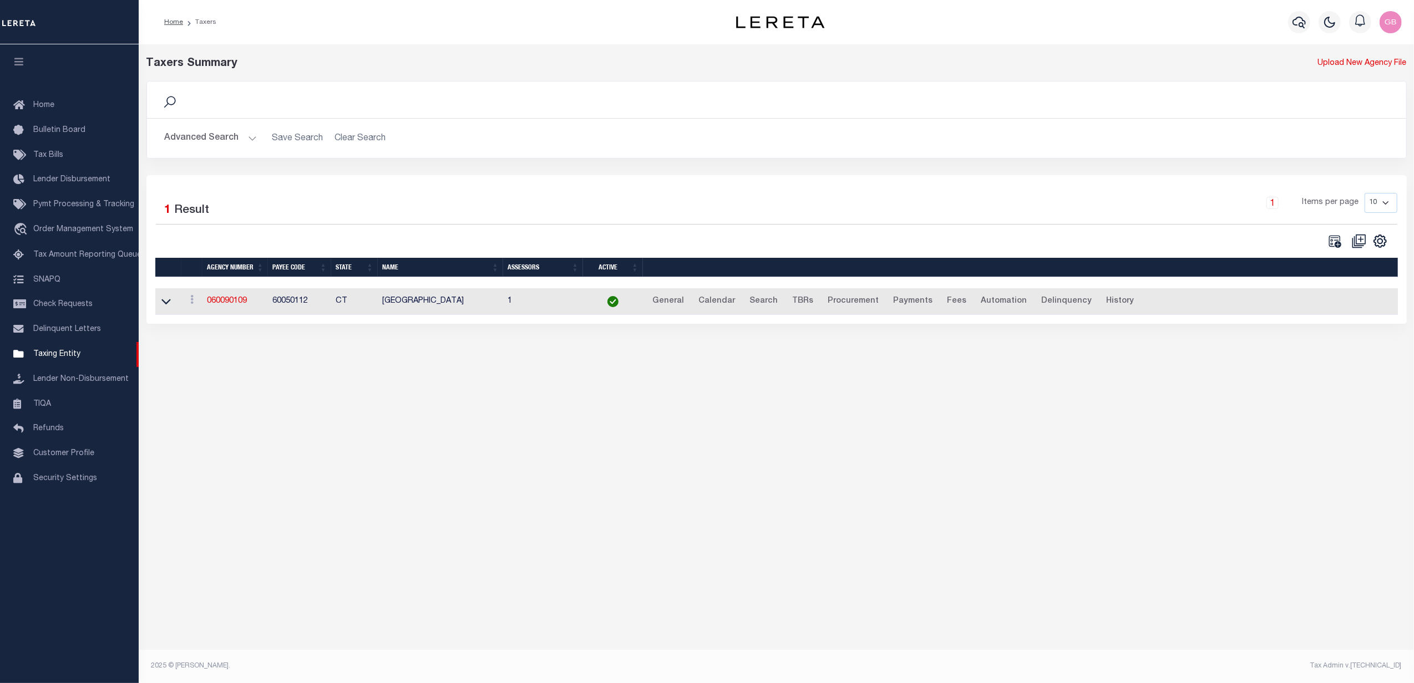
click at [242, 138] on button "Advanced Search" at bounding box center [211, 139] width 92 height 22
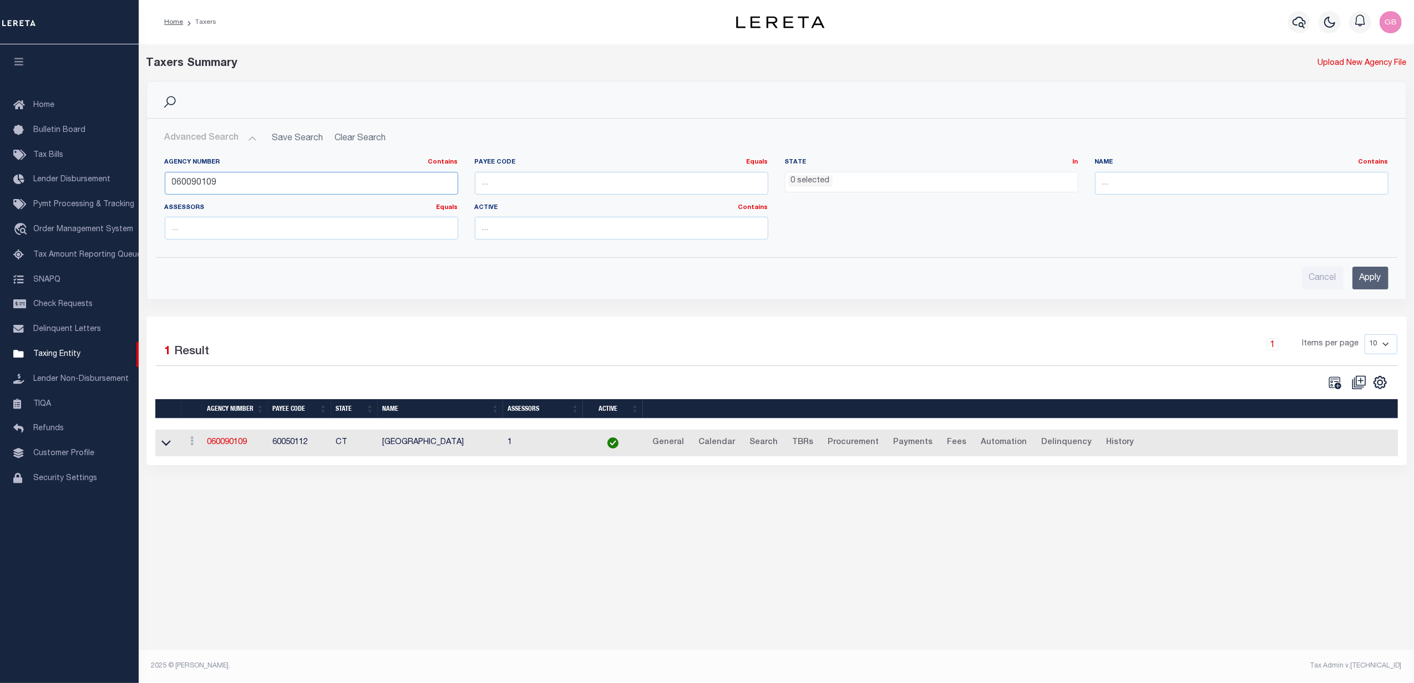
drag, startPoint x: 293, startPoint y: 182, endPoint x: 369, endPoint y: 185, distance: 76.6
click at [214, 185] on input "060090109" at bounding box center [311, 183] width 293 height 23
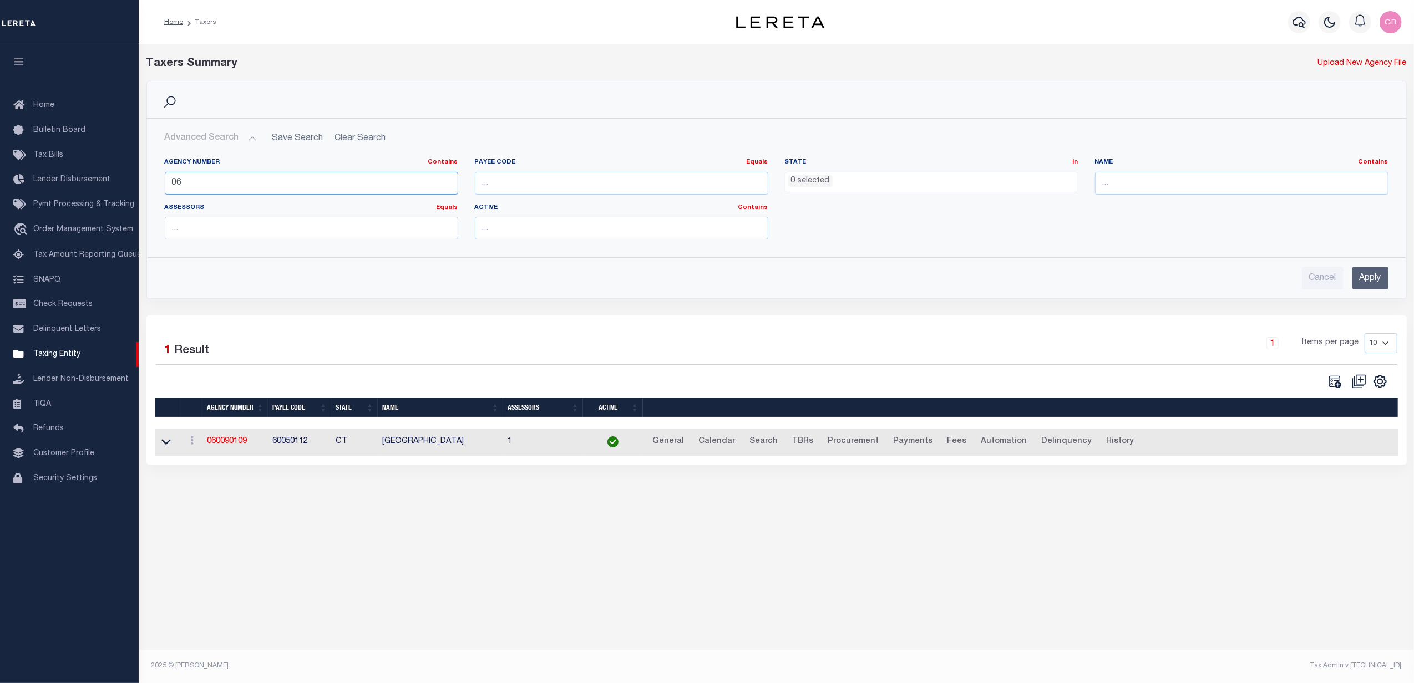
type input "0"
type input "060060214"
click at [1365, 276] on input "Apply" at bounding box center [1370, 278] width 36 height 23
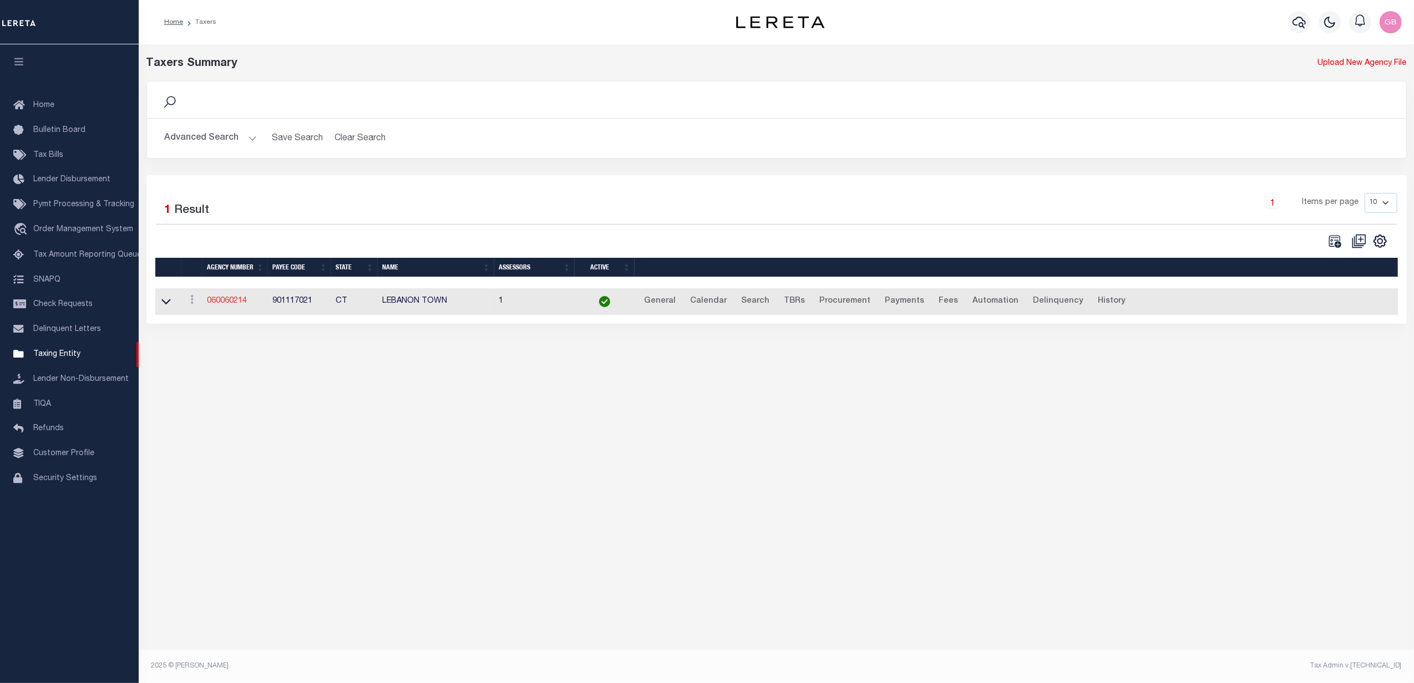
click at [220, 302] on link "060060214" at bounding box center [227, 301] width 40 height 8
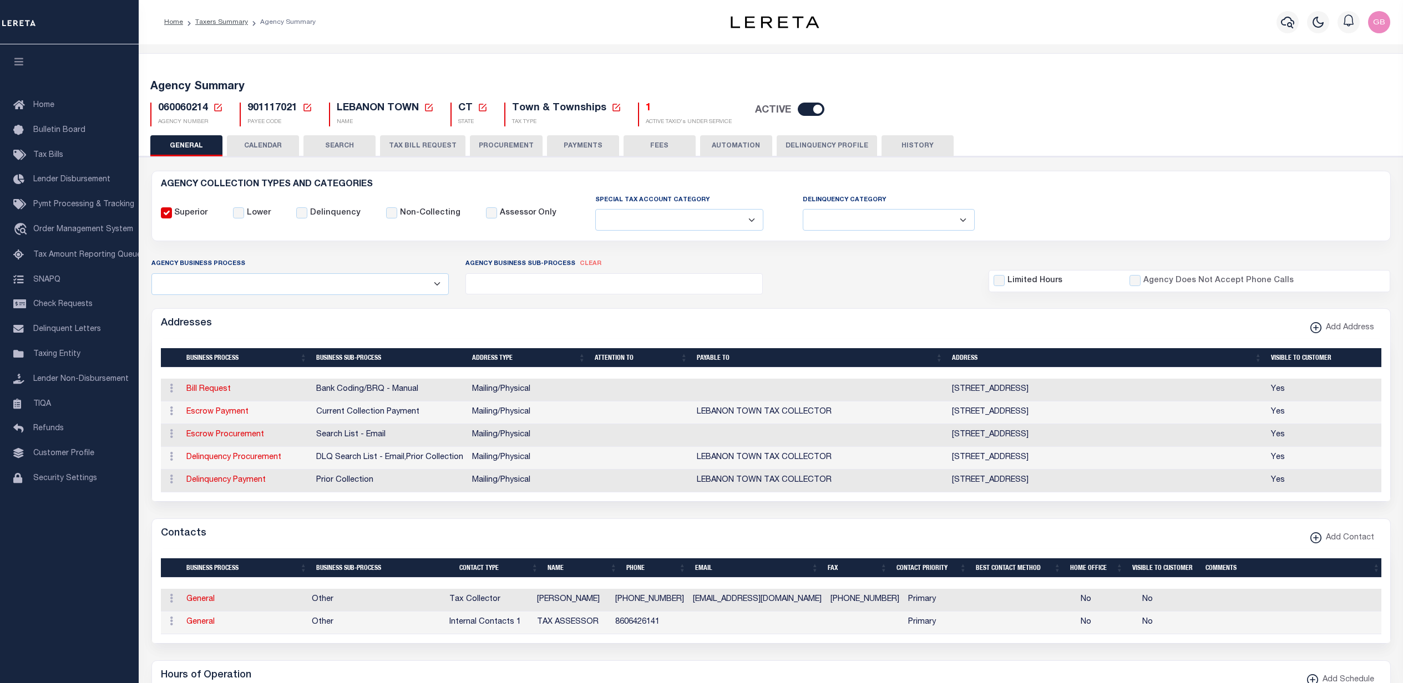
select select "false"
click at [569, 138] on button "PAYMENTS" at bounding box center [583, 145] width 72 height 21
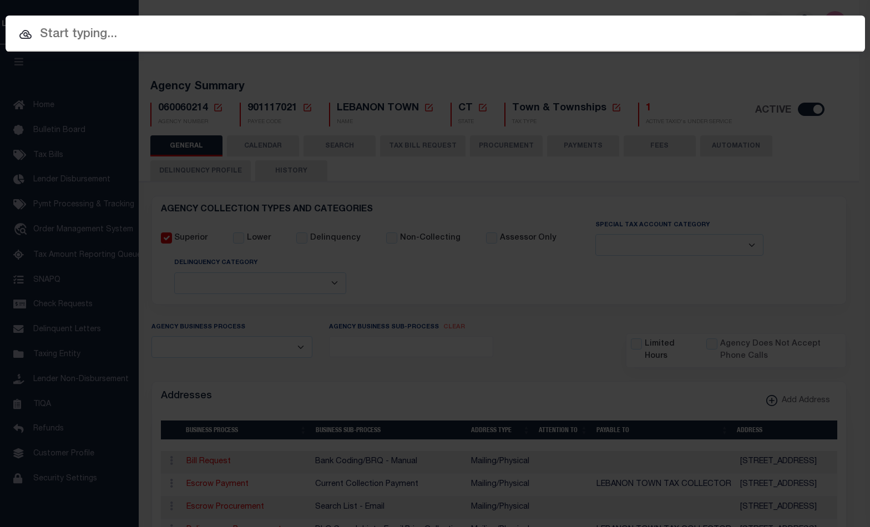
select select
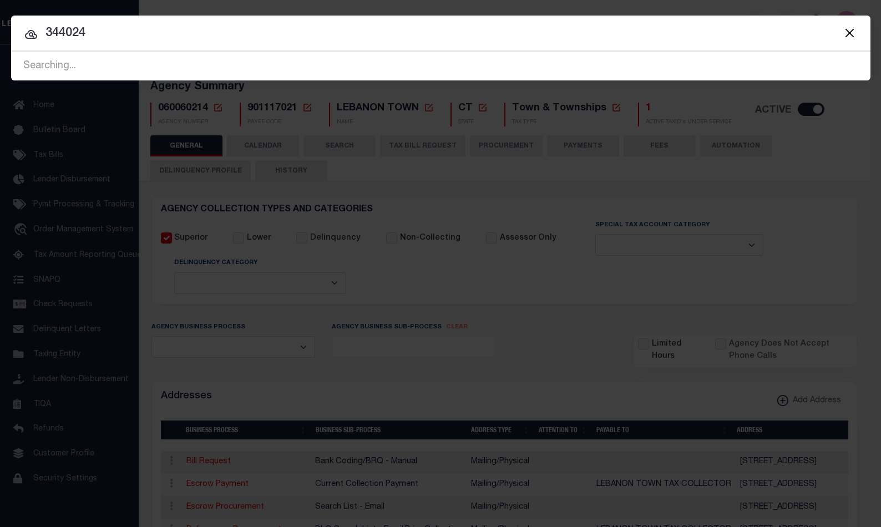
type input "3440248"
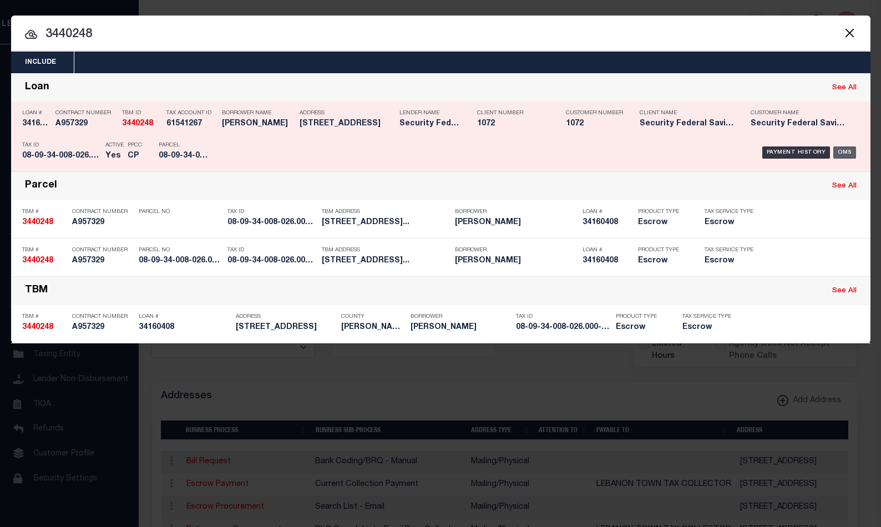
click at [845, 148] on div "OMS" at bounding box center [844, 152] width 23 height 12
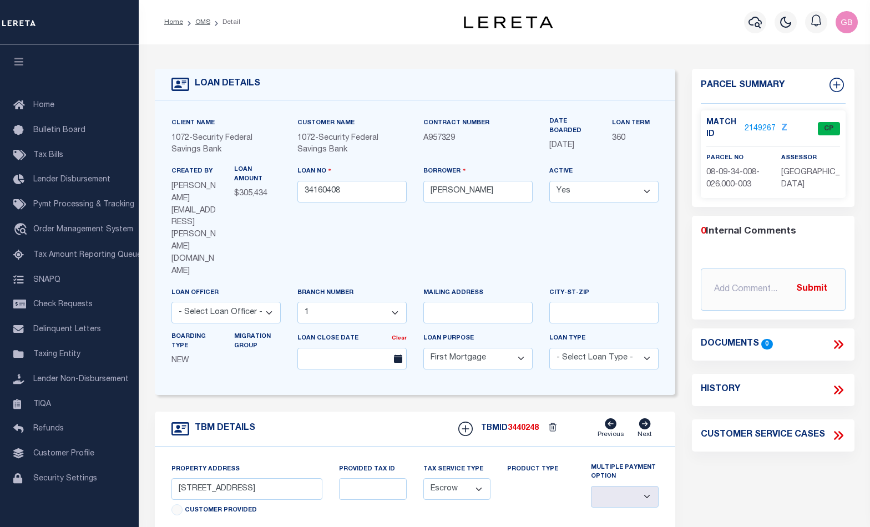
select select "378"
select select "10"
select select "Escrow"
select select "[PERSON_NAME]"
click at [759, 127] on link "2149267" at bounding box center [759, 129] width 31 height 12
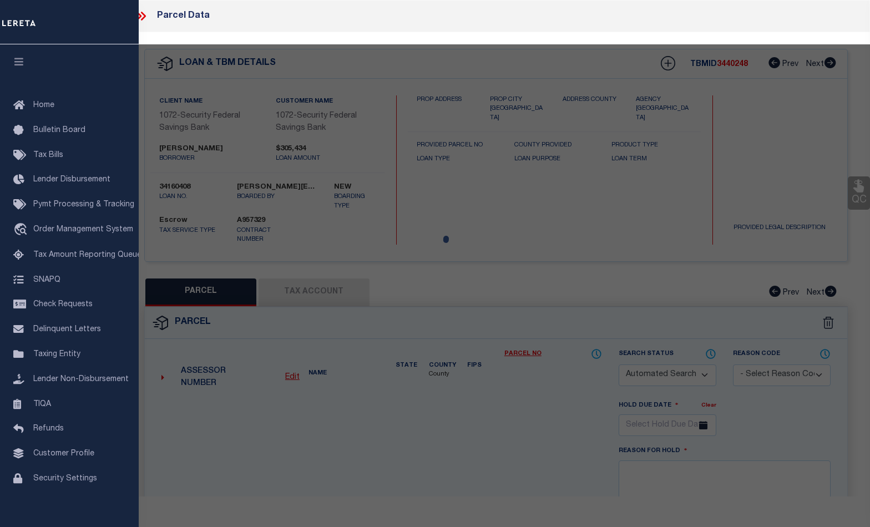
checkbox input "false"
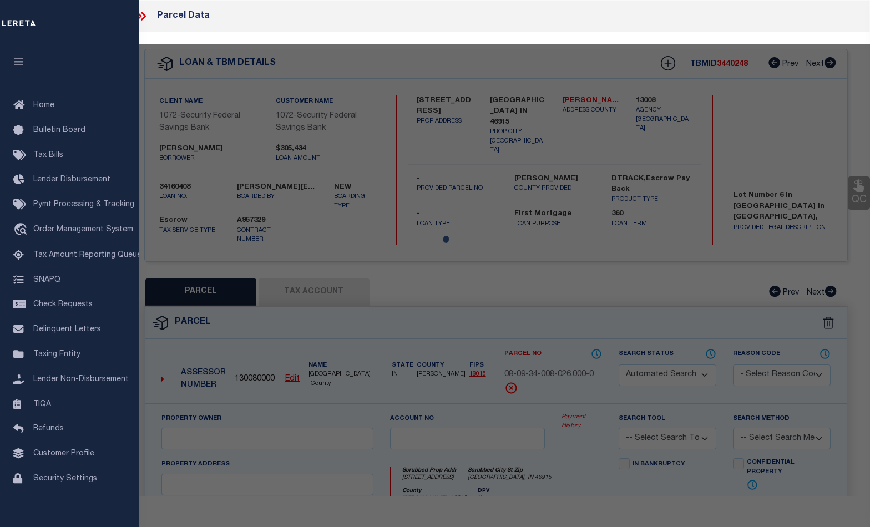
select select "CP"
type input "[PERSON_NAME] And Haleigh J"
select select "AGW"
select select
type input "[STREET_ADDRESS]"
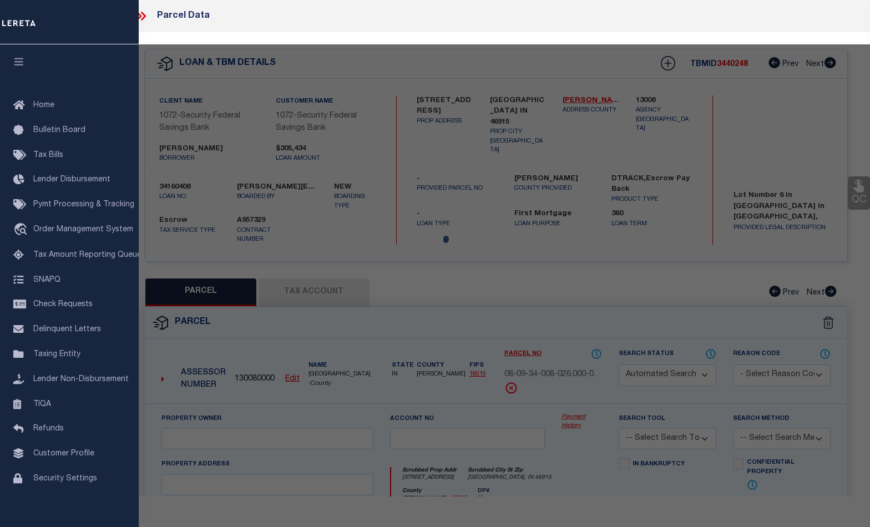
type input "BURLINGTON, IN 46915"
type textarea "[PHONE_NUMBER] Westside SD Lot 6 1.224 AC Sec/Twp/Rng 34/24/1"
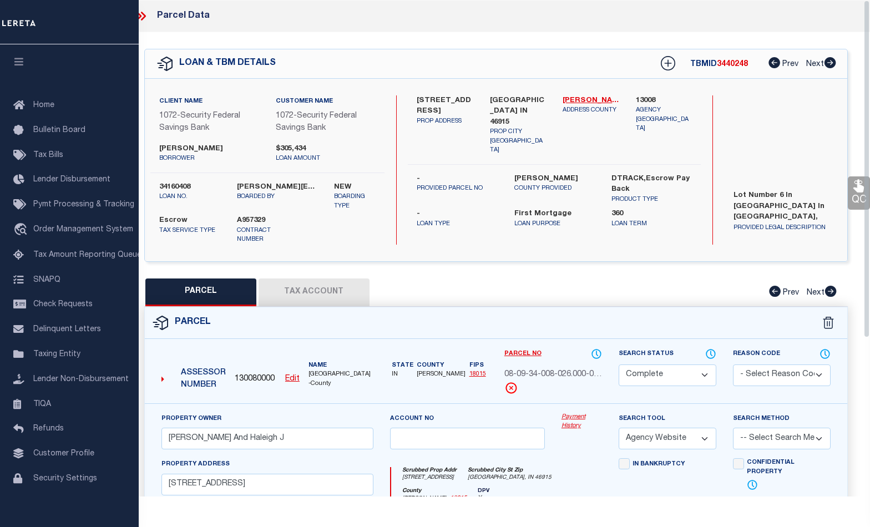
click at [575, 415] on link "Payment History" at bounding box center [581, 422] width 40 height 18
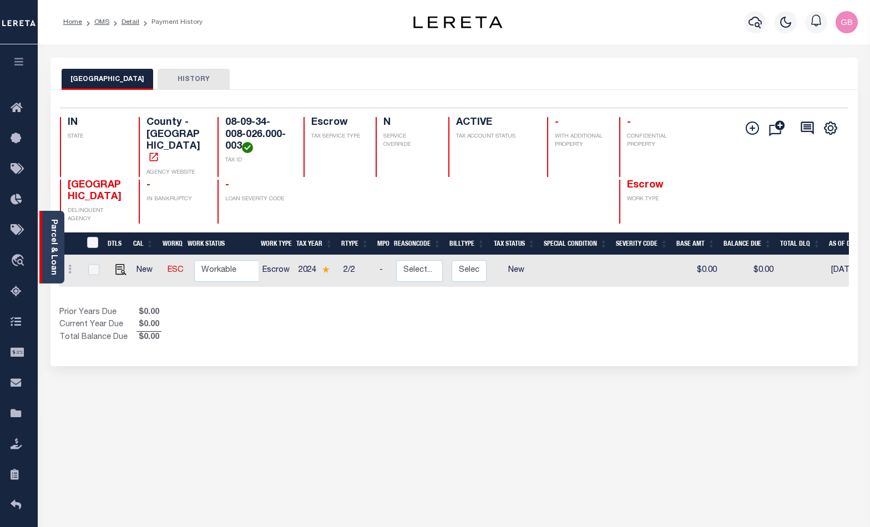
click at [45, 240] on div "Parcel & Loan" at bounding box center [51, 247] width 25 height 73
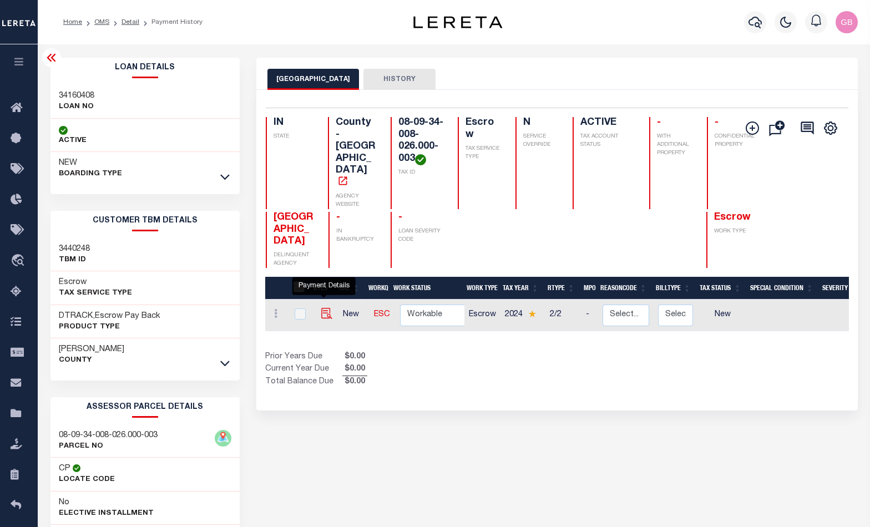
click at [323, 308] on img "" at bounding box center [326, 313] width 11 height 11
checkbox input "true"
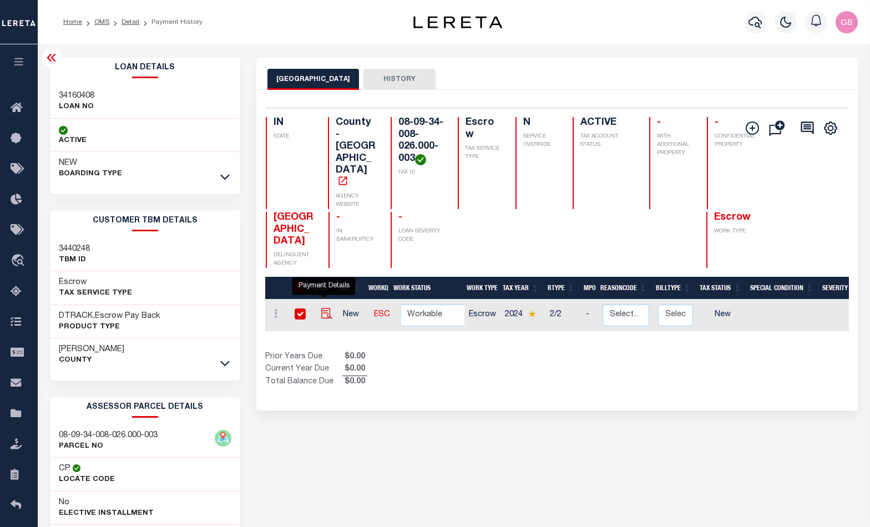
checkbox input "true"
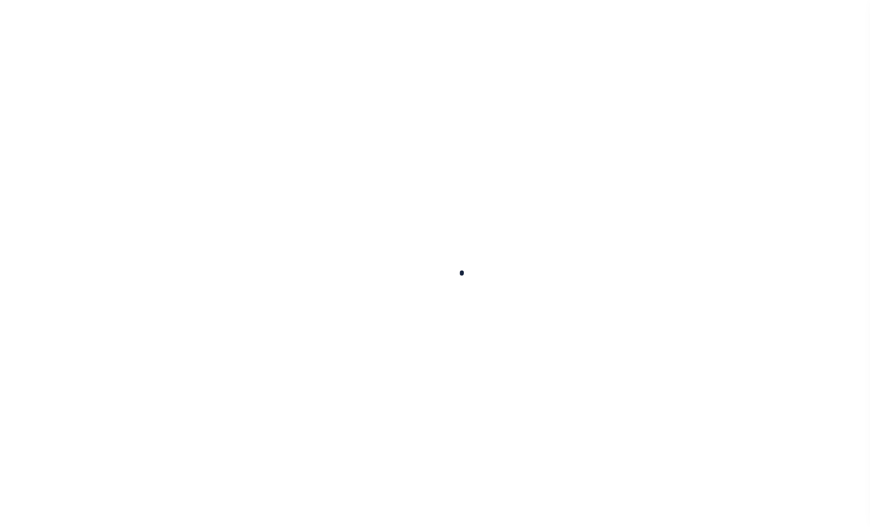
checkbox input "false"
type input "[DATE]"
select select "NW2"
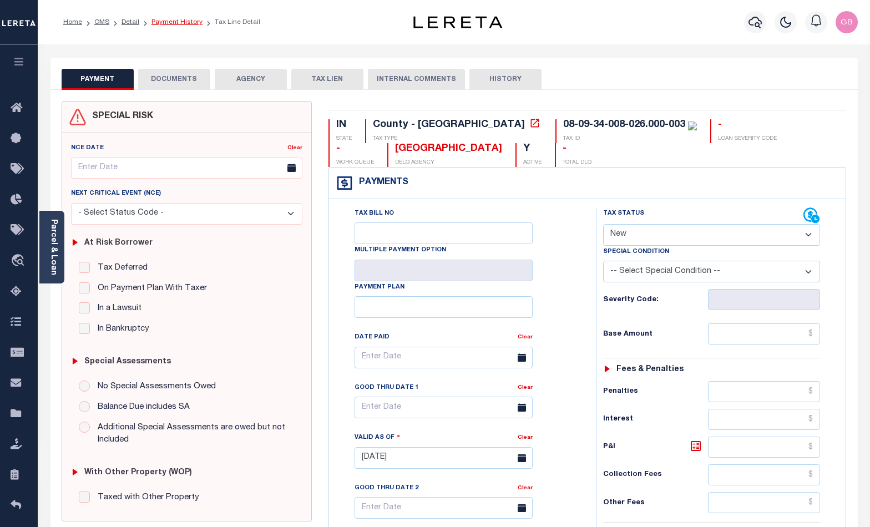
click at [166, 22] on link "Payment History" at bounding box center [176, 22] width 51 height 7
